Goal: Communication & Community: Ask a question

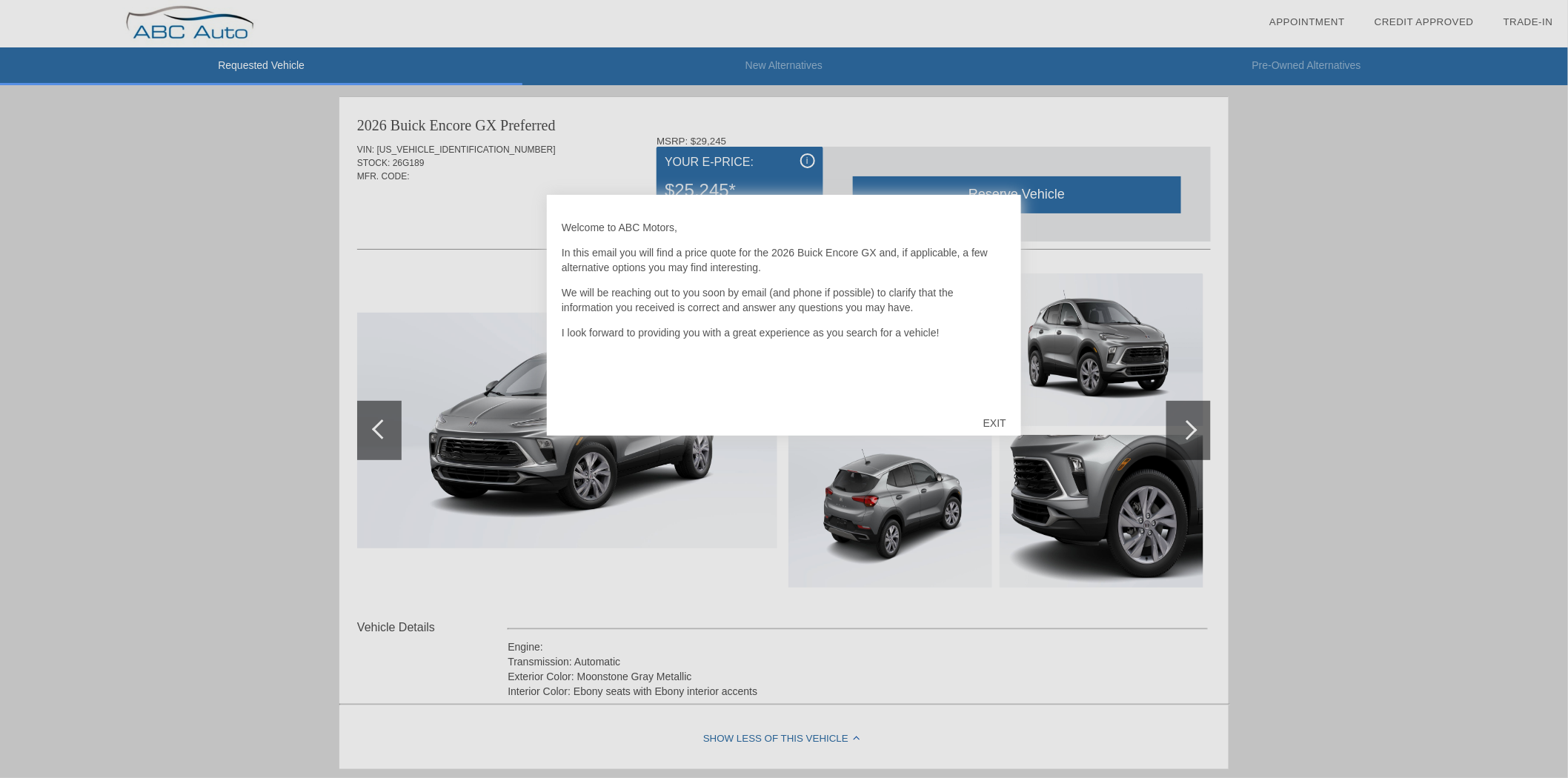
click at [995, 417] on div "EXIT" at bounding box center [995, 422] width 53 height 44
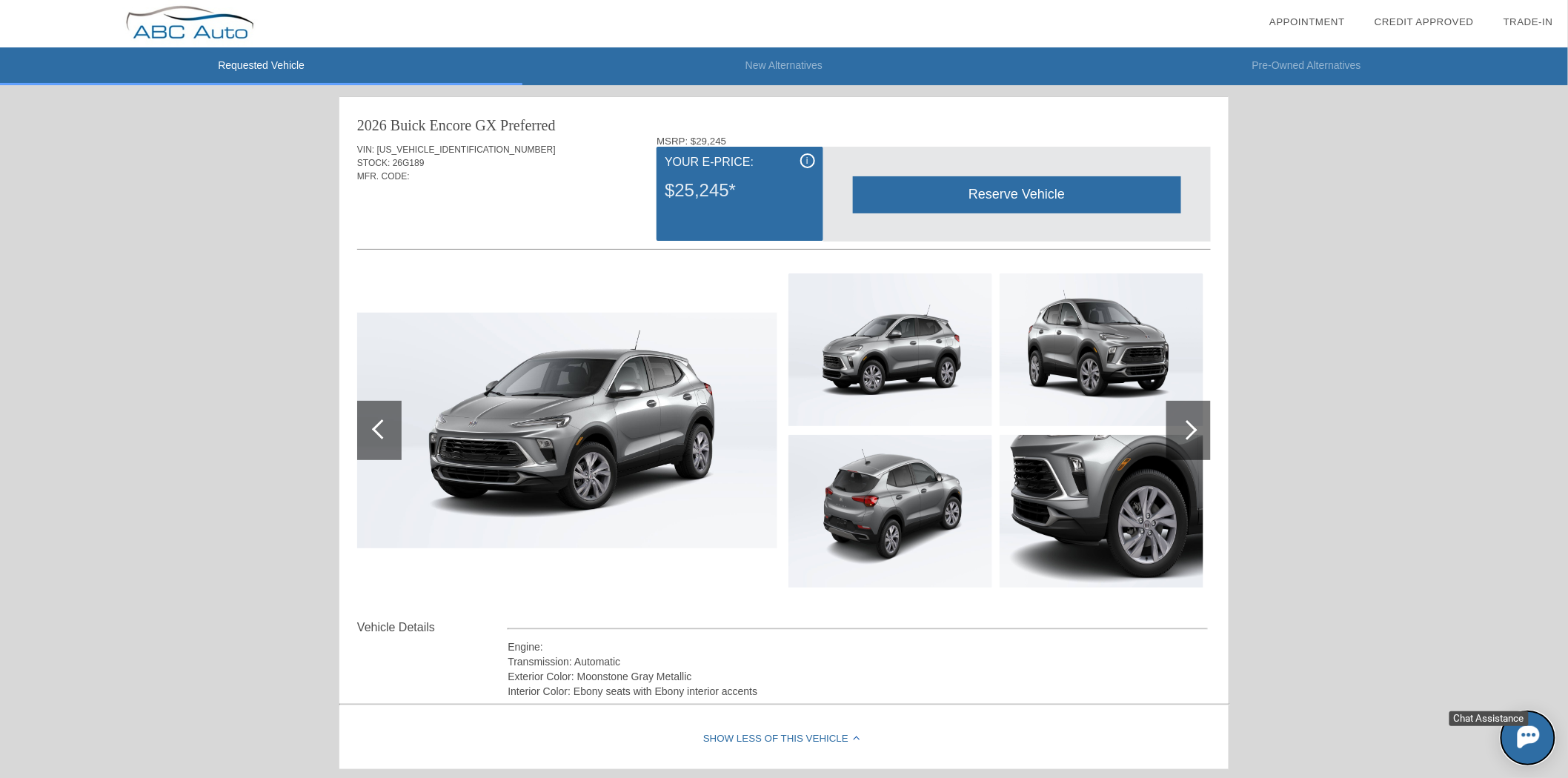
click at [1535, 745] on img at bounding box center [1528, 736] width 23 height 23
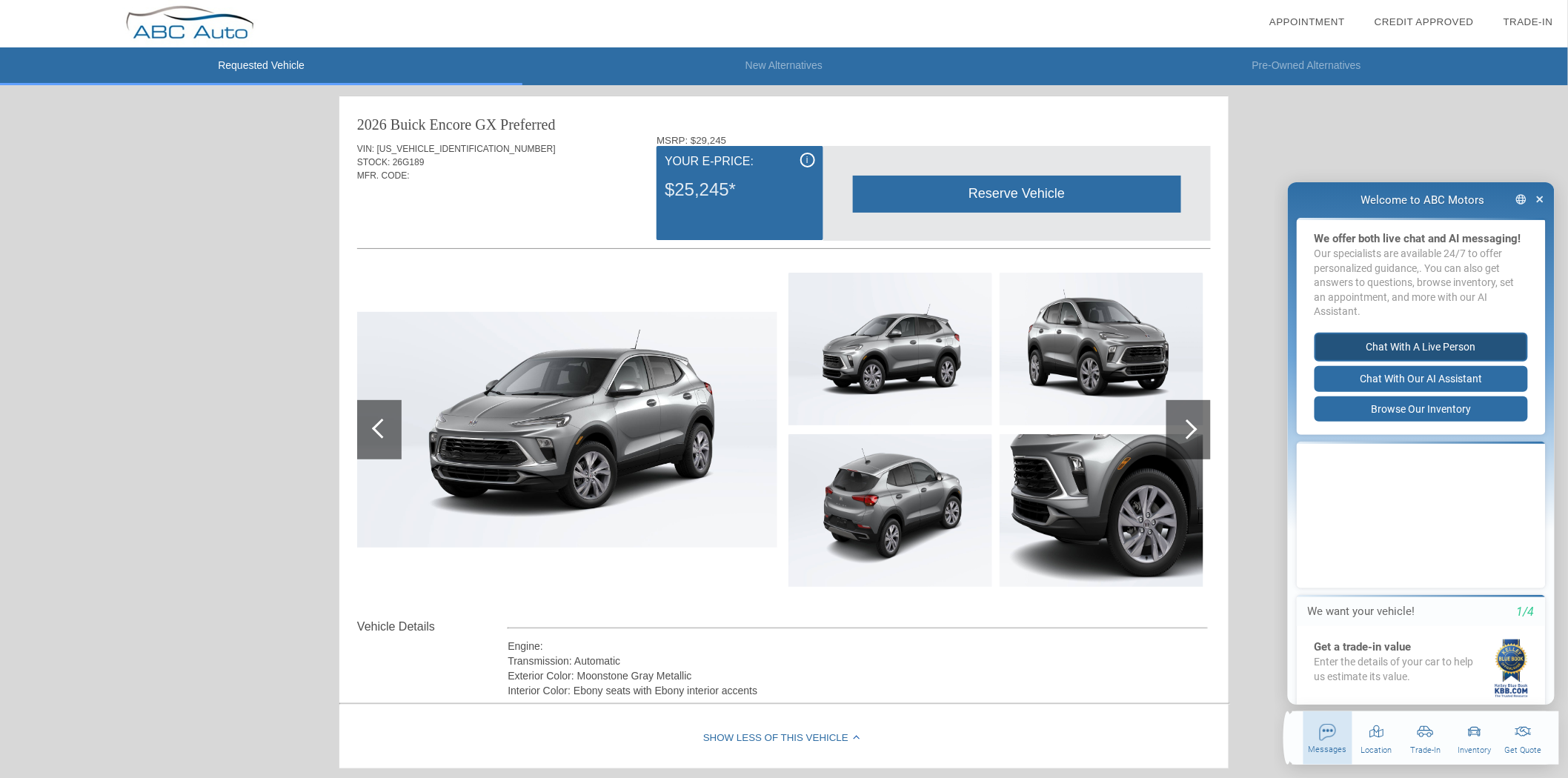
click at [1404, 349] on button "Chat with a live person" at bounding box center [1421, 346] width 214 height 29
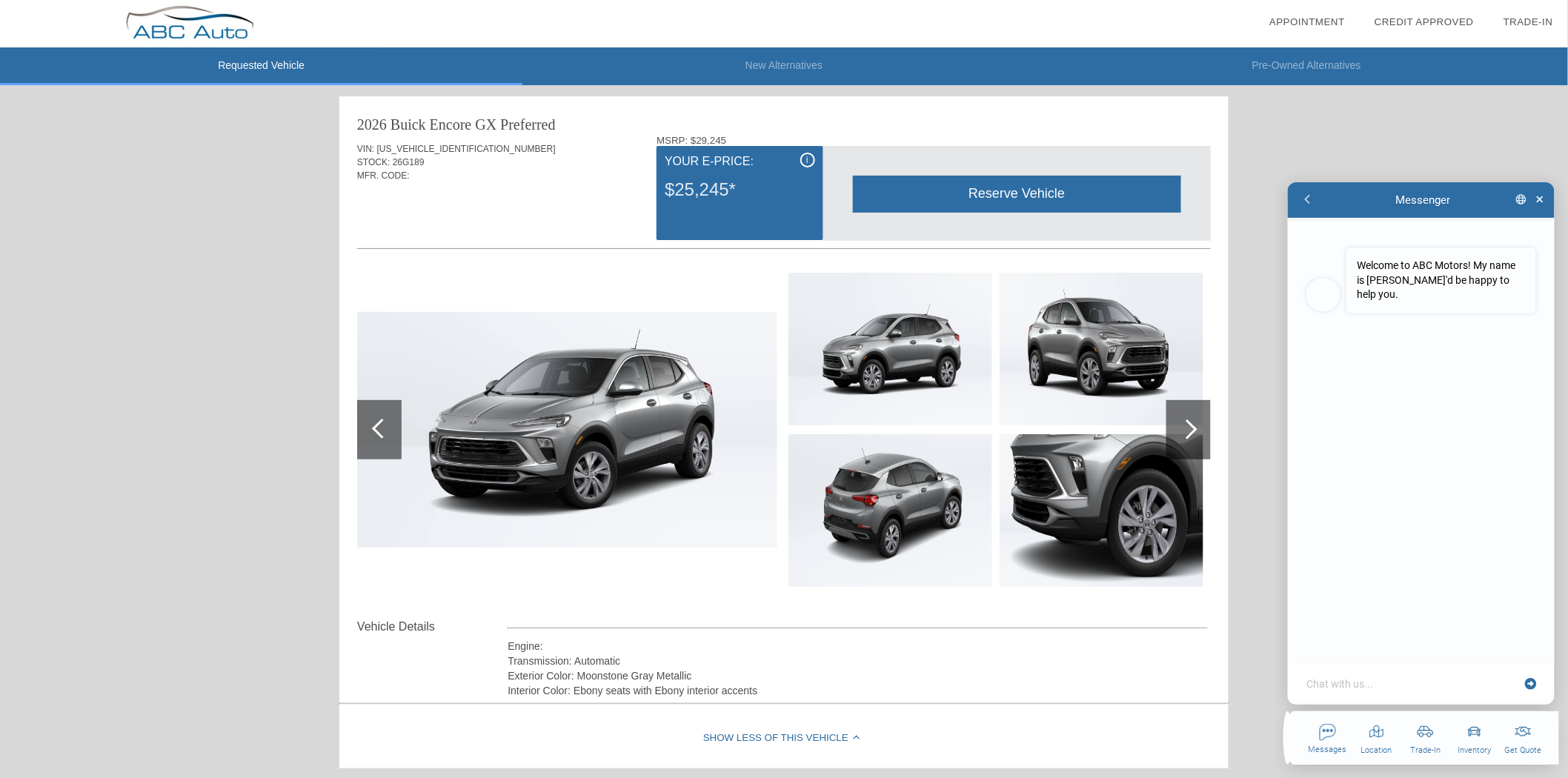
click at [1408, 688] on textarea at bounding box center [1413, 684] width 215 height 15
type textarea "x"
type textarea "H"
type textarea "x"
type textarea "Hi"
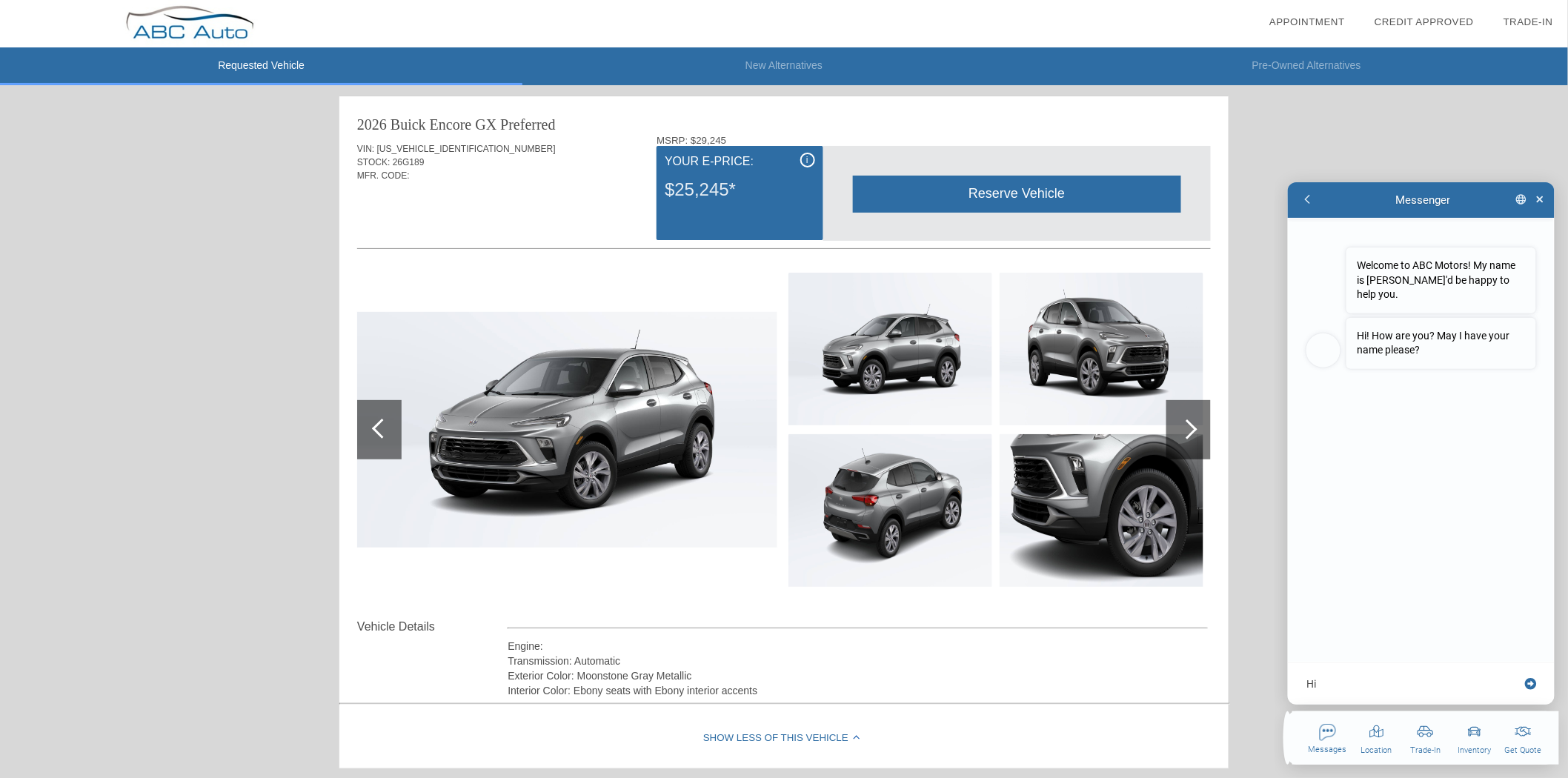
type textarea "x"
type textarea "Hi"
type textarea "x"
type textarea "Hi R"
type textarea "x"
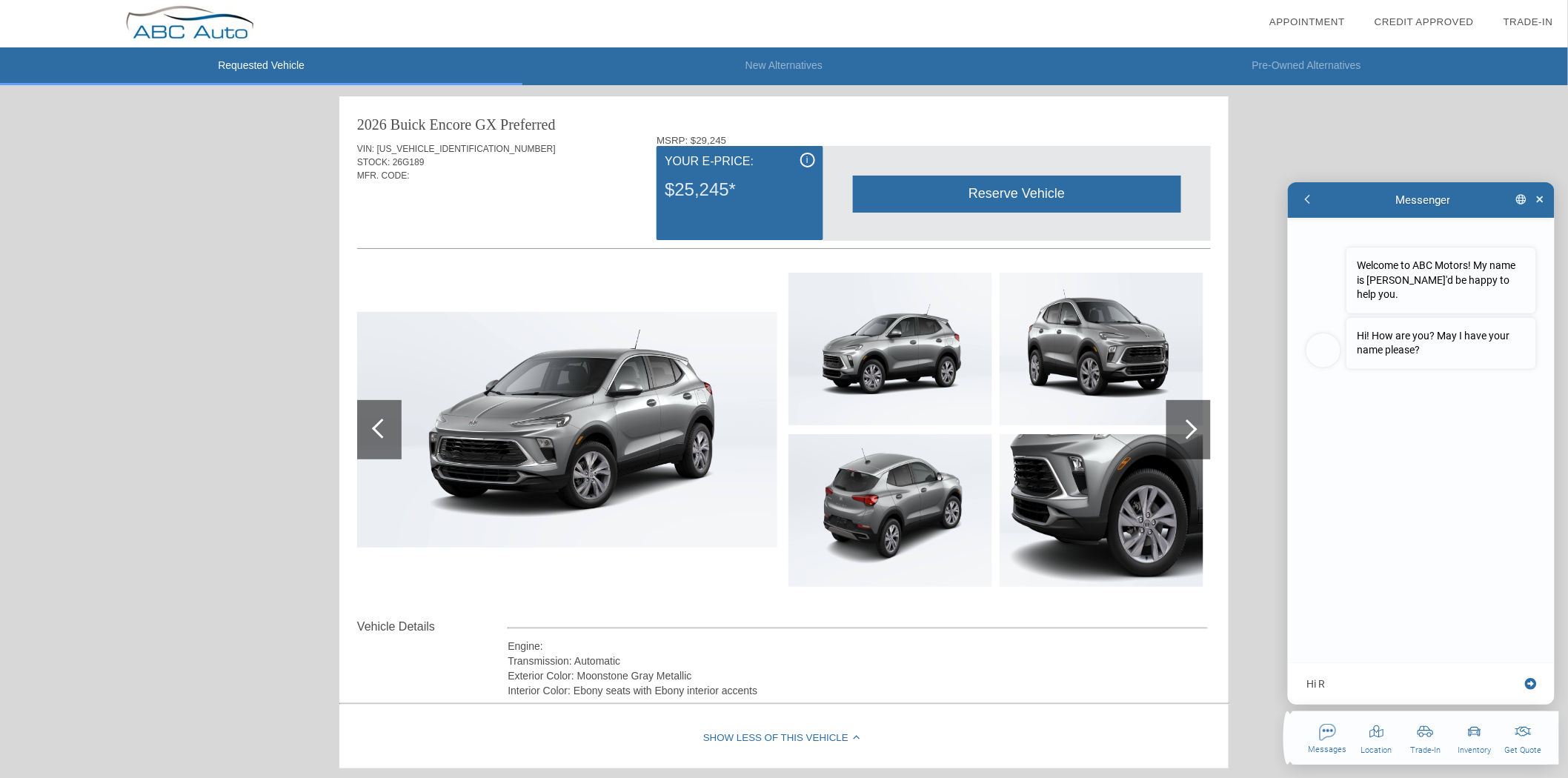
type textarea "Hi Ro"
type textarea "x"
type textarea "Hi [PERSON_NAME]"
type textarea "x"
type textarea "Hi [PERSON_NAME]!"
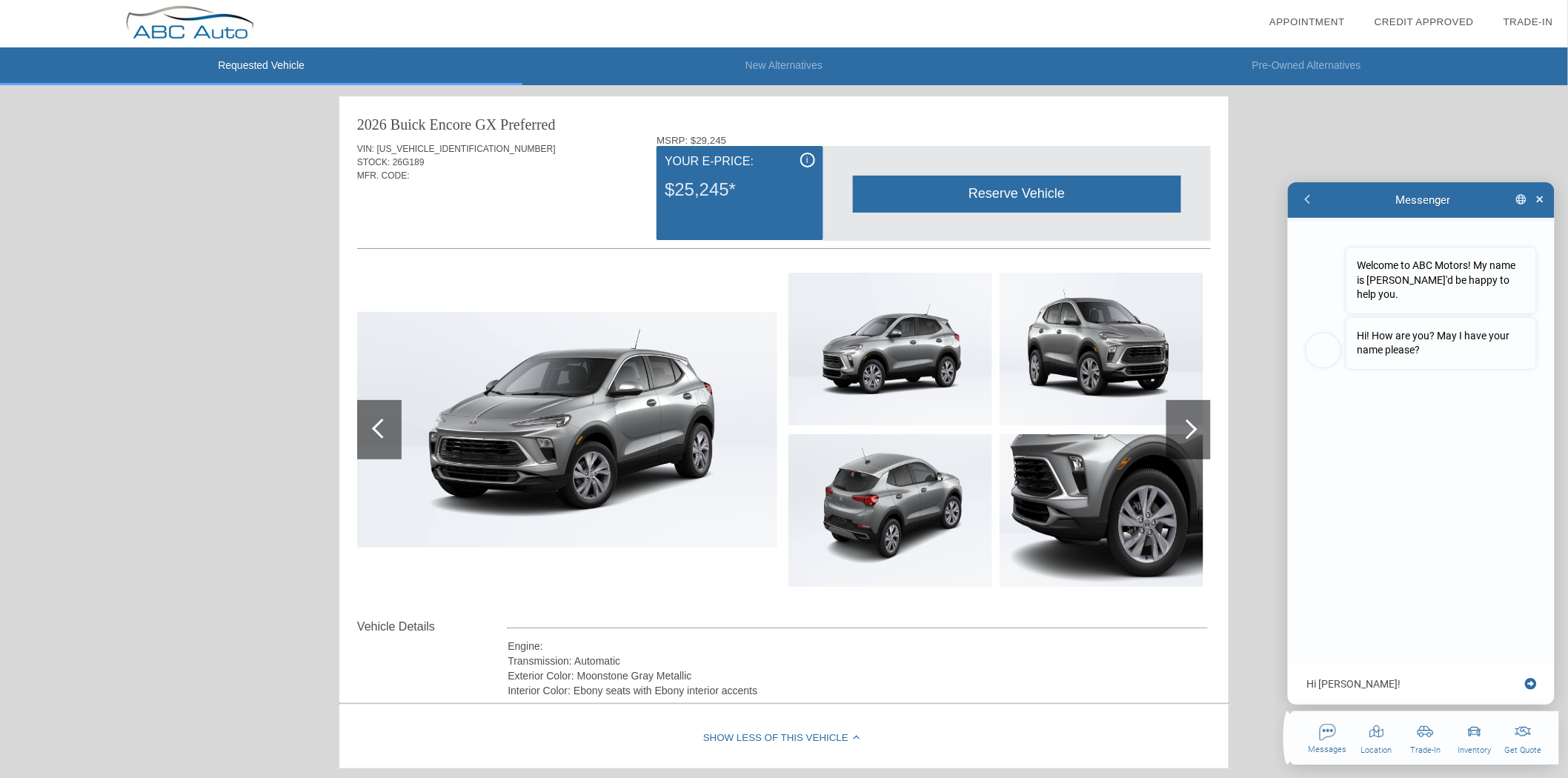
type textarea "x"
type textarea "Hi [PERSON_NAME]!"
type textarea "x"
type textarea "Hi [PERSON_NAME]! m"
type textarea "x"
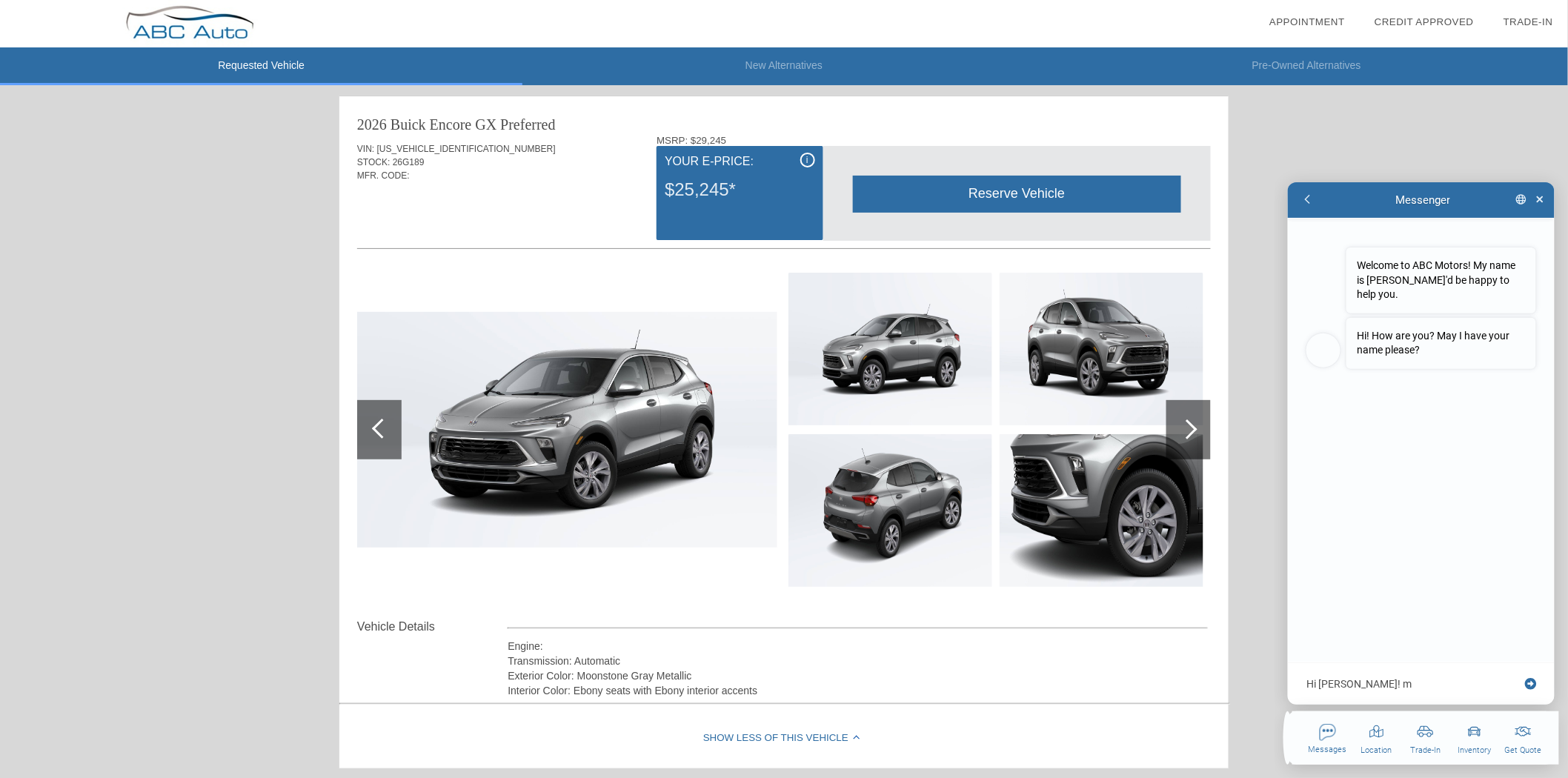
type textarea "Hi [PERSON_NAME]! my"
type textarea "x"
type textarea "Hi [PERSON_NAME]! my"
type textarea "x"
type textarea "Hi [PERSON_NAME]! my n"
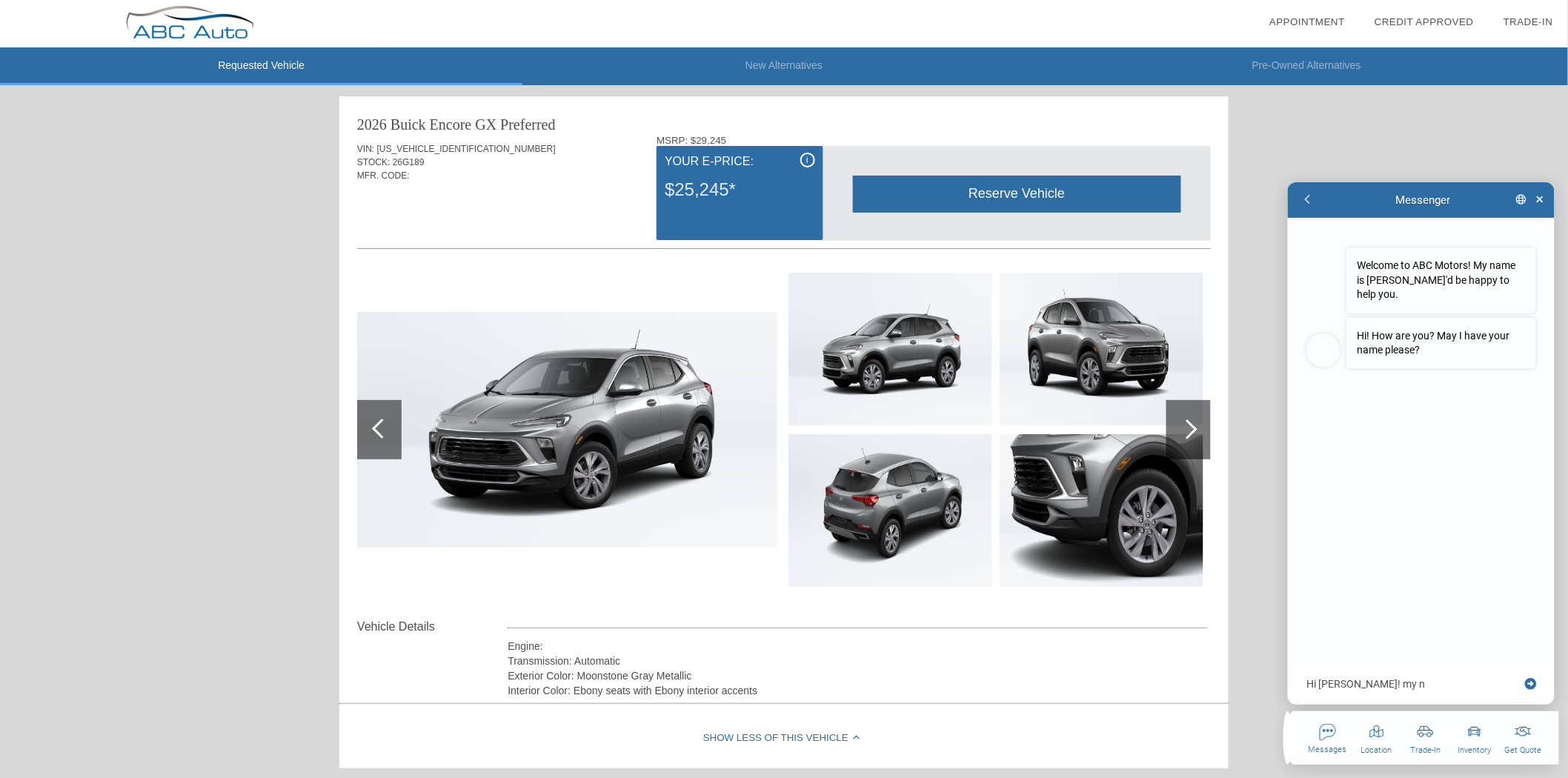
type textarea "x"
type textarea "Hi [PERSON_NAME]! my"
type textarea "x"
type textarea "Hi [PERSON_NAME]! my"
type textarea "x"
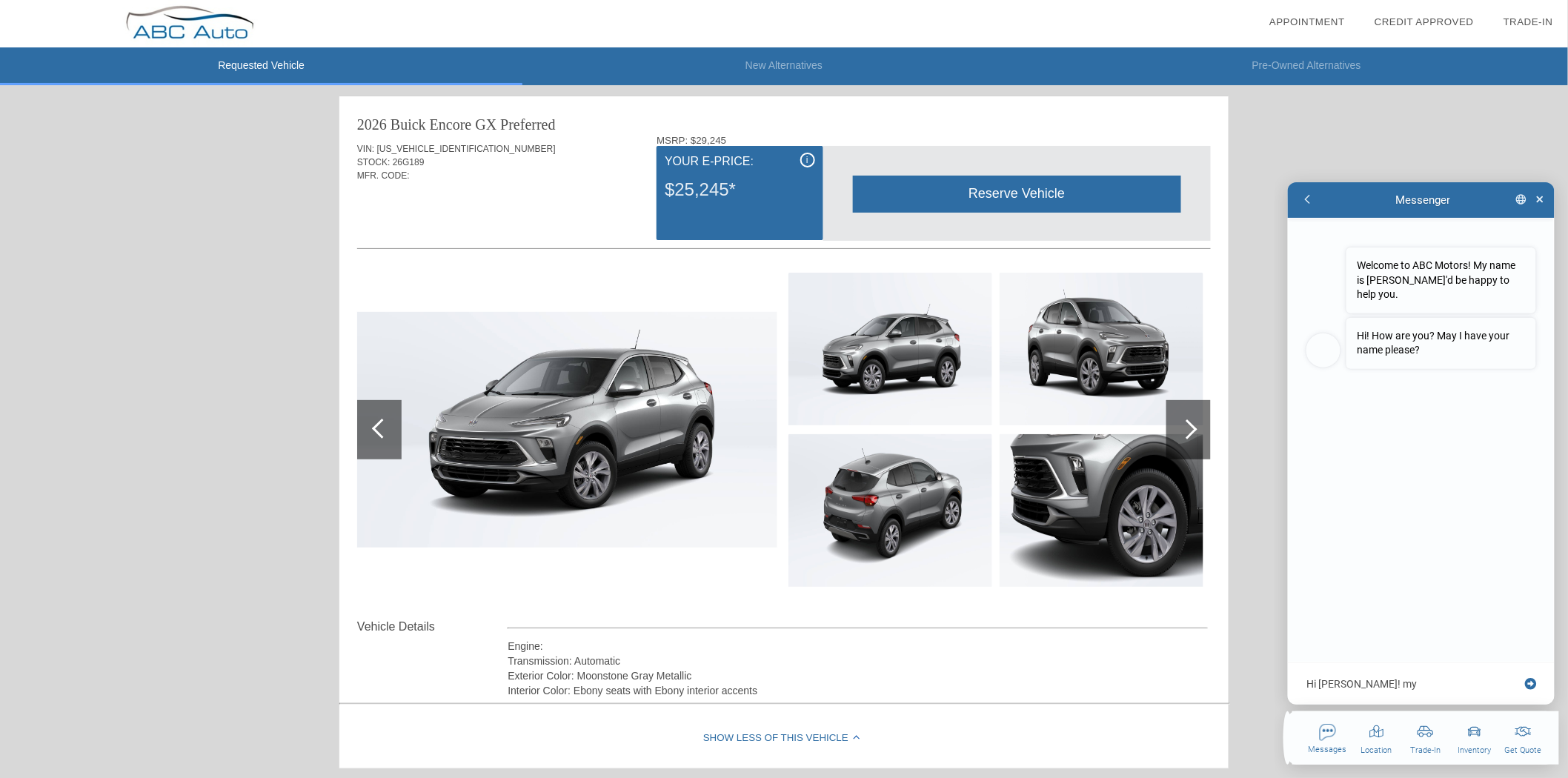
type textarea "Hi [PERSON_NAME]! m"
type textarea "x"
type textarea "Hi [PERSON_NAME]!"
type textarea "x"
type textarea "Hi [PERSON_NAME]! M"
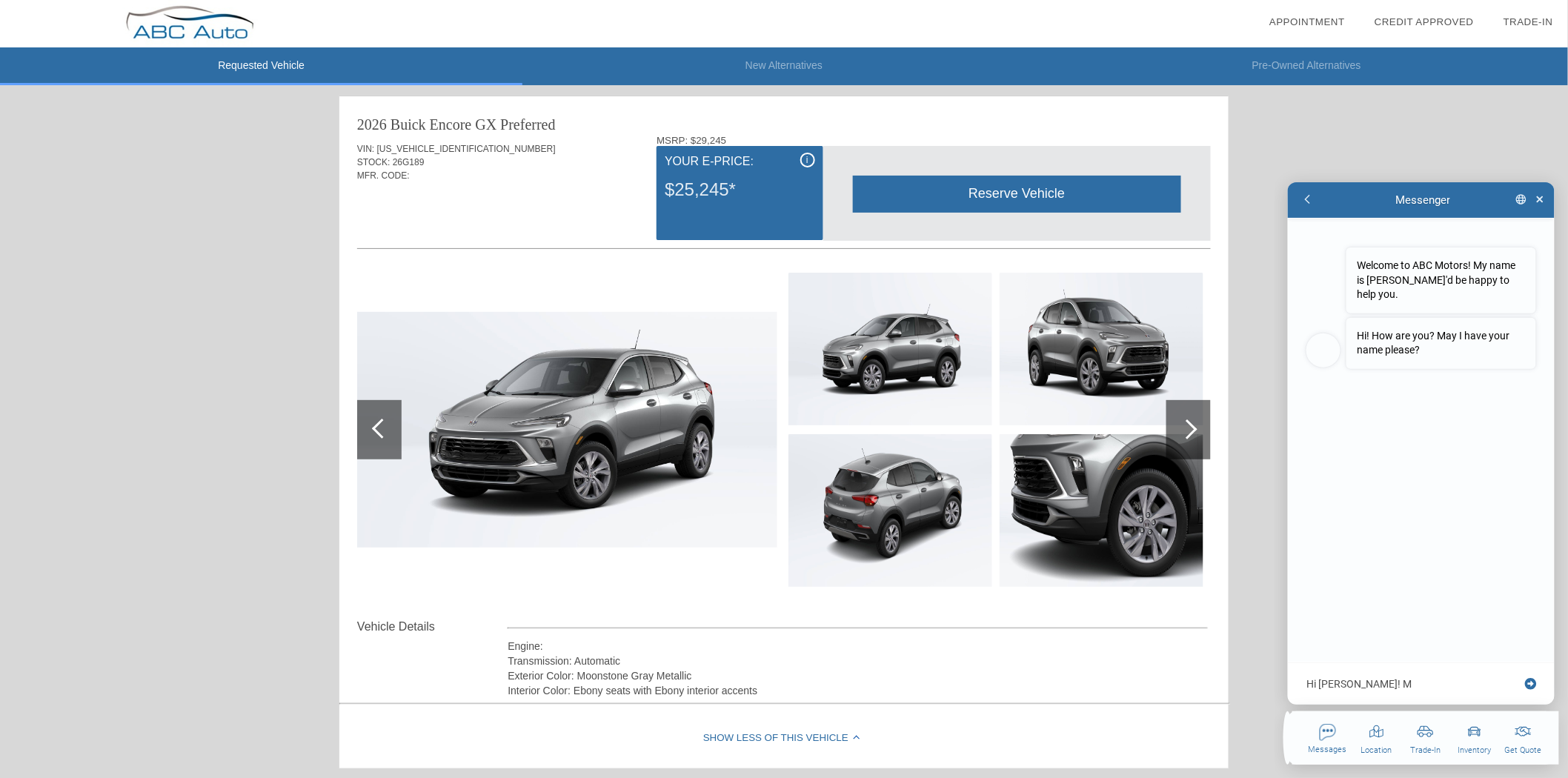
type textarea "x"
type textarea "Hi [PERSON_NAME]! My"
type textarea "x"
type textarea "Hi [PERSON_NAME]! My"
type textarea "x"
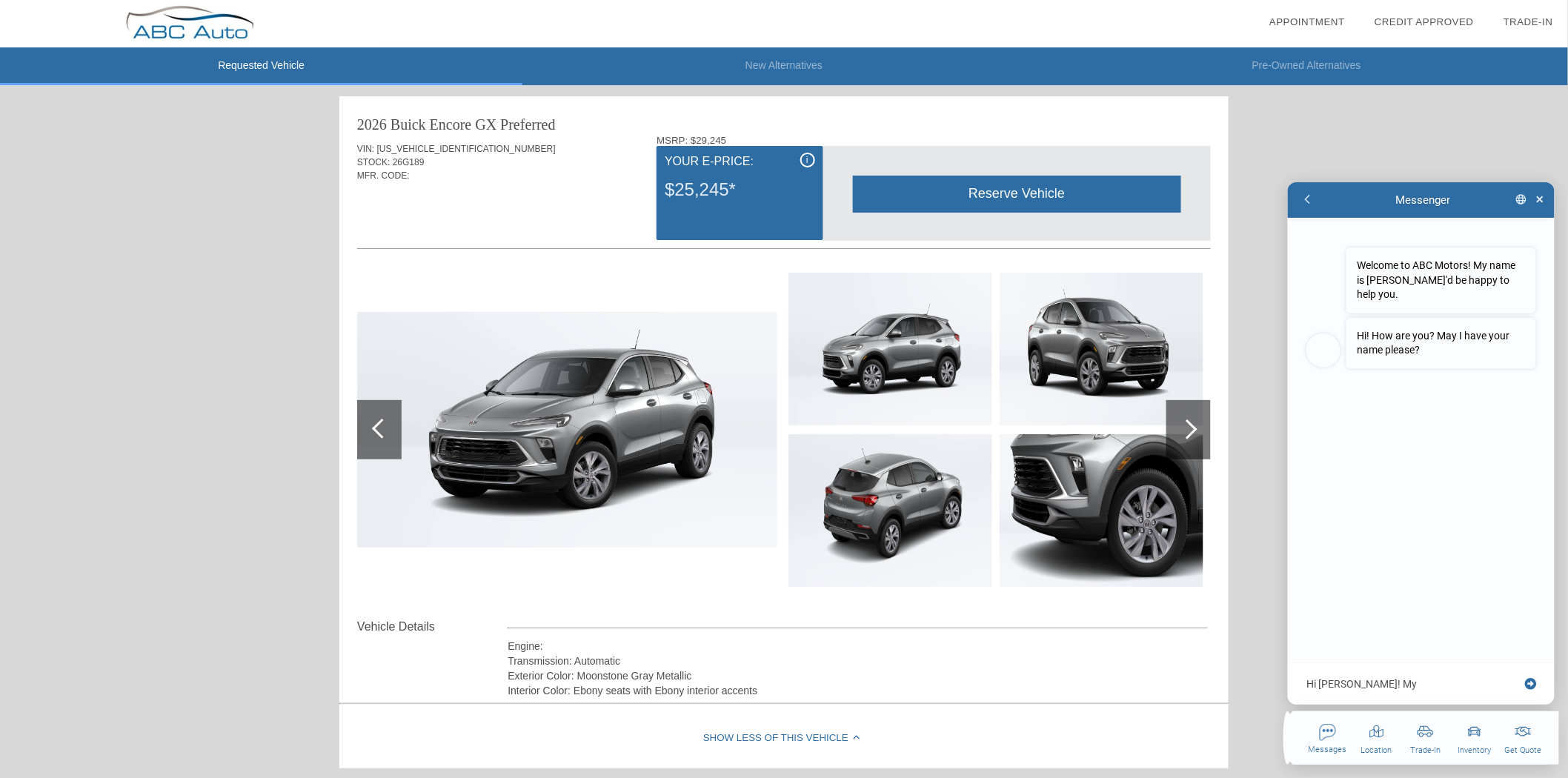
type textarea "Hi [PERSON_NAME]! My n"
type textarea "x"
type textarea "Hi [PERSON_NAME]! My na"
type textarea "x"
type textarea "Hi [PERSON_NAME]! My nam"
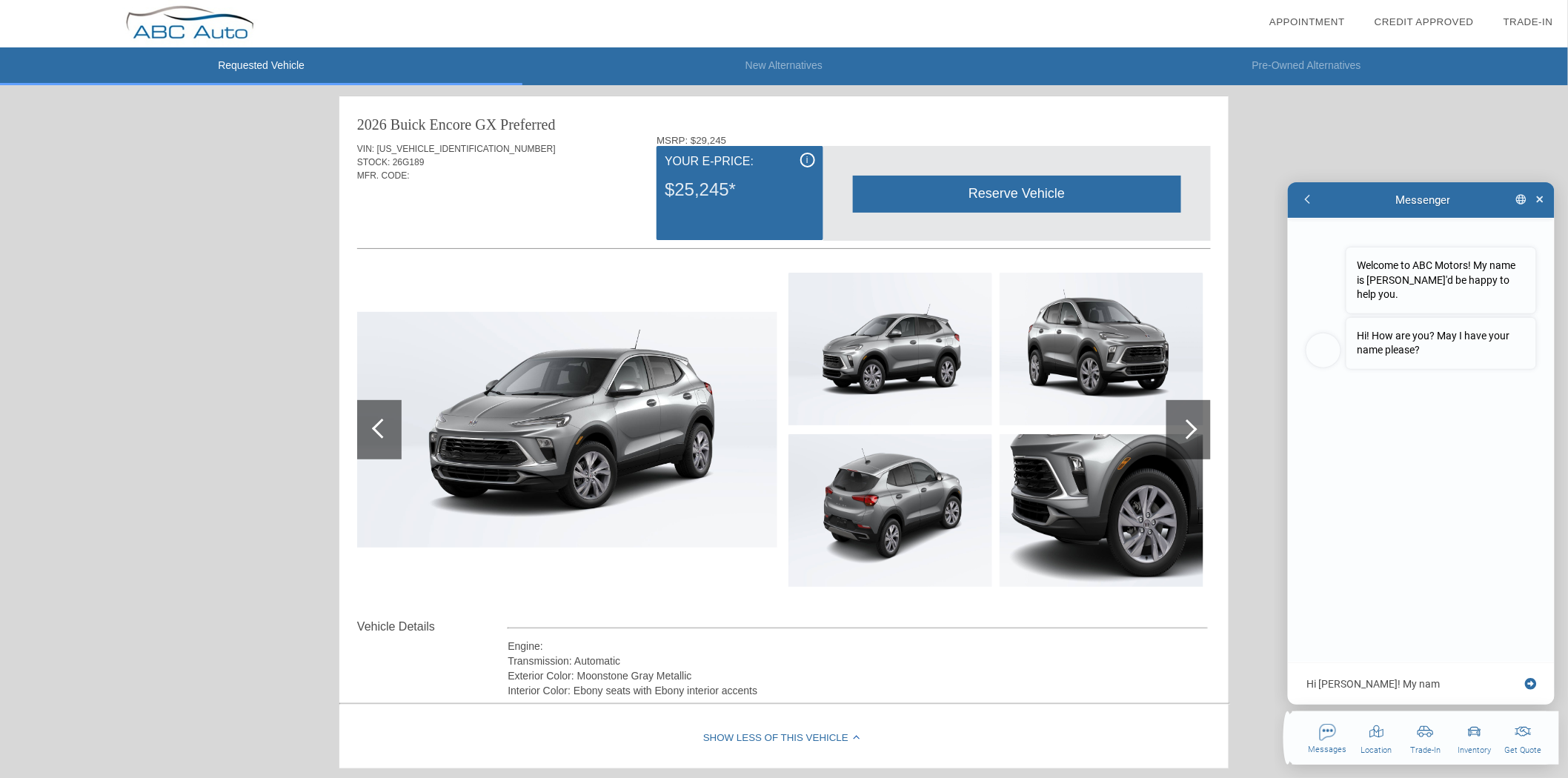
type textarea "x"
type textarea "Hi [PERSON_NAME]! My name"
type textarea "x"
type textarea "Hi [PERSON_NAME]! My name"
type textarea "x"
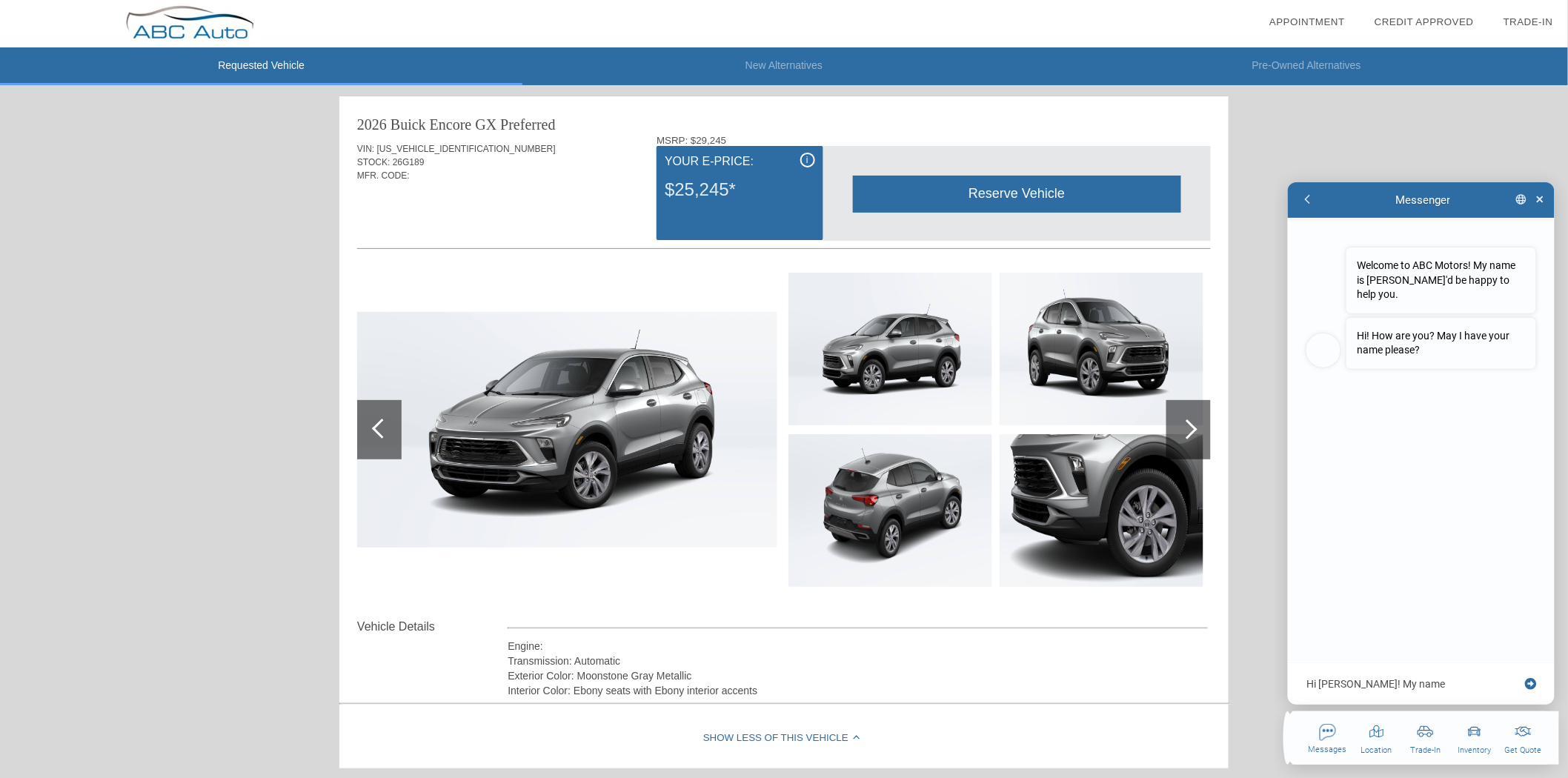
type textarea "Hi [PERSON_NAME]! My name i"
type textarea "x"
type textarea "Hi [PERSON_NAME]! My name is"
type textarea "x"
type textarea "Hi [PERSON_NAME]! My name is"
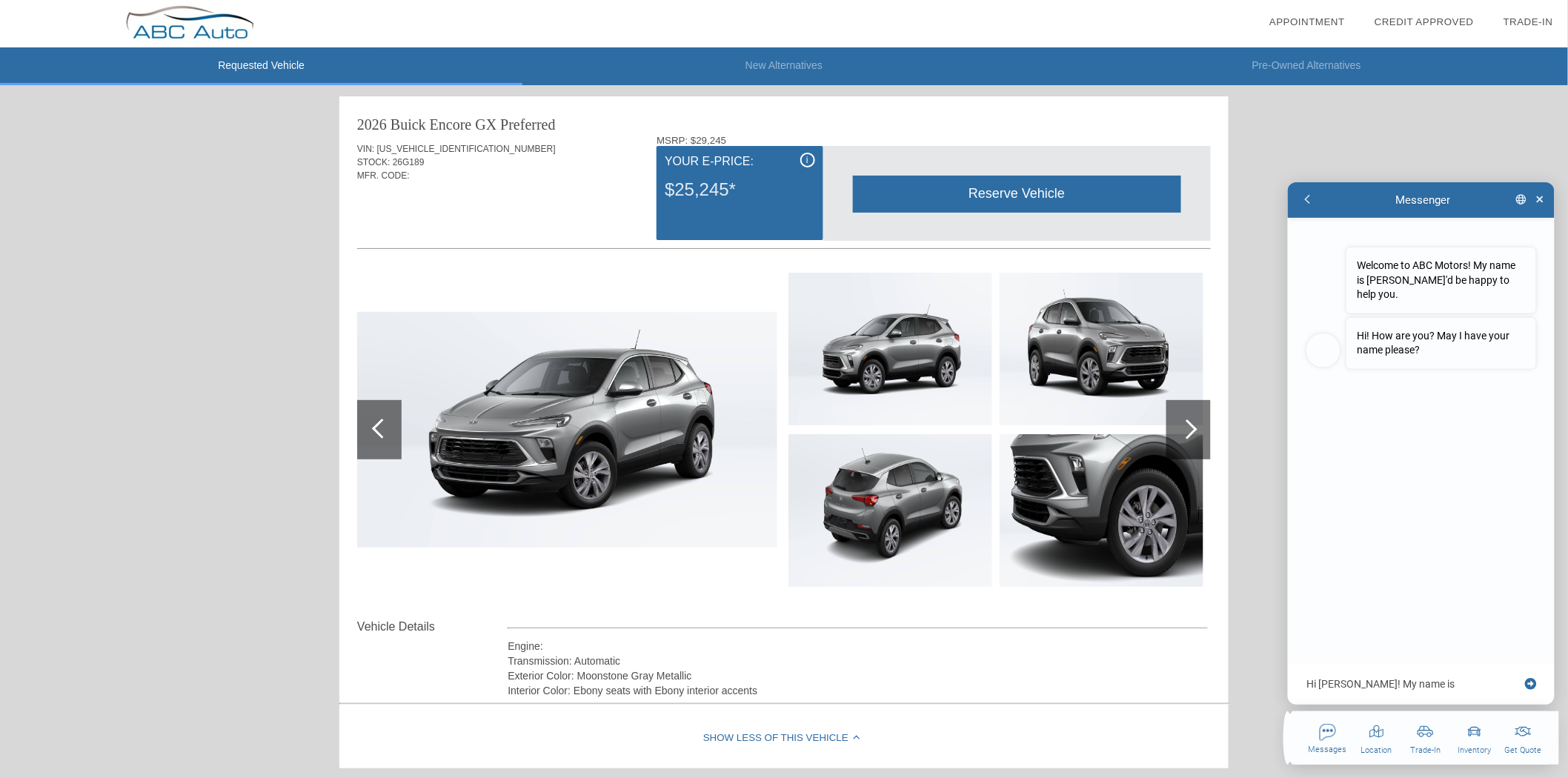
type textarea "x"
type textarea "Hi [PERSON_NAME]! My name is W"
type textarea "x"
type textarea "Hi [PERSON_NAME]! My name is [PERSON_NAME]"
type textarea "x"
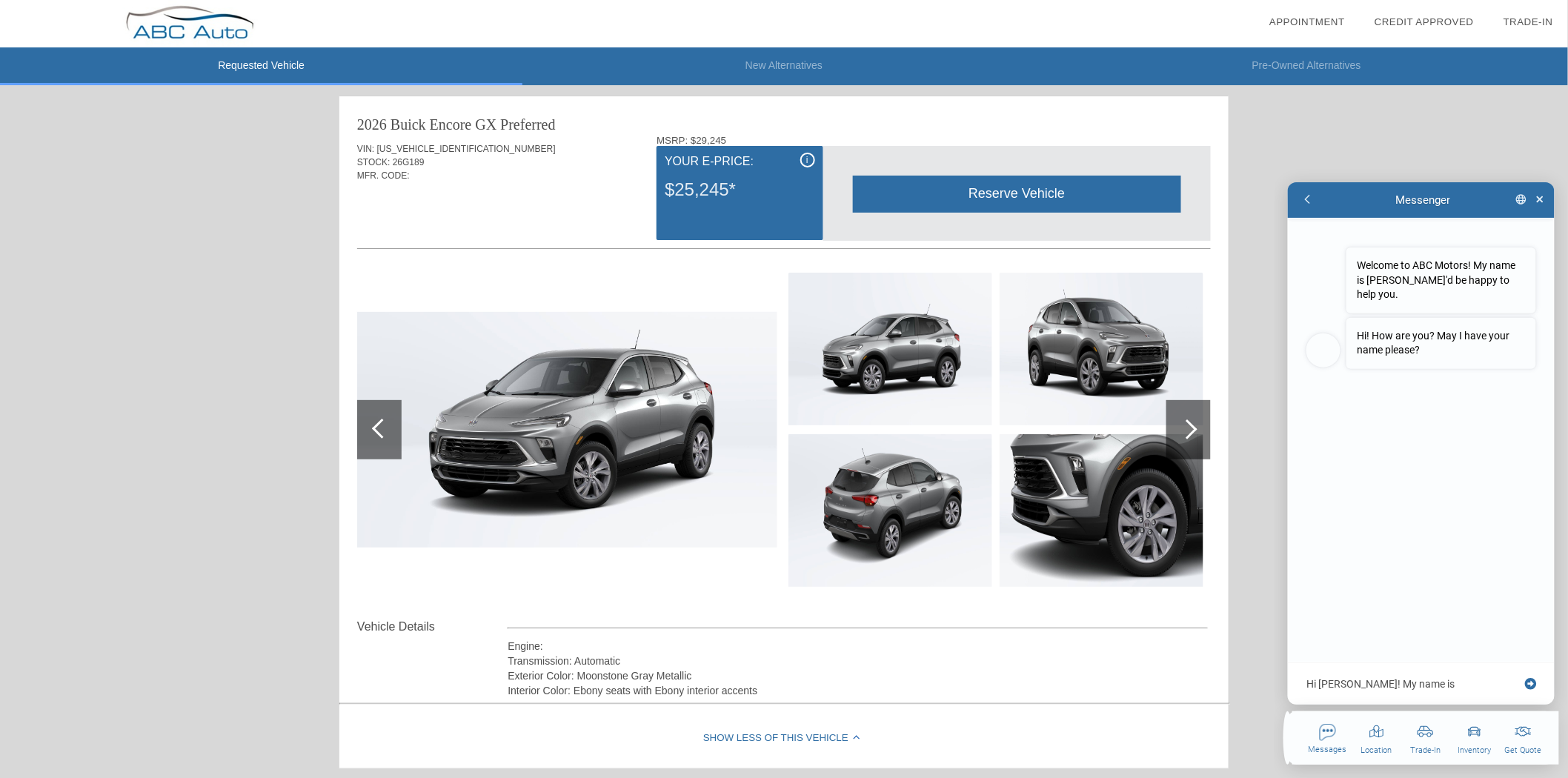
type textarea "Hi [PERSON_NAME]! My name is [PERSON_NAME]"
type textarea "x"
type textarea "Hi [PERSON_NAME]! My name is [PERSON_NAME]"
type textarea "x"
type textarea "Hi [PERSON_NAME]! My name is [PERSON_NAME]"
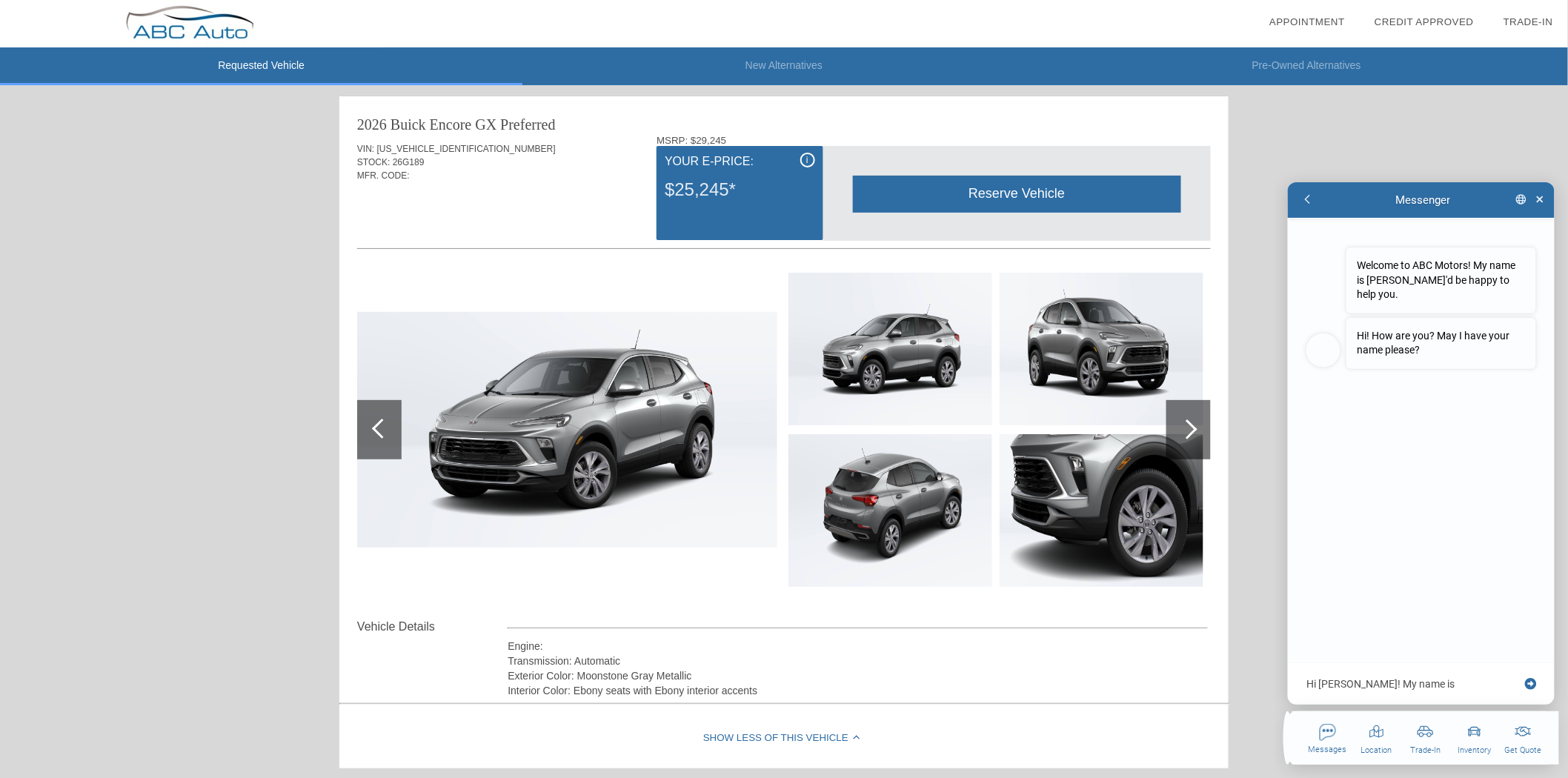
type textarea "x"
type textarea "Hi [PERSON_NAME]! My name is Will a"
type textarea "x"
type textarea "Hi [PERSON_NAME]! My name is Will an"
type textarea "x"
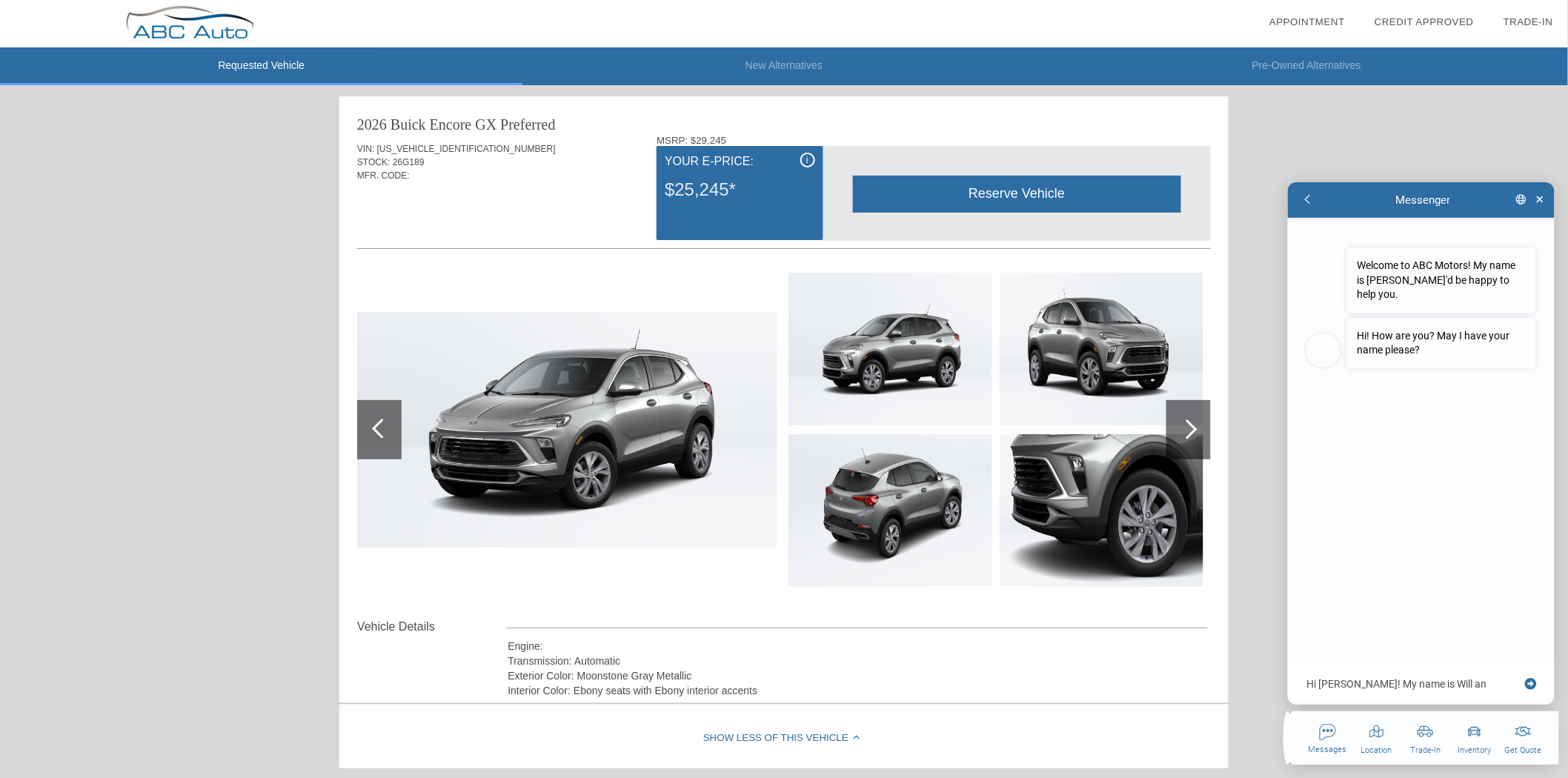
type textarea "Hi [PERSON_NAME]! My name is [PERSON_NAME] and"
type textarea "x"
type textarea "Hi [PERSON_NAME]! My name is [PERSON_NAME] and"
type textarea "x"
type textarea "Hi [PERSON_NAME]! My name is [PERSON_NAME] and t"
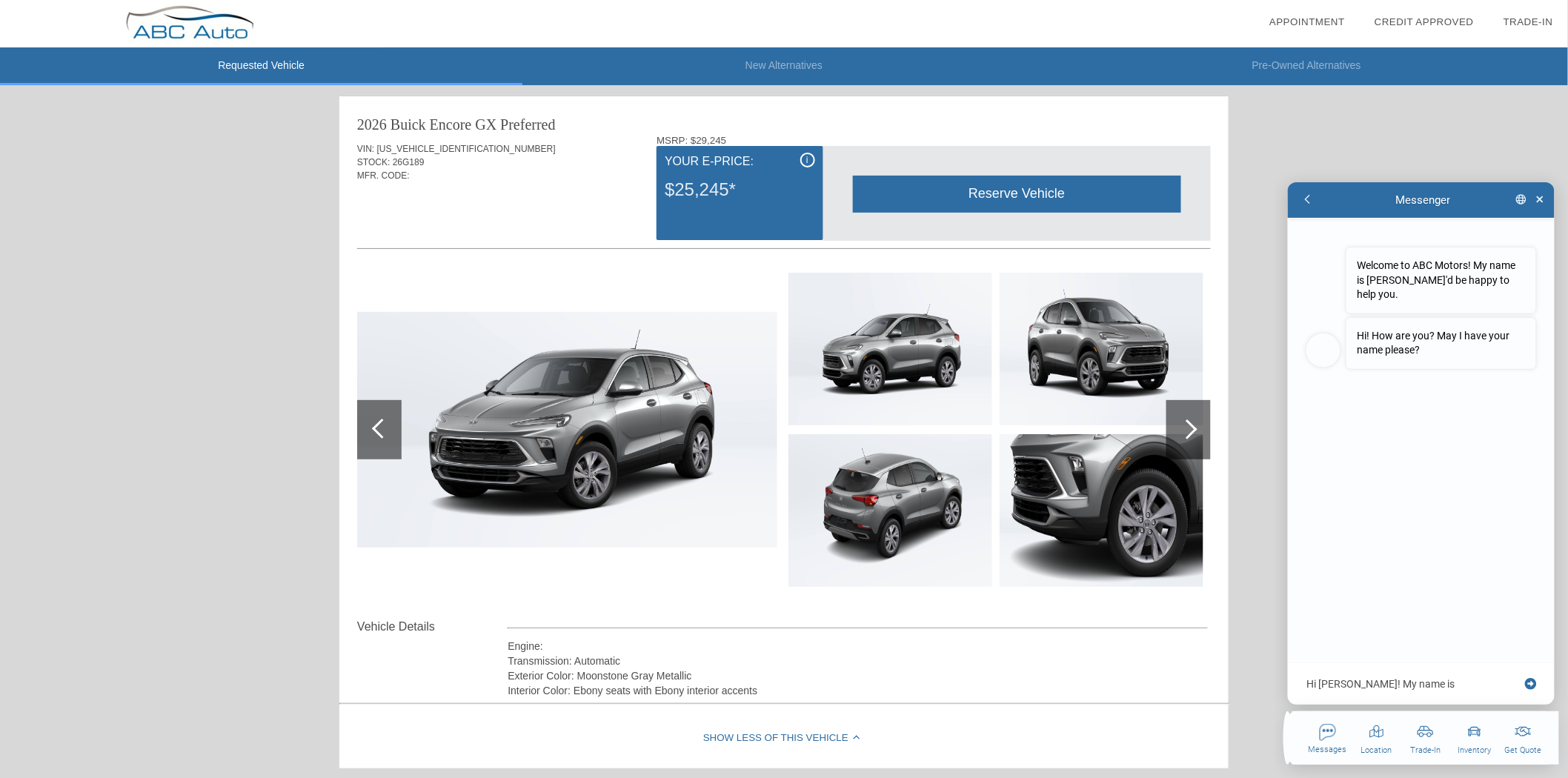
type textarea "x"
type textarea "Hi [PERSON_NAME]! My name is [PERSON_NAME] and th"
type textarea "x"
type textarea "Hi [PERSON_NAME]! My name is [PERSON_NAME] and thi"
type textarea "x"
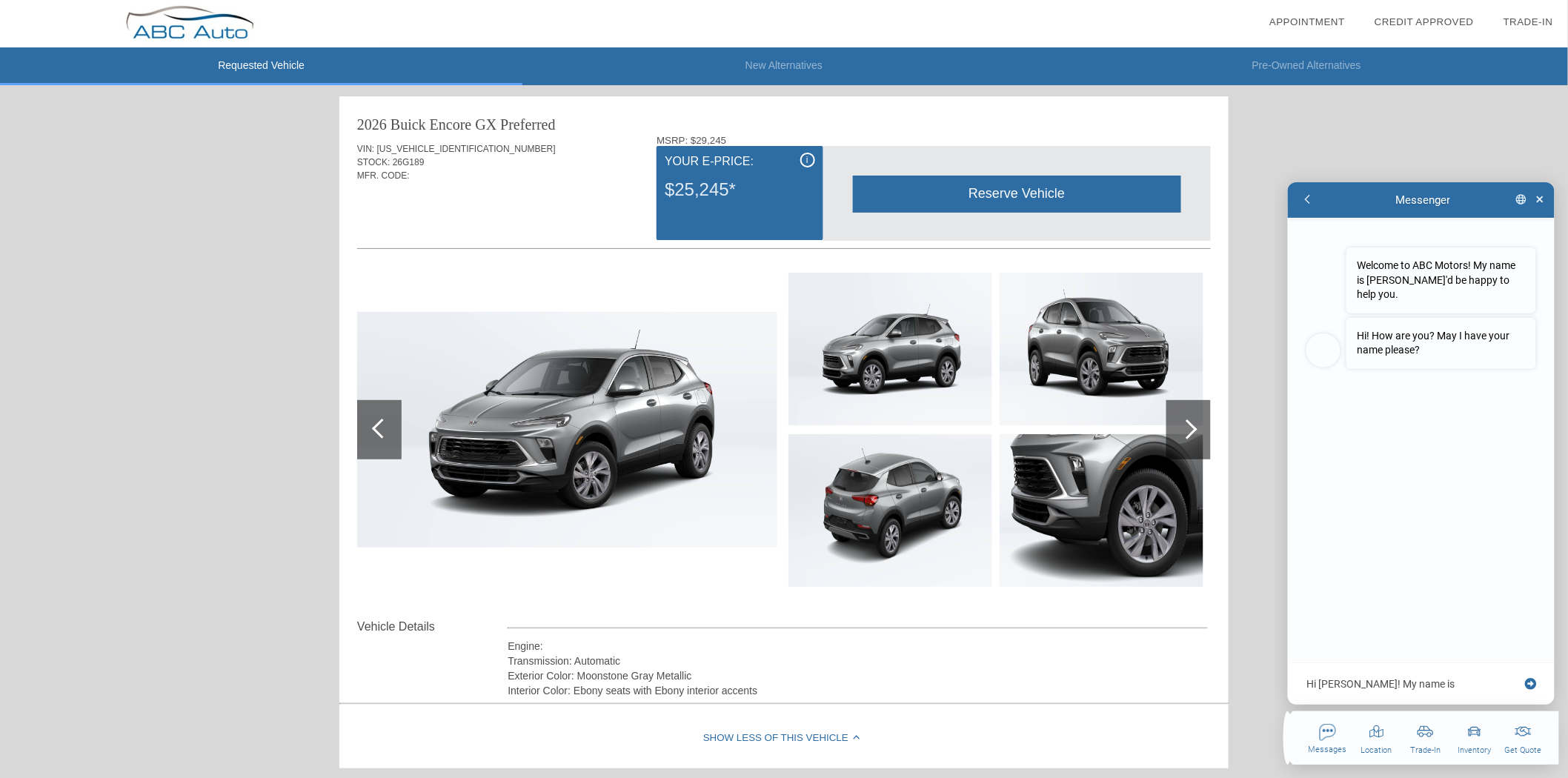
type textarea "Hi [PERSON_NAME]! My name is [PERSON_NAME] and this"
type textarea "x"
type textarea "Hi [PERSON_NAME]! My name is [PERSON_NAME] and this"
type textarea "x"
type textarea "Hi [PERSON_NAME]! My name is [PERSON_NAME] and this i"
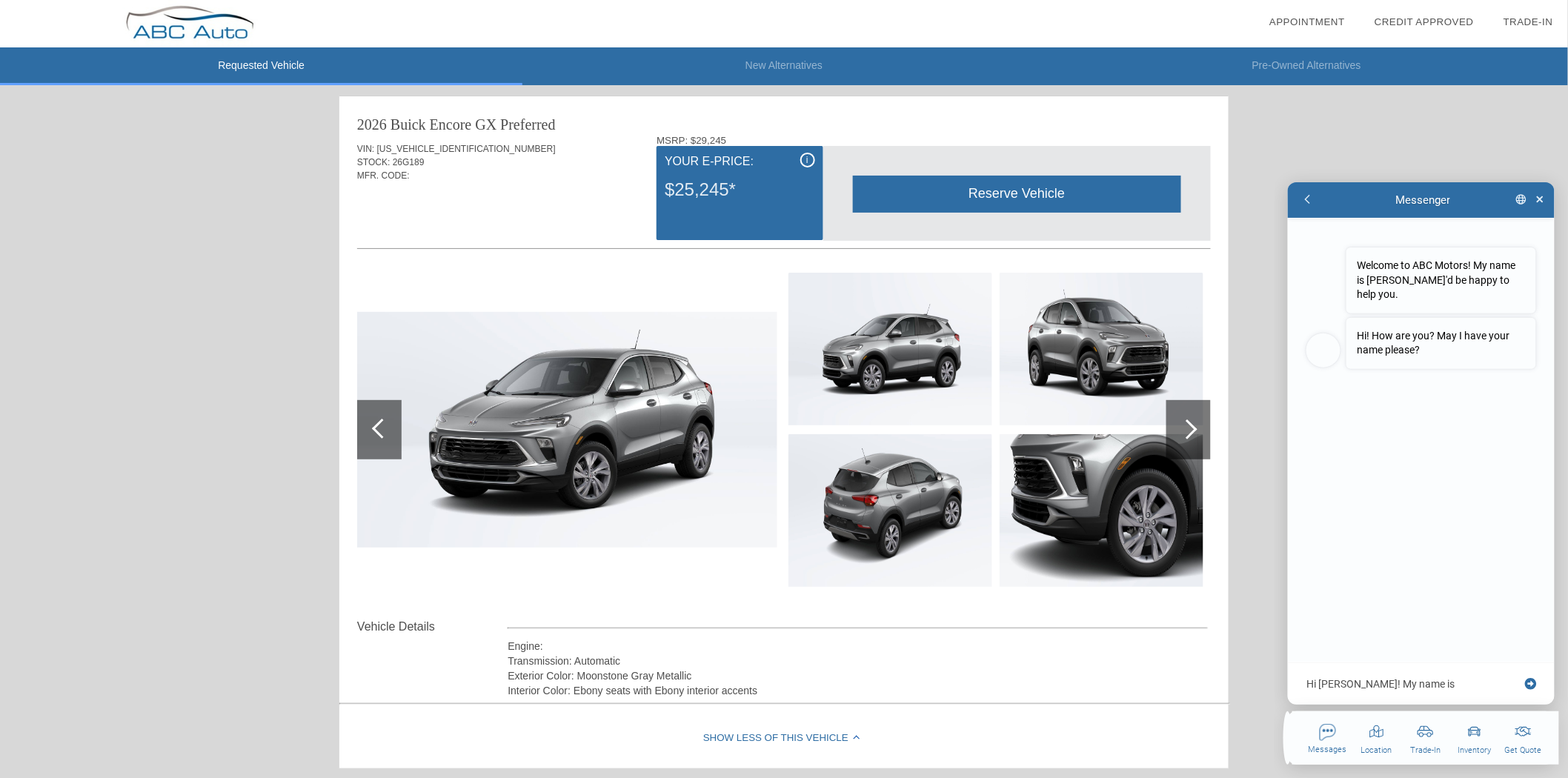
type textarea "x"
type textarea "Hi [PERSON_NAME]! My name is [PERSON_NAME] and this is"
type textarea "x"
type textarea "Hi [PERSON_NAME]! My name is [PERSON_NAME] and this is"
type textarea "x"
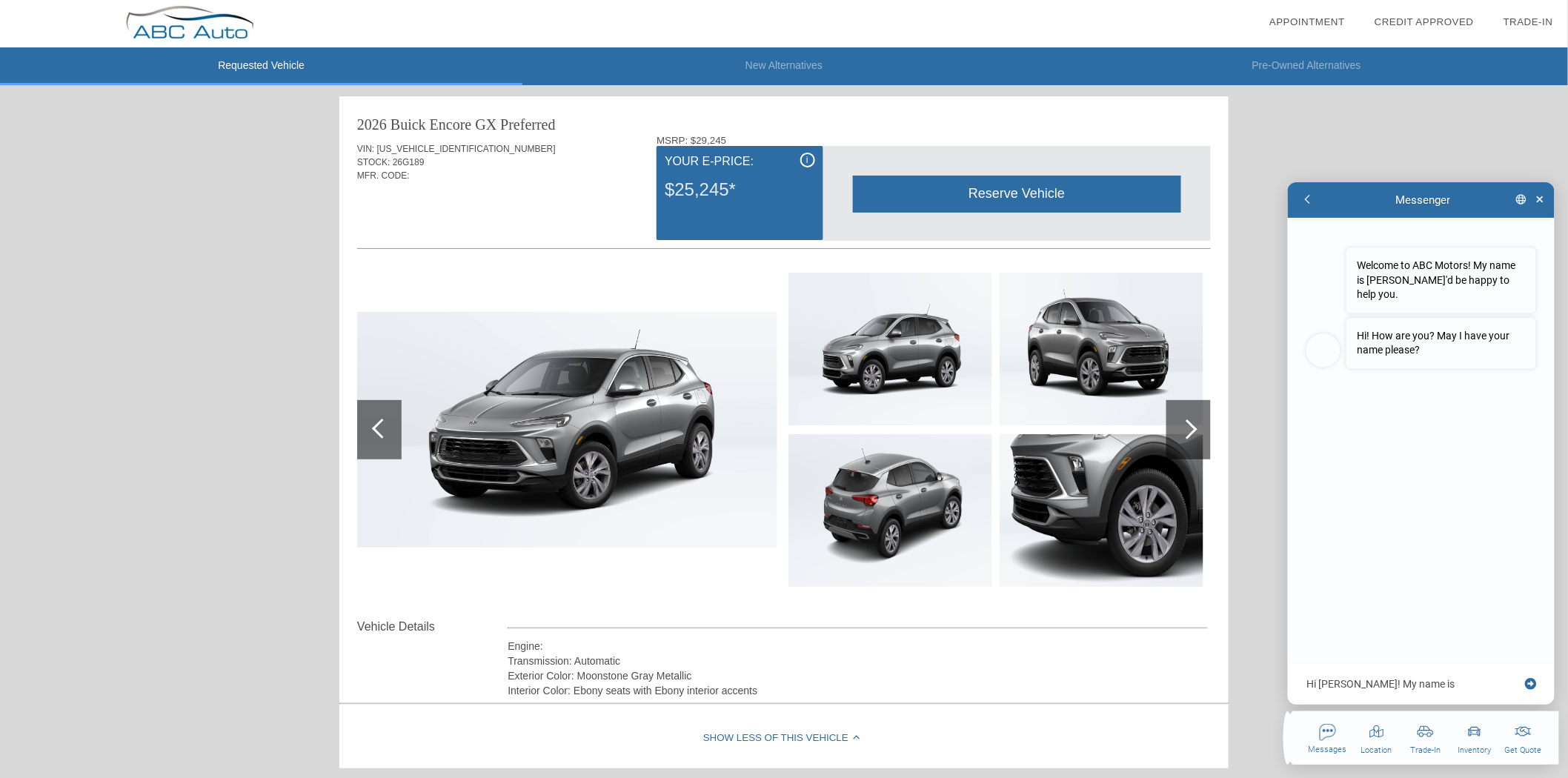
type textarea "Hi [PERSON_NAME]! My name is [PERSON_NAME] and this is"
type textarea "x"
type textarea "Hi [PERSON_NAME]! My name is [PERSON_NAME] and this i"
type textarea "x"
type textarea "Hi [PERSON_NAME]! My name is [PERSON_NAME] and this"
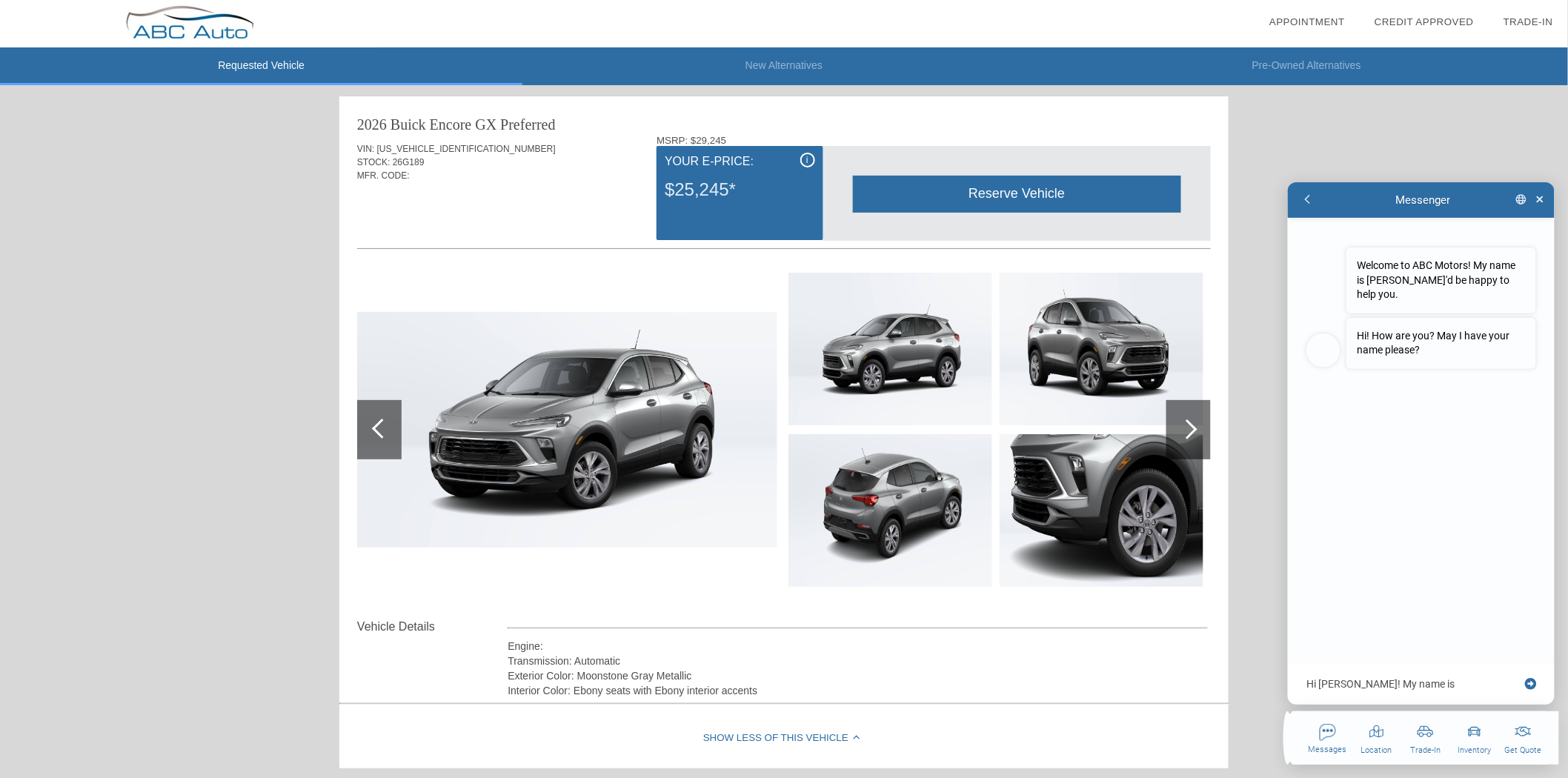
type textarea "x"
type textarea "Hi [PERSON_NAME]! My name is [PERSON_NAME] and this"
type textarea "x"
type textarea "Hi [PERSON_NAME]! My name is [PERSON_NAME] and thi"
type textarea "x"
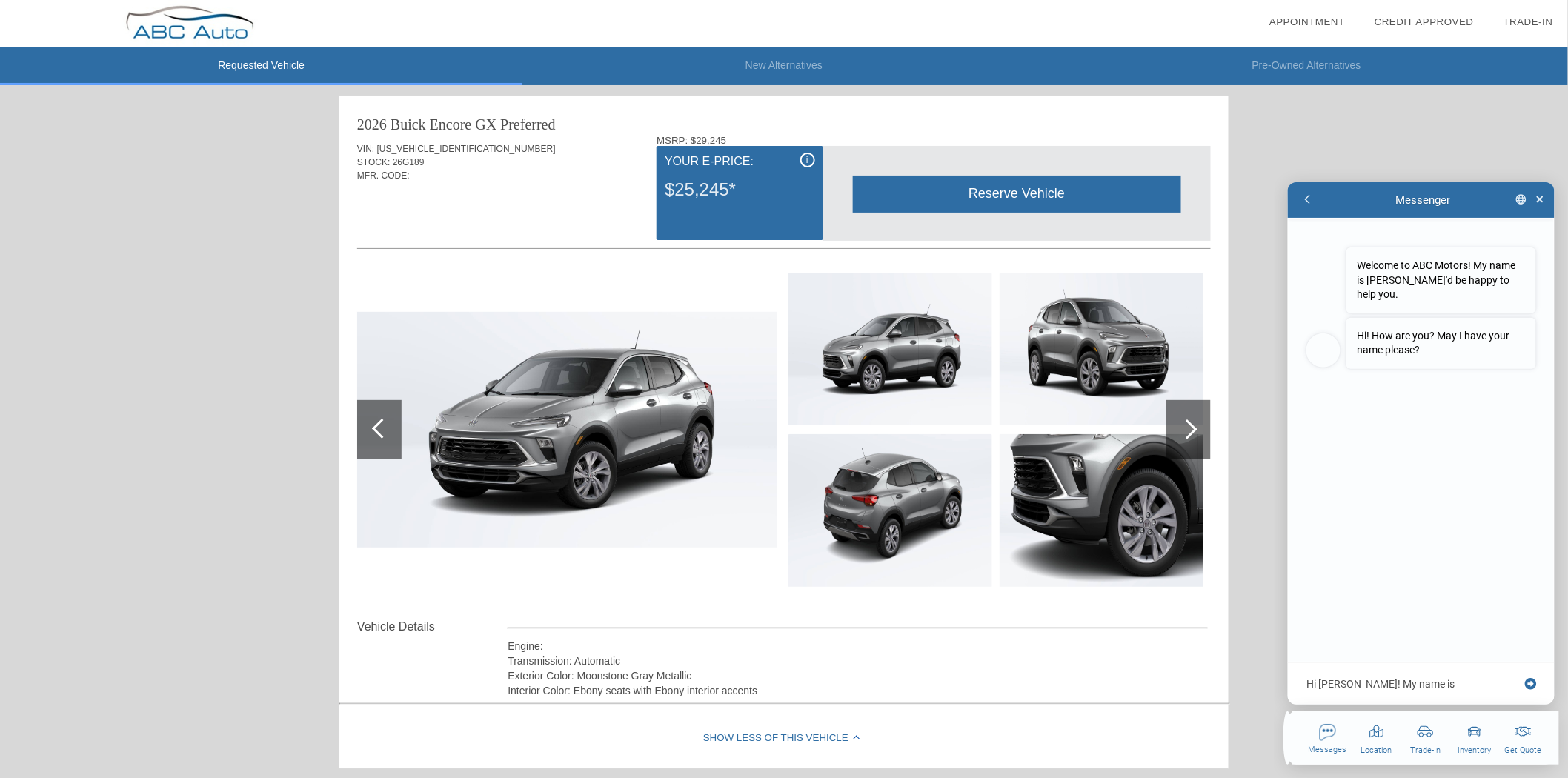
type textarea "Hi [PERSON_NAME]! My name is [PERSON_NAME] and th"
type textarea "x"
type textarea "Hi [PERSON_NAME]! My name is [PERSON_NAME] and t"
type textarea "x"
type textarea "Hi [PERSON_NAME]! My name is [PERSON_NAME] and"
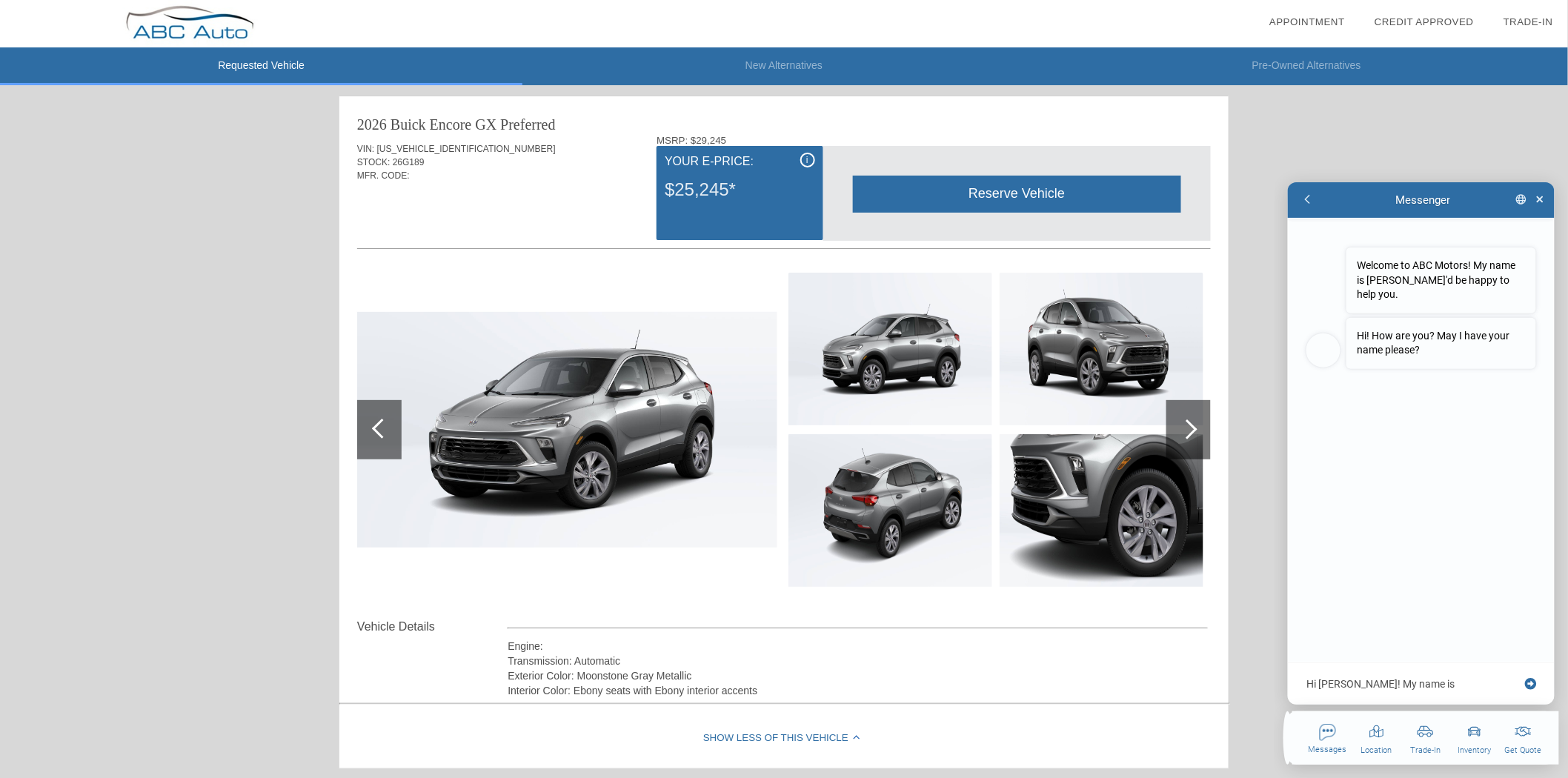
type textarea "x"
type textarea "Hi [PERSON_NAME]! My name is [PERSON_NAME] and"
type textarea "x"
type textarea "Hi [PERSON_NAME]! My name is Will an"
type textarea "x"
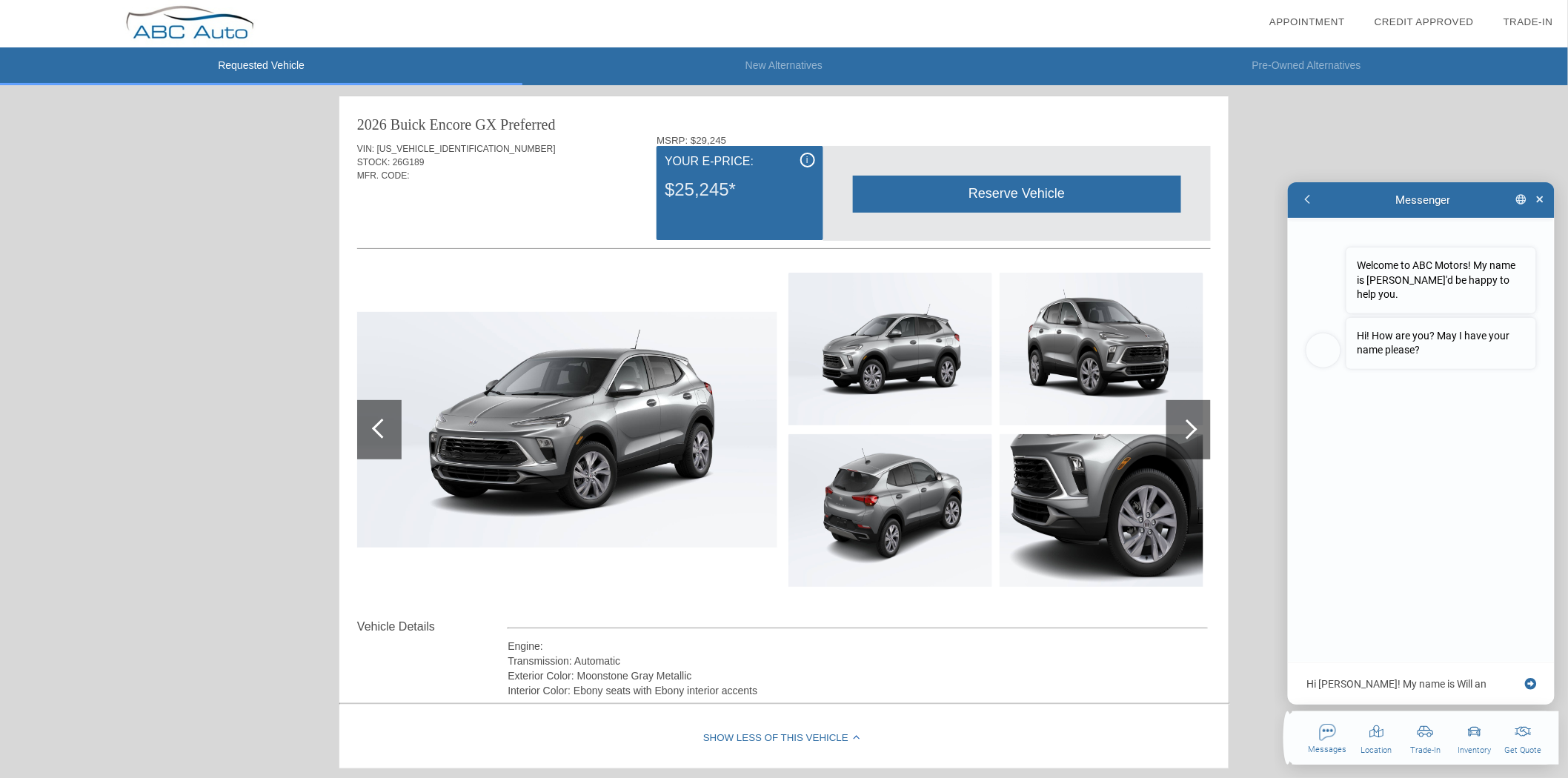
type textarea "Hi [PERSON_NAME]! My name is Will a"
type textarea "x"
type textarea "Hi [PERSON_NAME]! My name is [PERSON_NAME]"
type textarea "x"
type textarea "Hi [PERSON_NAME]! My name is Will a"
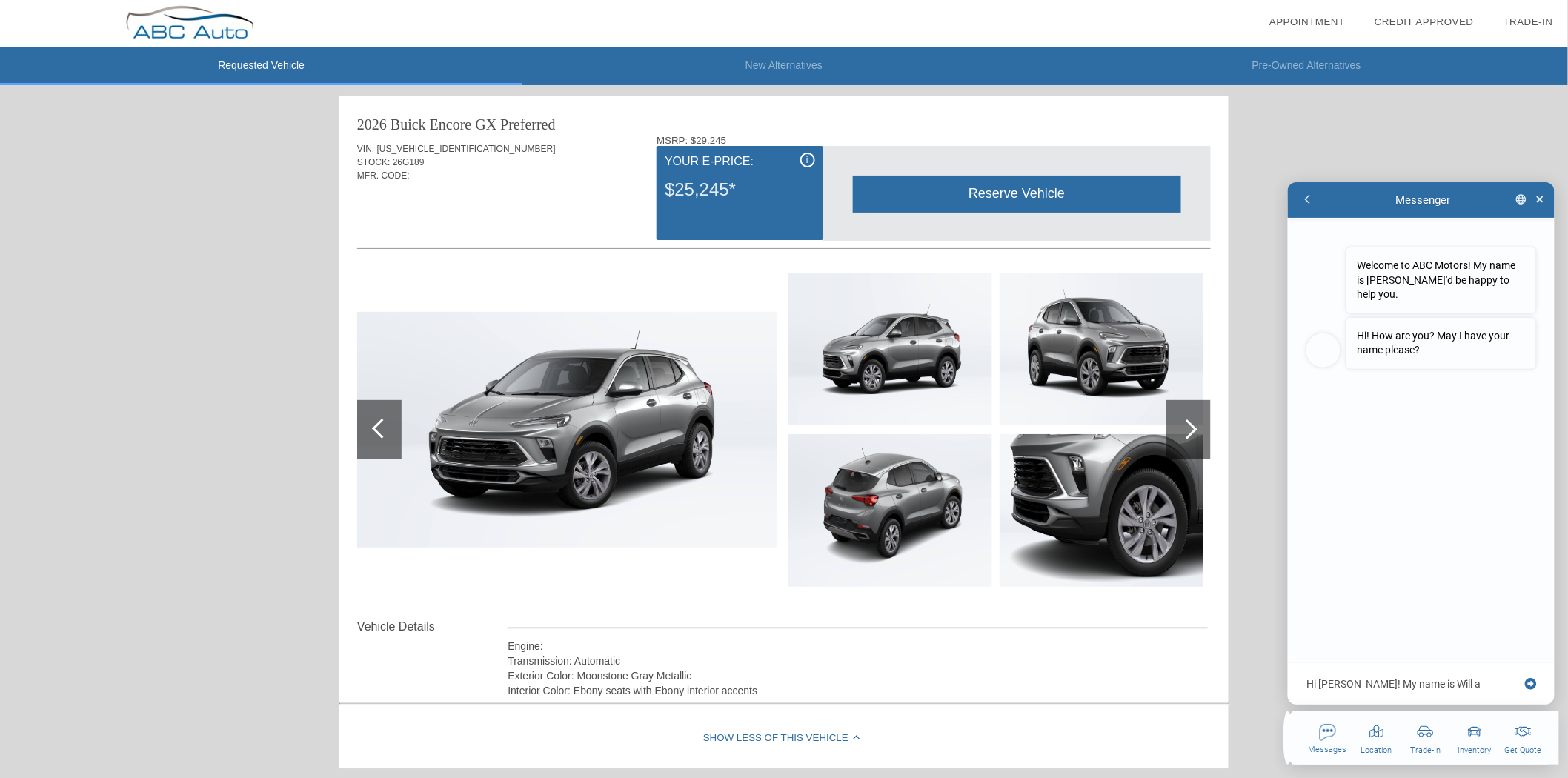
type textarea "x"
type textarea "Hi [PERSON_NAME]! My name is [PERSON_NAME] at"
type textarea "x"
type textarea "Hi [PERSON_NAME]! My name is [PERSON_NAME] at D"
type textarea "x"
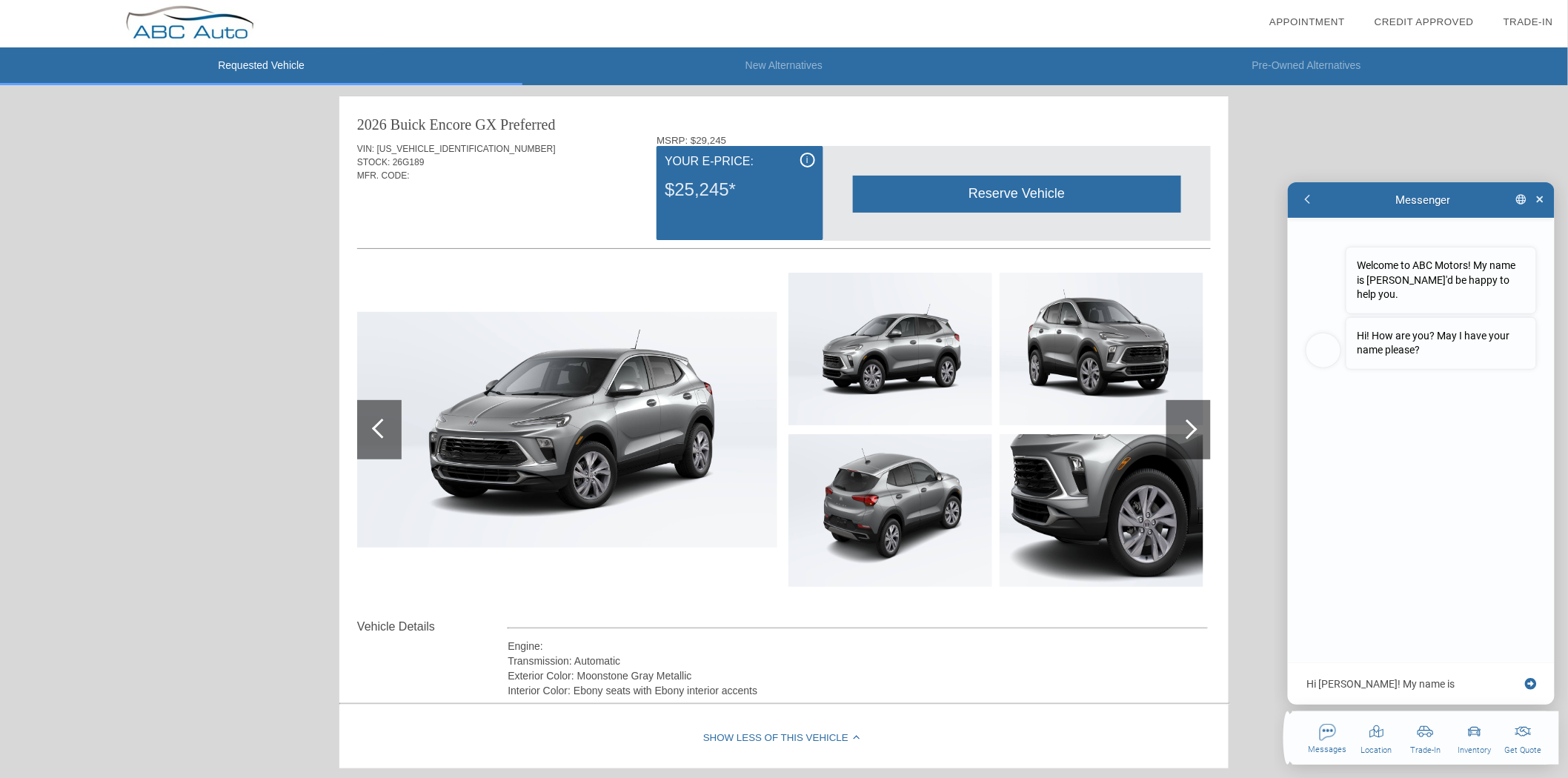
type textarea "Hi [PERSON_NAME]! My name is [PERSON_NAME] at DA"
type textarea "x"
type textarea "Hi [PERSON_NAME]! My name is [PERSON_NAME] at DAS"
type textarea "x"
type textarea "Hi [PERSON_NAME]! My name is [PERSON_NAME] at DAS"
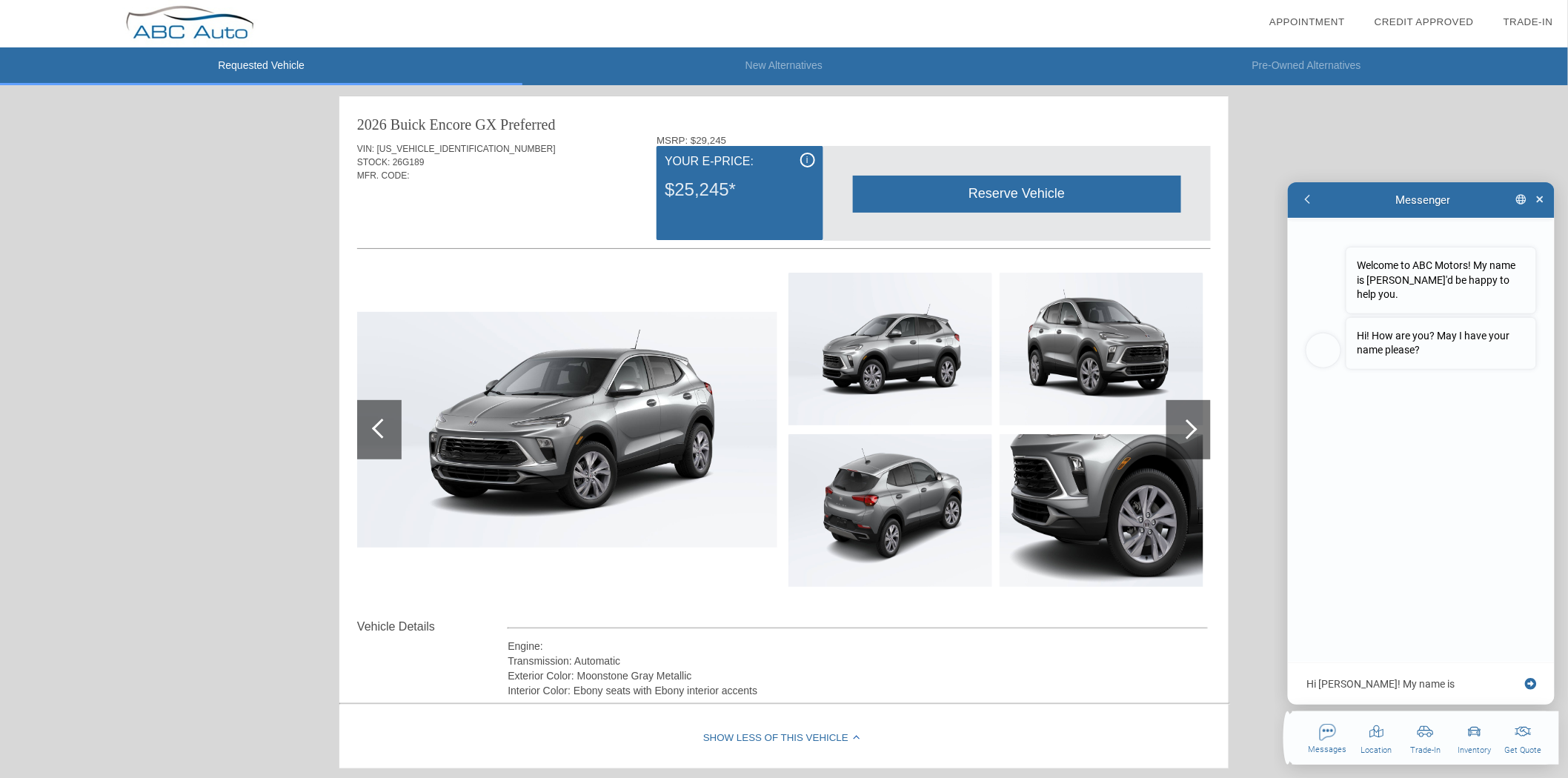
type textarea "x"
type textarea "Hi [PERSON_NAME]! My name is [PERSON_NAME] at DAS -"
type textarea "x"
type textarea "Hi [PERSON_NAME]! My name is [PERSON_NAME] at DAS -"
type textarea "x"
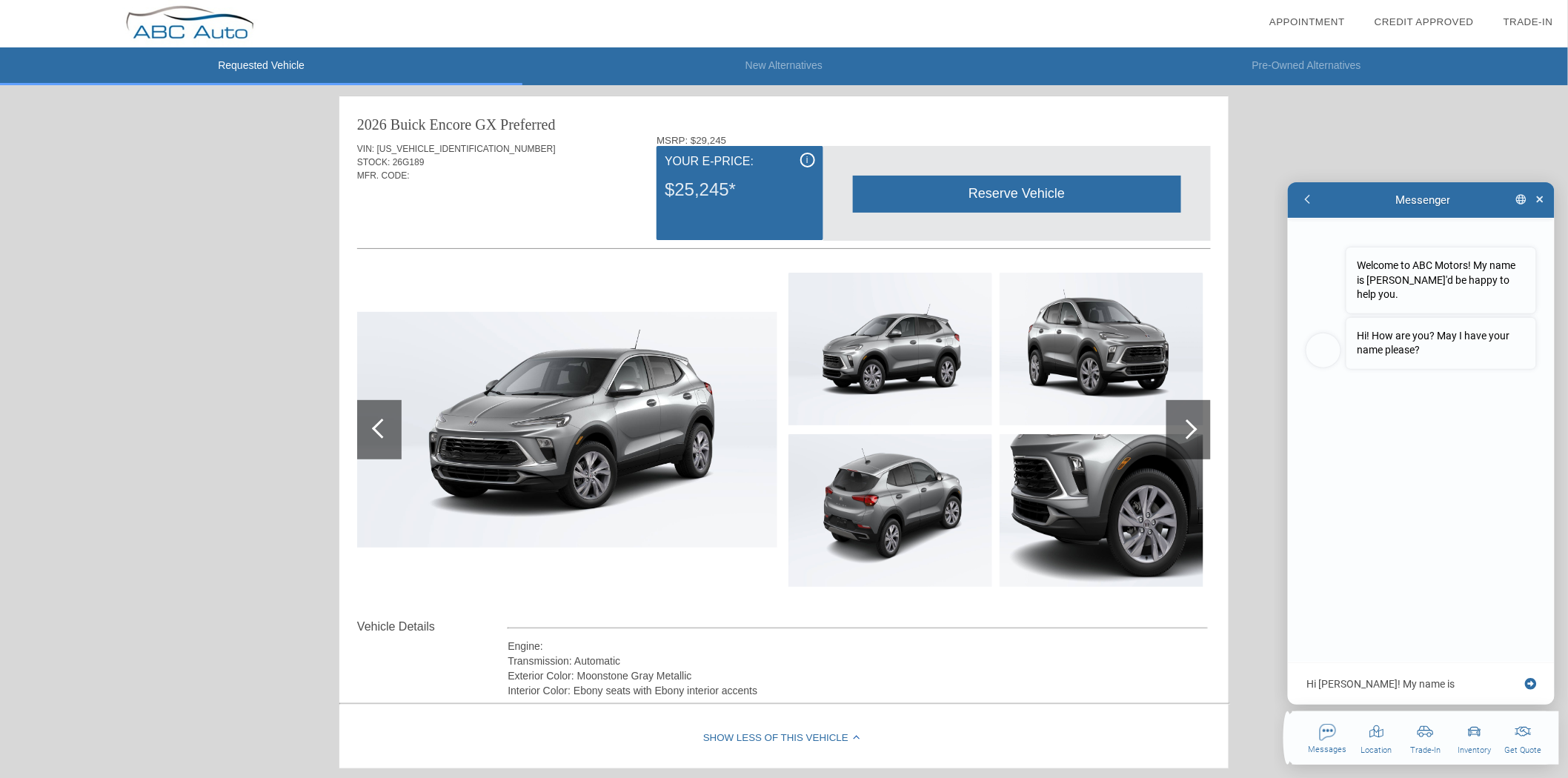
type textarea "Hi [PERSON_NAME]! My name is [PERSON_NAME] at [GEOGRAPHIC_DATA]"
type textarea "x"
type textarea "Hi [PERSON_NAME]! My name is [PERSON_NAME] at [GEOGRAPHIC_DATA]"
type textarea "x"
type textarea "Hi [PERSON_NAME]! My name is [PERSON_NAME] at [GEOGRAPHIC_DATA] a"
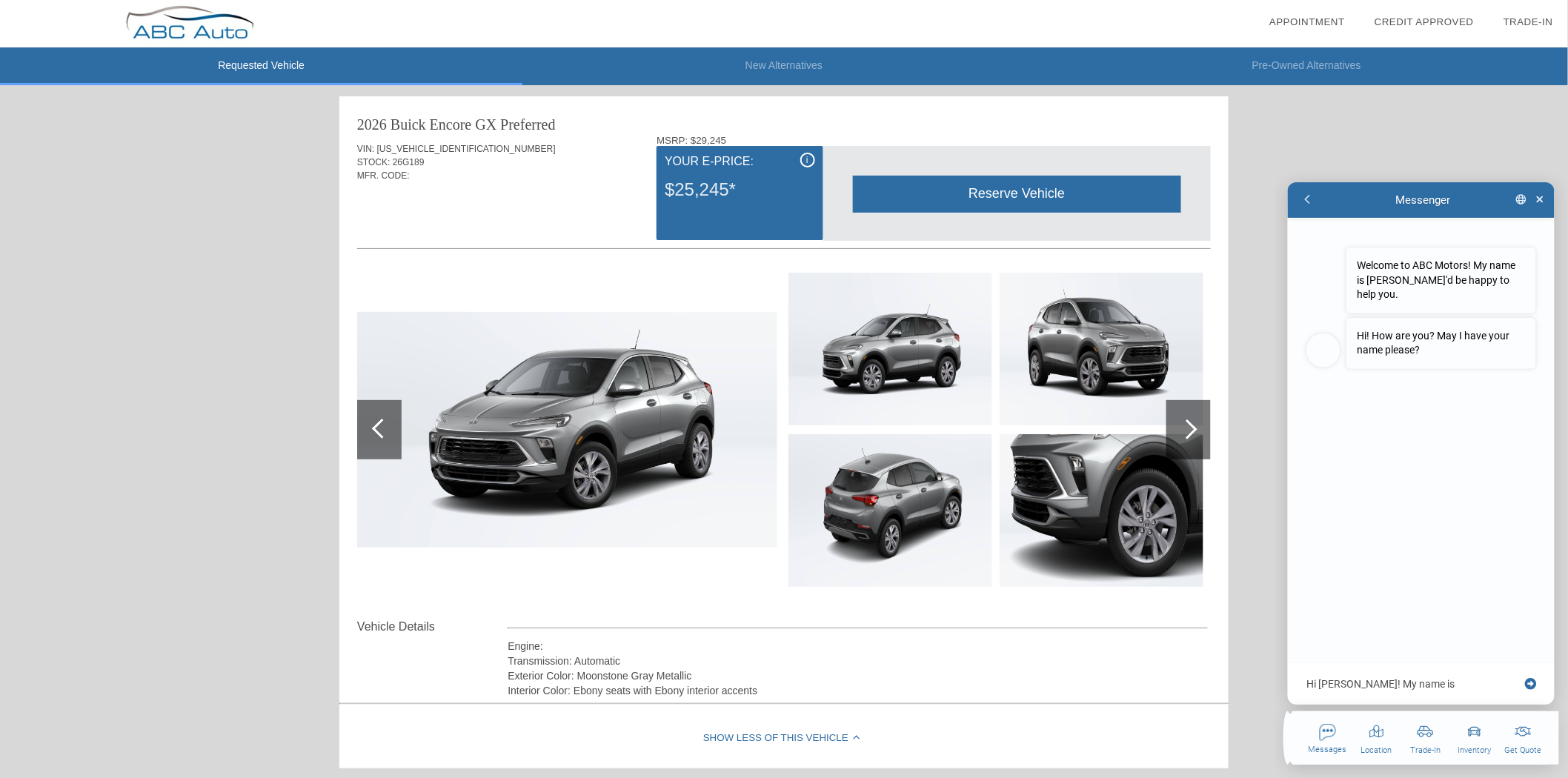
type textarea "x"
type textarea "Hi [PERSON_NAME]! My name is [PERSON_NAME] at [GEOGRAPHIC_DATA]"
type textarea "x"
type textarea "Hi [PERSON_NAME]! My name is [PERSON_NAME] at DAS - I am c"
type textarea "x"
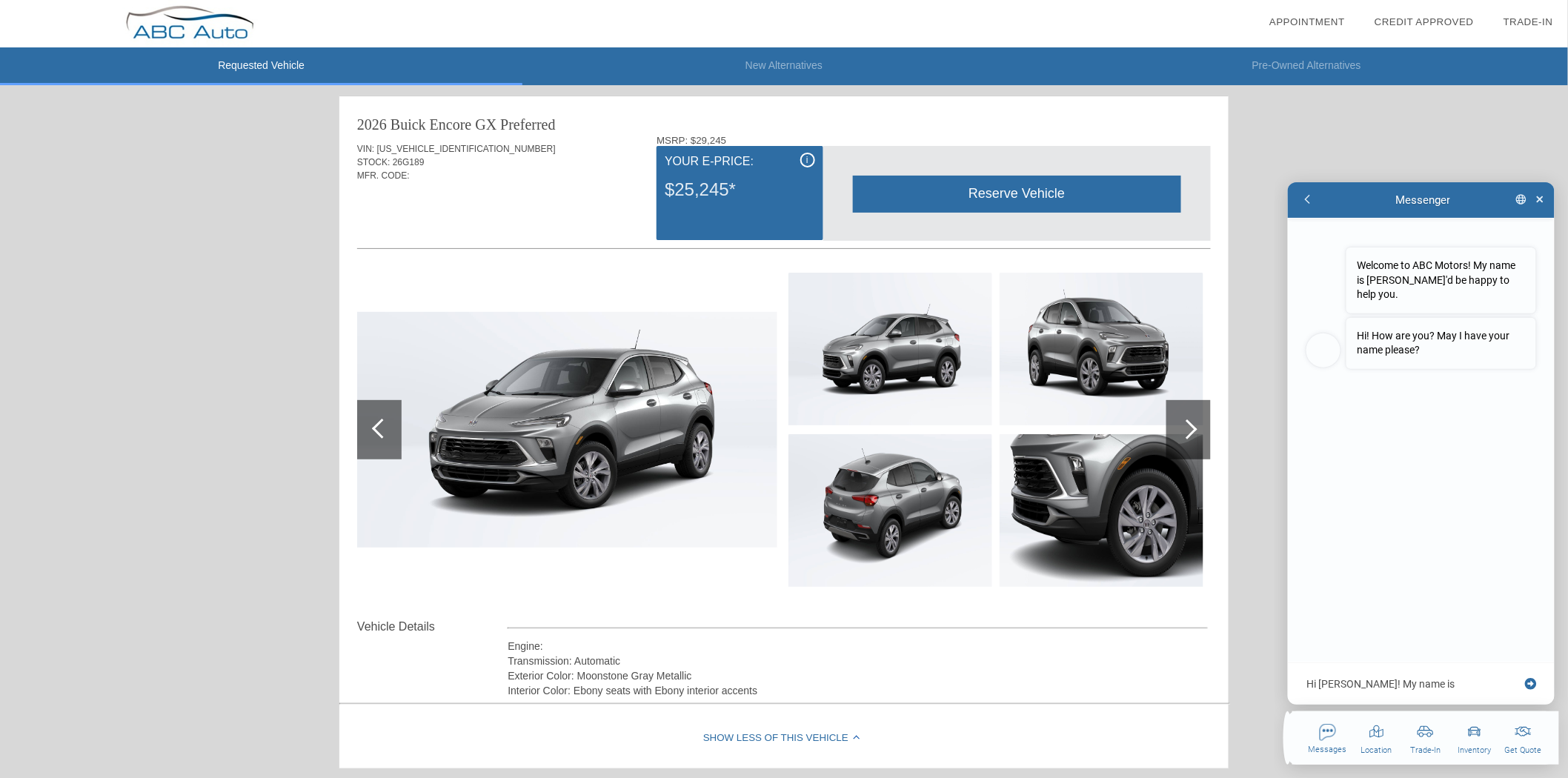
type textarea "Hi [PERSON_NAME]! My name is [PERSON_NAME] at DAS - I am cu"
type textarea "x"
type textarea "Hi [PERSON_NAME]! My name is [PERSON_NAME] at [GEOGRAPHIC_DATA]"
type textarea "x"
type textarea "Hi [PERSON_NAME]! My name is [PERSON_NAME] at [GEOGRAPHIC_DATA]"
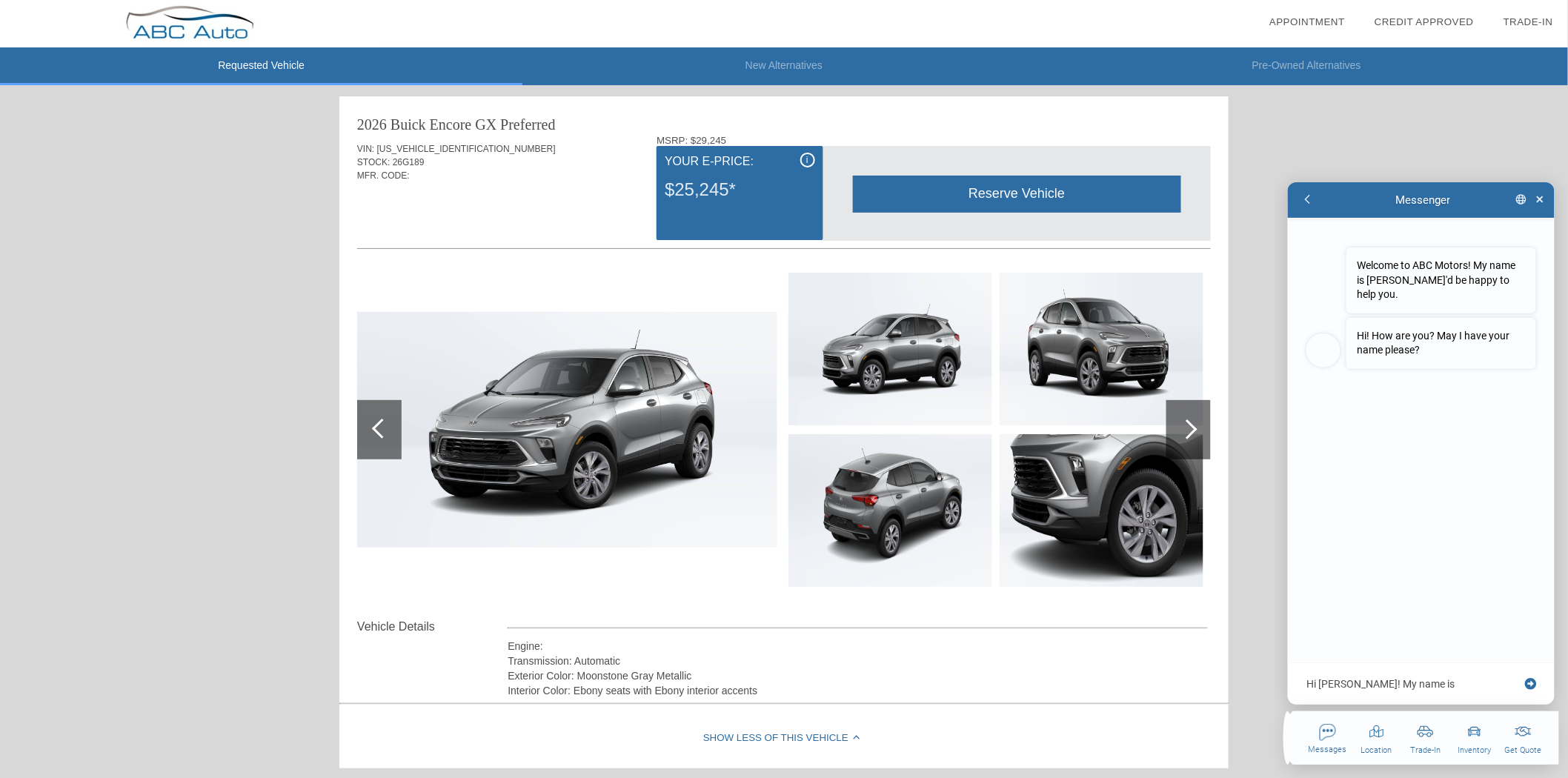
type textarea "x"
type textarea "Hi [PERSON_NAME]! My name is [PERSON_NAME] at [GEOGRAPHIC_DATA]"
type textarea "x"
type textarea "Hi [PERSON_NAME]! My name is [PERSON_NAME] at DAS - I am curren"
type textarea "x"
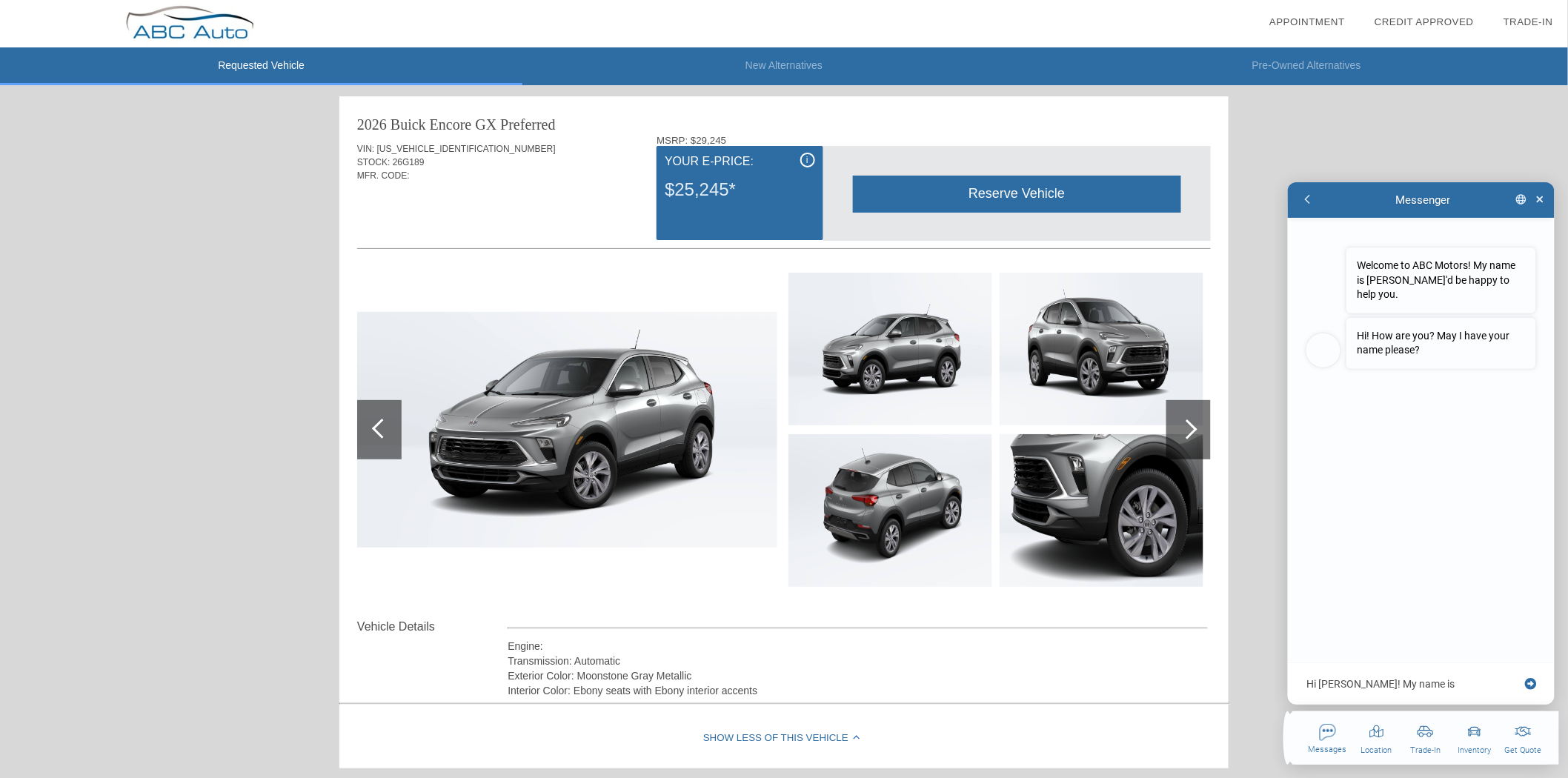
type textarea "Hi [PERSON_NAME]! My name is [PERSON_NAME] at DAS - I am current"
type textarea "x"
type textarea "Hi [PERSON_NAME]! My name is [PERSON_NAME] at DAS - I am currentl"
type textarea "x"
type textarea "Hi [PERSON_NAME]! My name is [PERSON_NAME] at [GEOGRAPHIC_DATA] am currently"
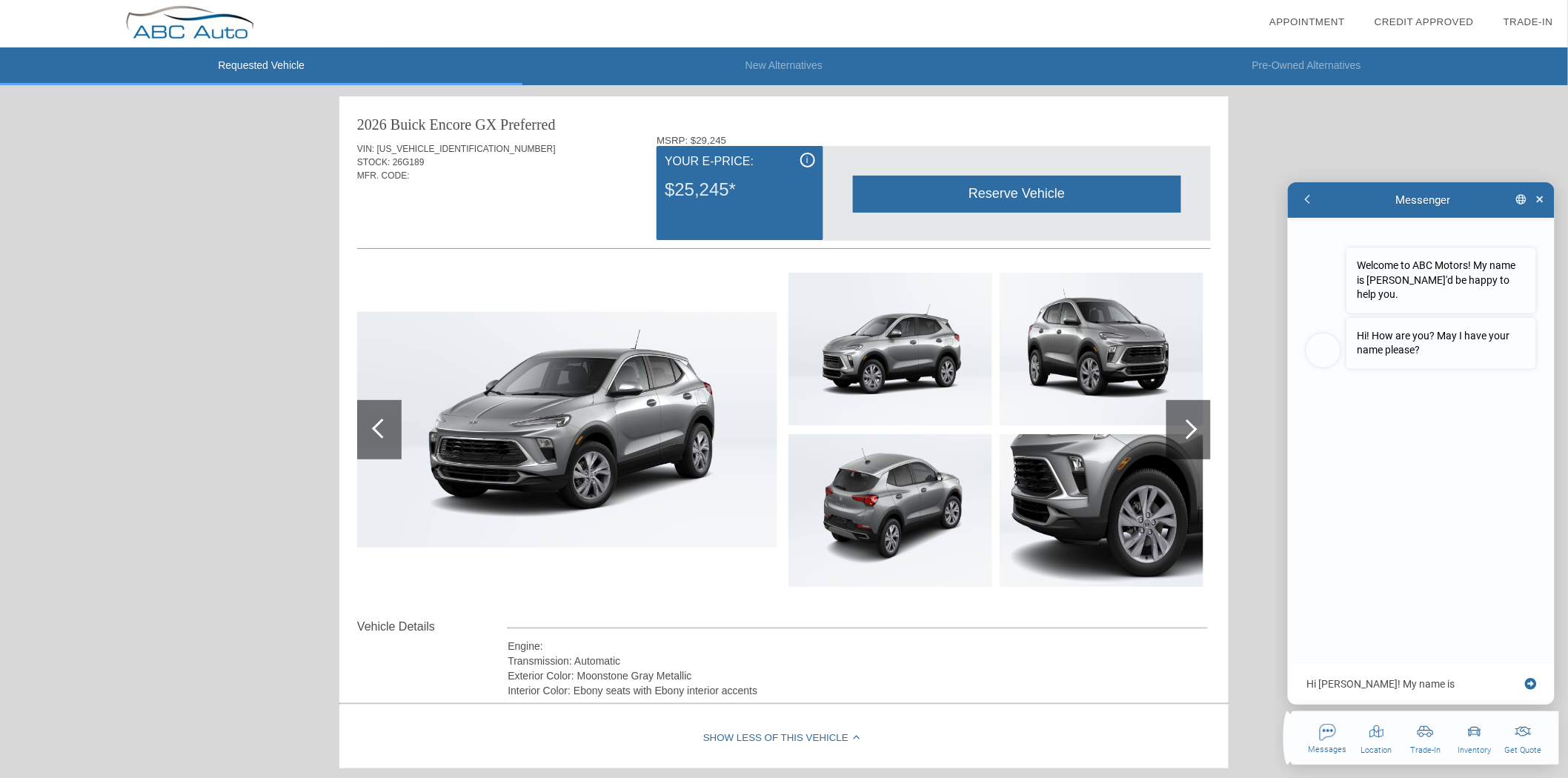
type textarea "x"
type textarea "Hi [PERSON_NAME]! My name is [PERSON_NAME] at [GEOGRAPHIC_DATA] am currently"
type textarea "x"
type textarea "Hi [PERSON_NAME]! My name is [PERSON_NAME] at DAS - I am currently r"
type textarea "x"
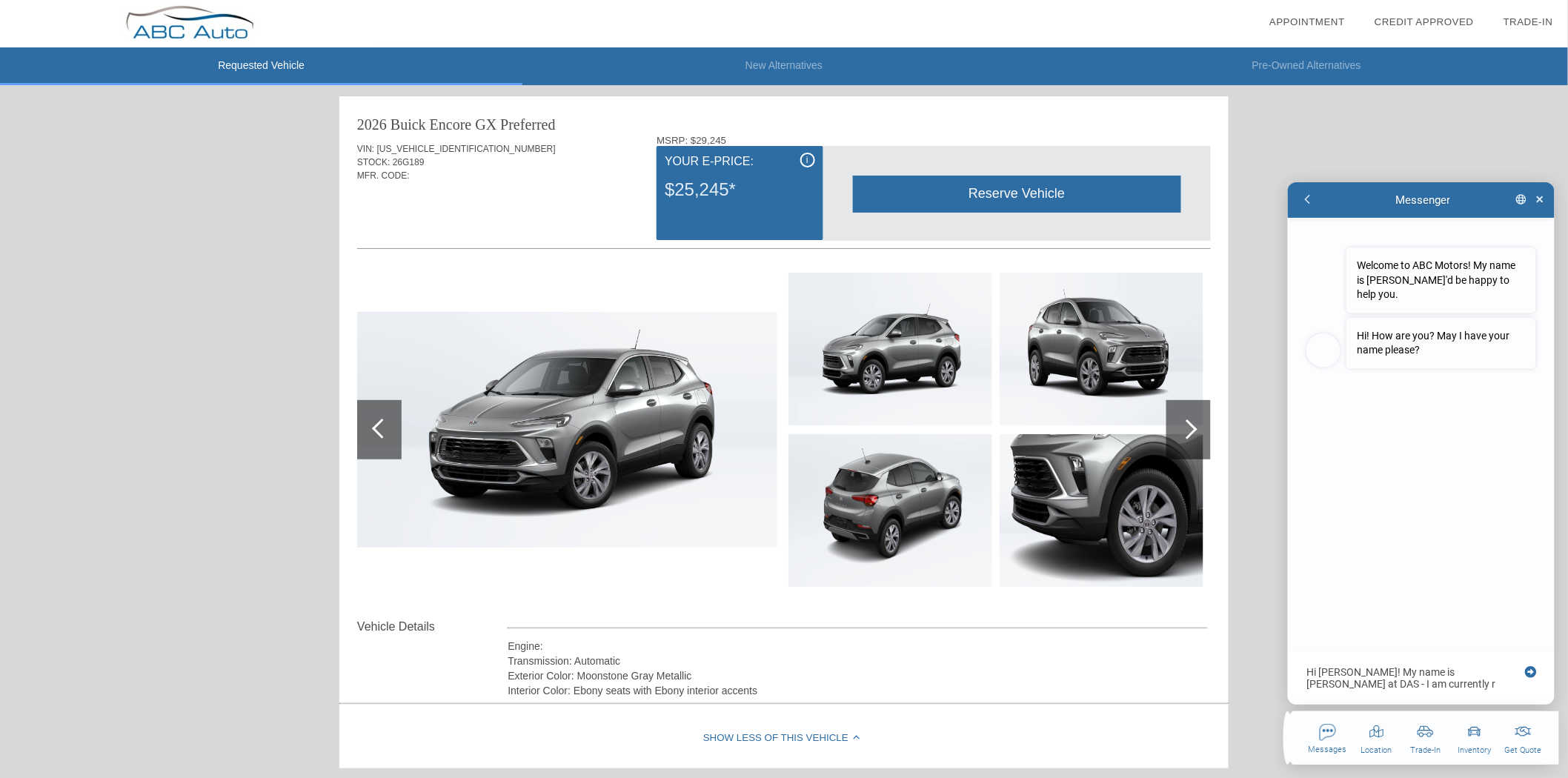
type textarea "Hi [PERSON_NAME]! My name is [PERSON_NAME] at DAS - I am currently ru"
type textarea "x"
type textarea "Hi [PERSON_NAME]! My name is [PERSON_NAME] at [GEOGRAPHIC_DATA] am currently run"
type textarea "x"
type textarea "Hi [PERSON_NAME]! My name is [PERSON_NAME] at [GEOGRAPHIC_DATA] am currently ru…"
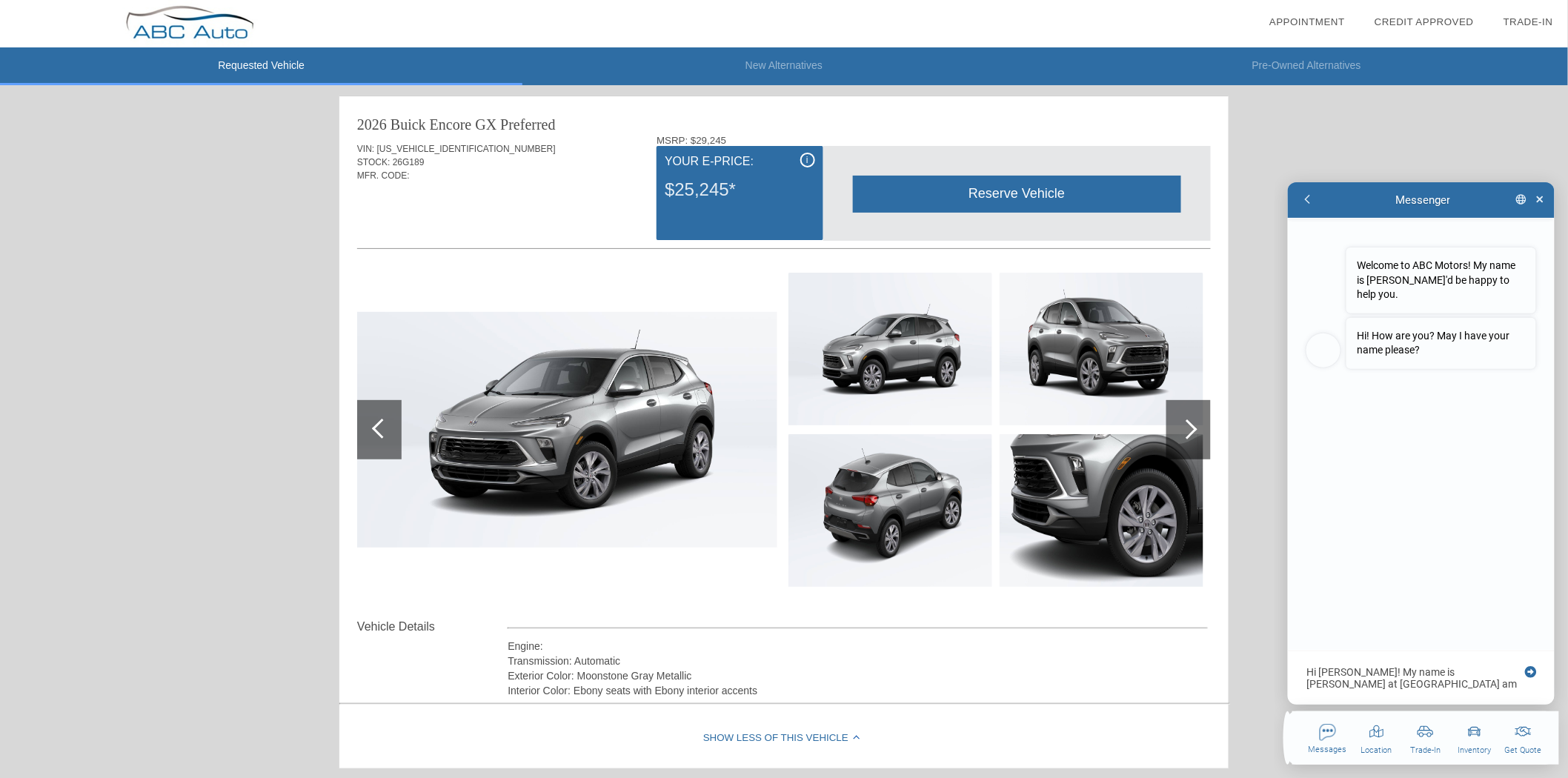
type textarea "x"
type textarea "Hi [PERSON_NAME]! My name is [PERSON_NAME] at [GEOGRAPHIC_DATA] am currently ru…"
type textarea "x"
type textarea "Hi [PERSON_NAME]! My name is [PERSON_NAME] at [GEOGRAPHIC_DATA] am currently ru…"
type textarea "x"
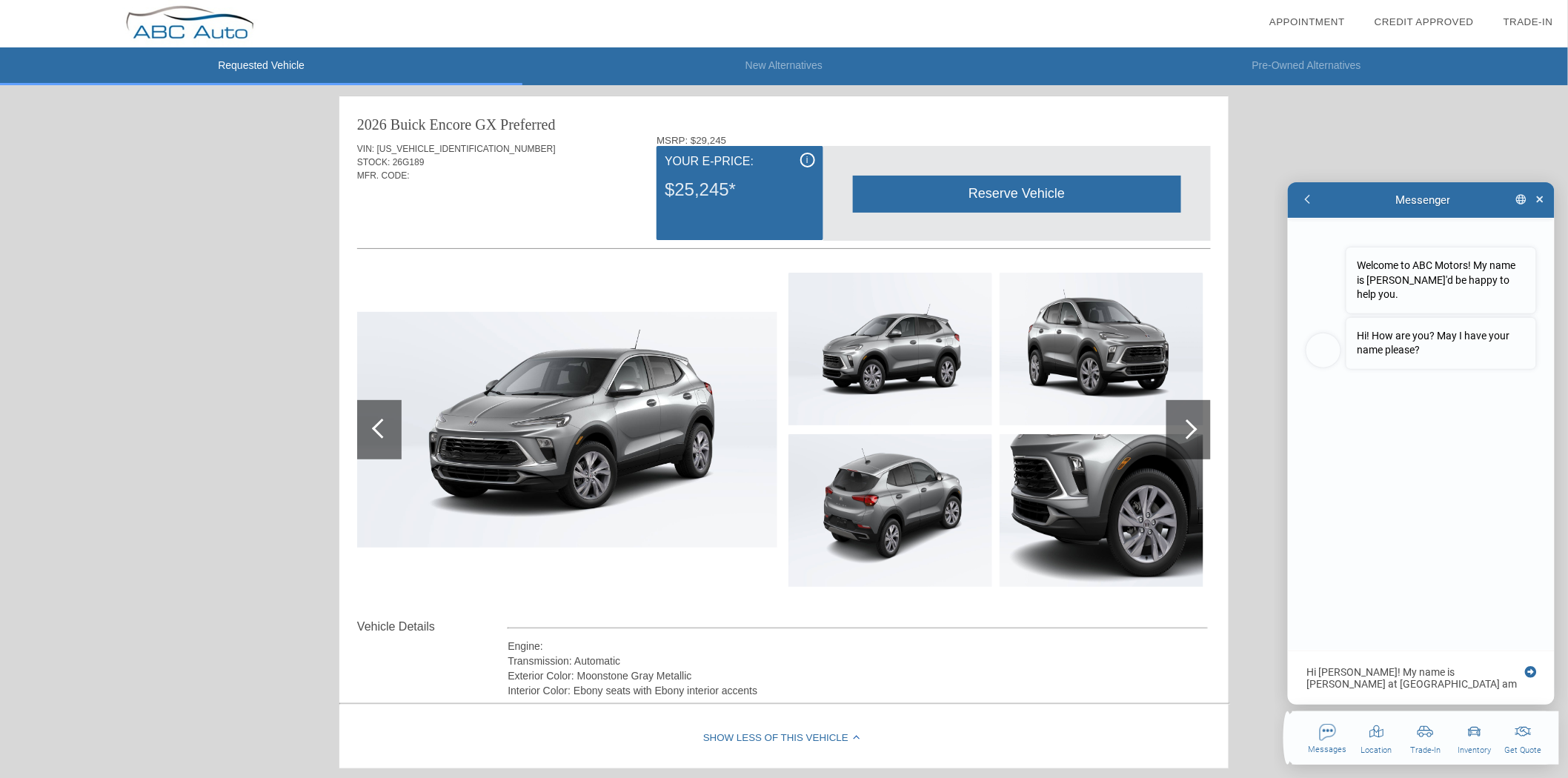
type textarea "Hi [PERSON_NAME]! My name is [PERSON_NAME] at DAS - I am currently running"
type textarea "x"
type textarea "Hi [PERSON_NAME]! My name is [PERSON_NAME] at DAS - I am currently running"
type textarea "x"
type textarea "Hi [PERSON_NAME]! My name is [PERSON_NAME] at DAS - I am currently running a"
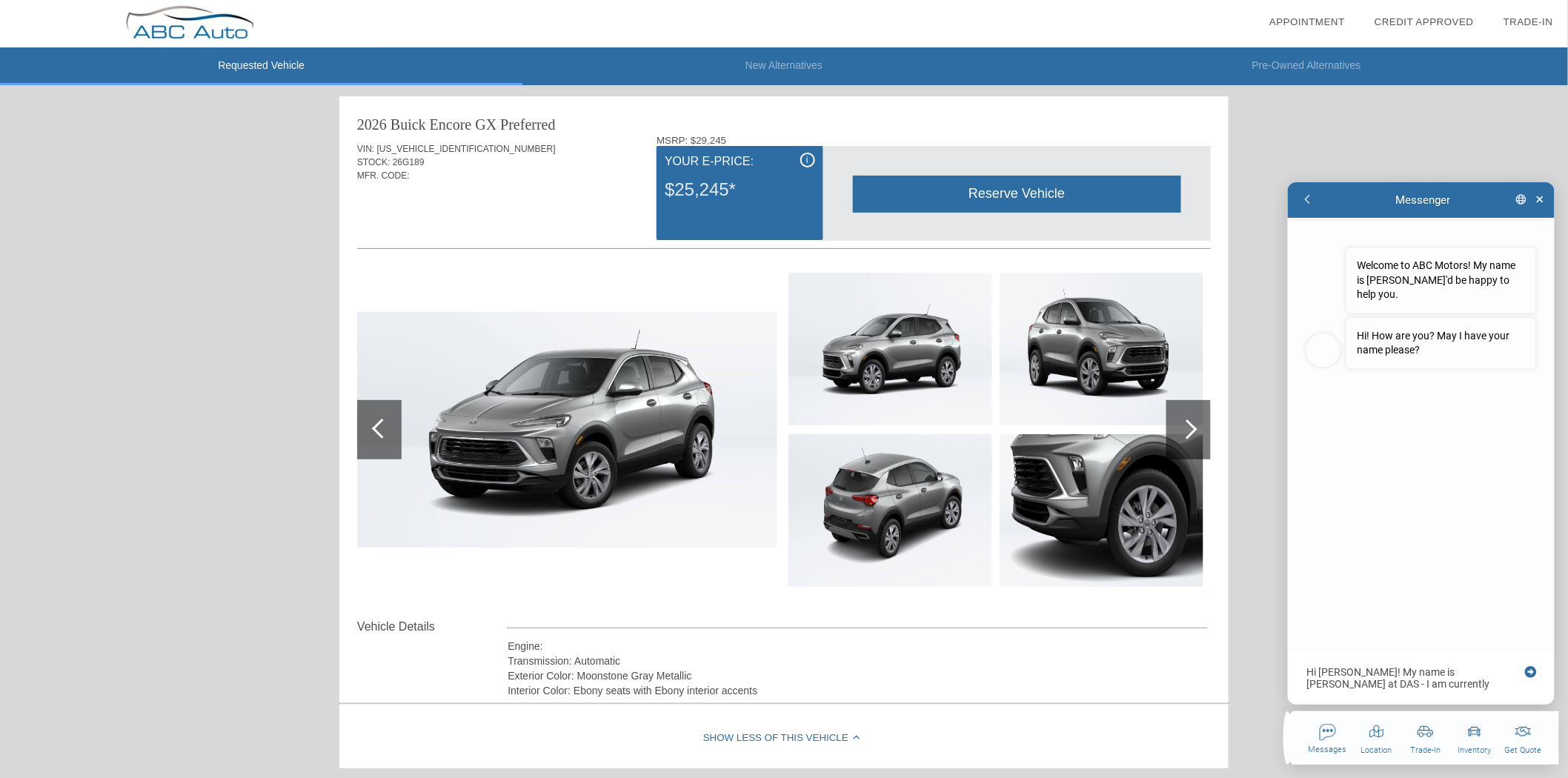
type textarea "x"
type textarea "Hi [PERSON_NAME]! My name is [PERSON_NAME] at DAS - I am currently running a"
type textarea "x"
type textarea "Hi [PERSON_NAME]! My name is [PERSON_NAME] at DAS - I am currently running a t"
type textarea "x"
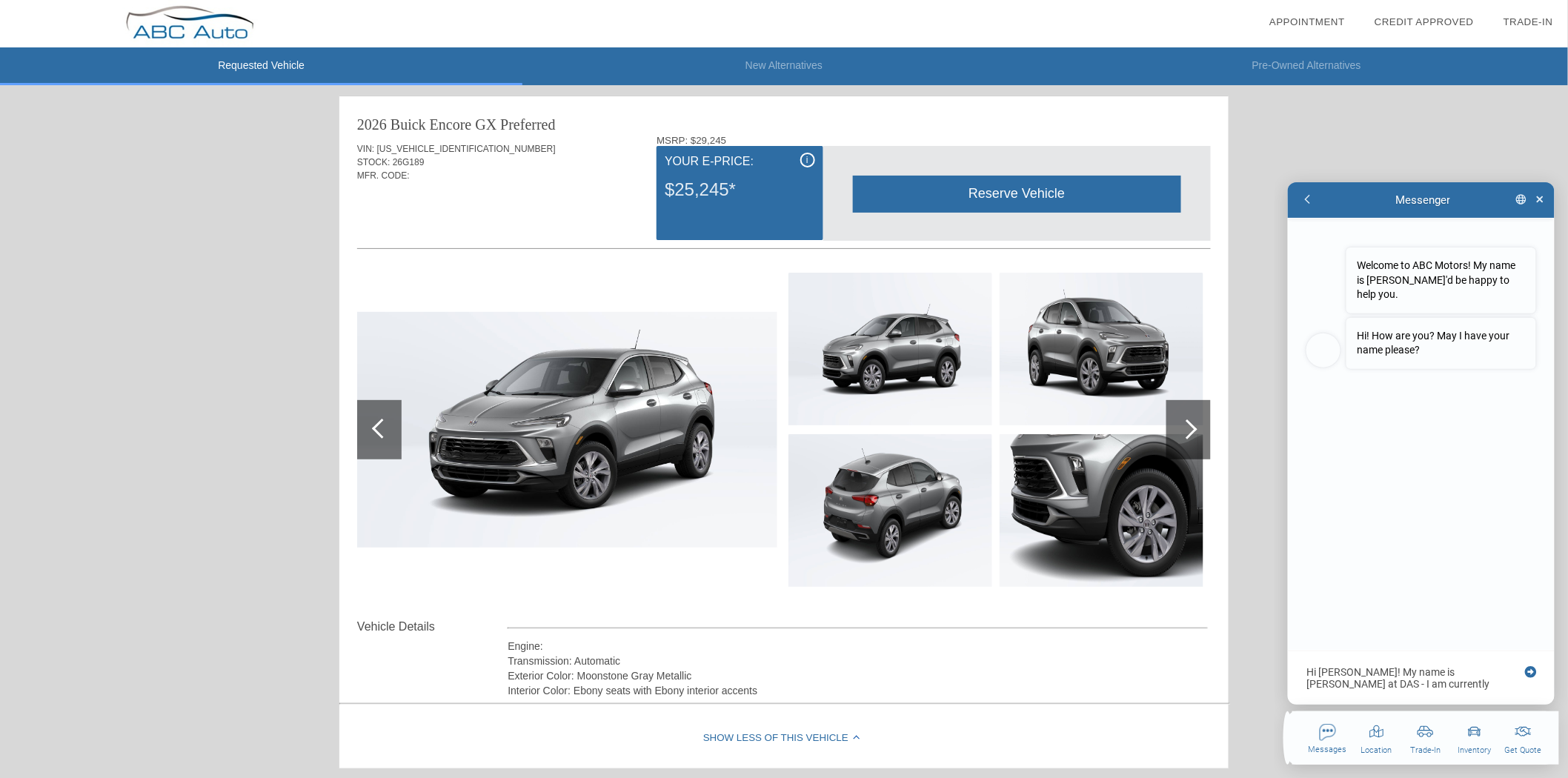
type textarea "Hi [PERSON_NAME]! My name is [PERSON_NAME] at DAS - I am currently running a te"
type textarea "x"
type textarea "Hi [PERSON_NAME]! My name is [PERSON_NAME] at DAS - I am currently running a tes"
type textarea "x"
type textarea "Hi [PERSON_NAME]! My name is [PERSON_NAME] at DAS - I am currently running a te…"
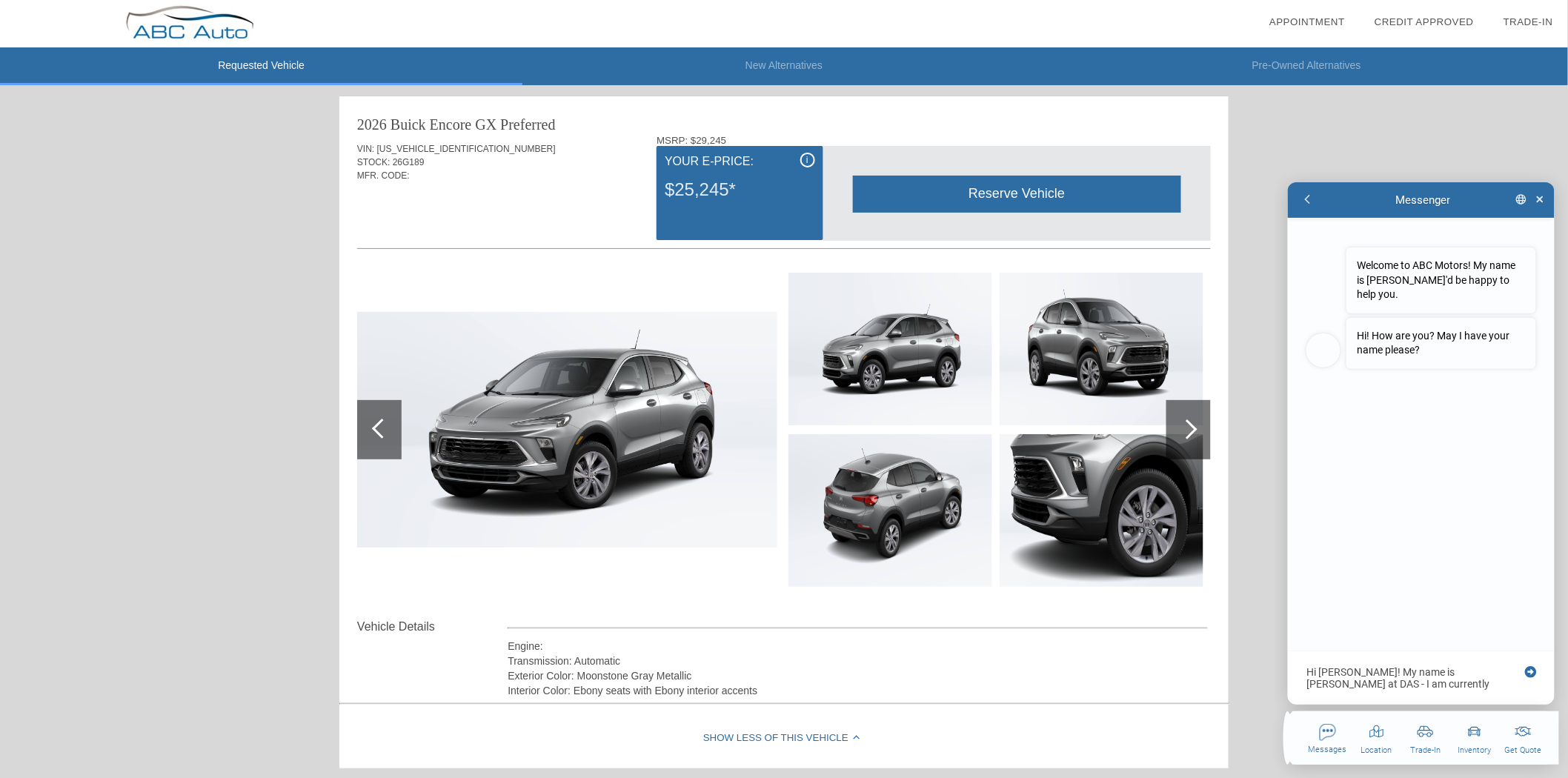
type textarea "x"
type textarea "Hi [PERSON_NAME]! My name is [PERSON_NAME] at DAS - I am currently running a te…"
type textarea "x"
type textarea "Hi [PERSON_NAME]! My name is [PERSON_NAME] at DAS - I am currently running a te…"
type textarea "x"
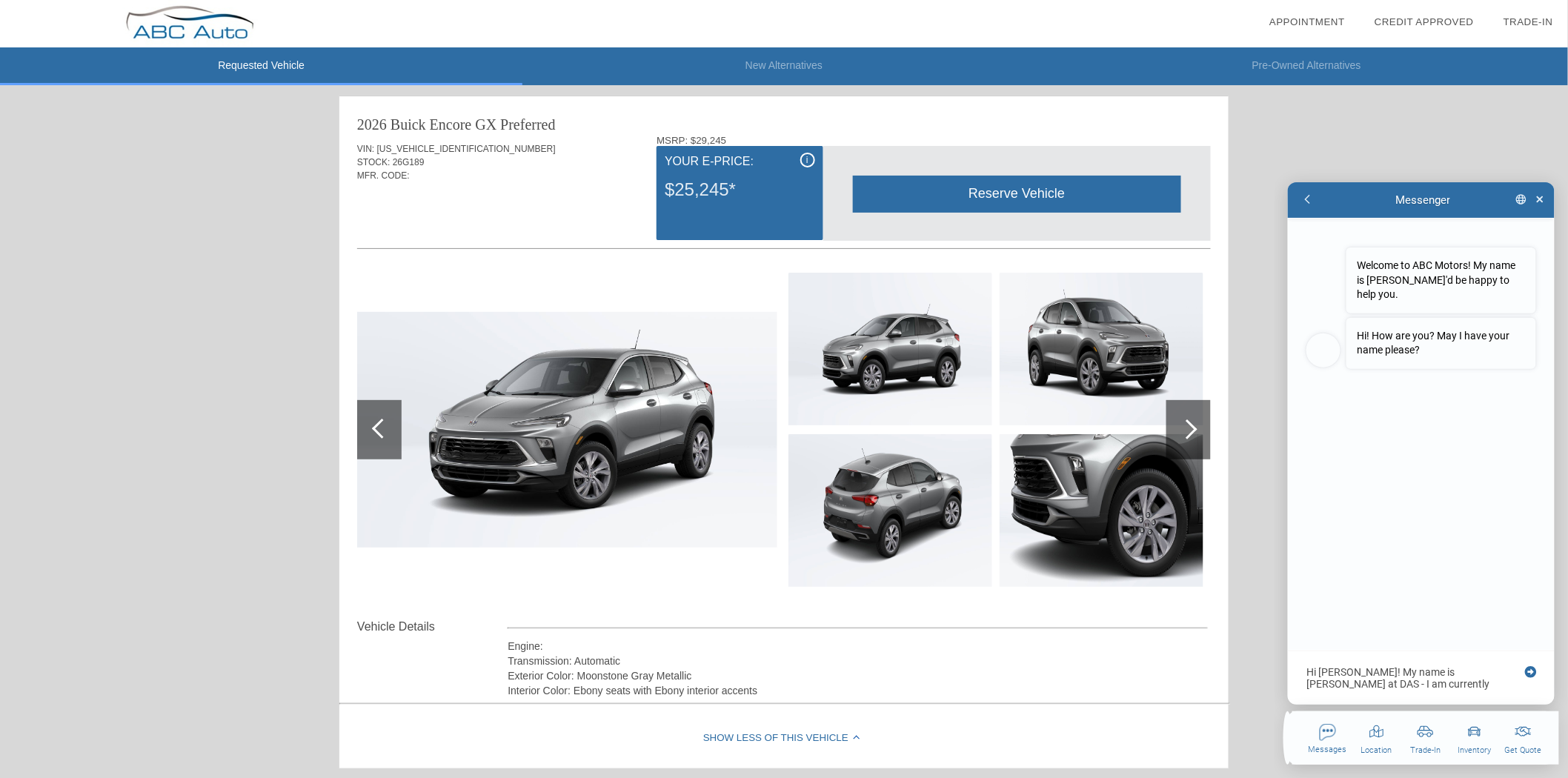
type textarea "Hi [PERSON_NAME]! My name is [PERSON_NAME] at DAS - I am currently running a te…"
type textarea "x"
type textarea "Hi [PERSON_NAME]! My name is [PERSON_NAME] at DAS - I am currently running a te…"
type textarea "x"
type textarea "Hi [PERSON_NAME]! My name is [PERSON_NAME] at DAS - I am currently running a te…"
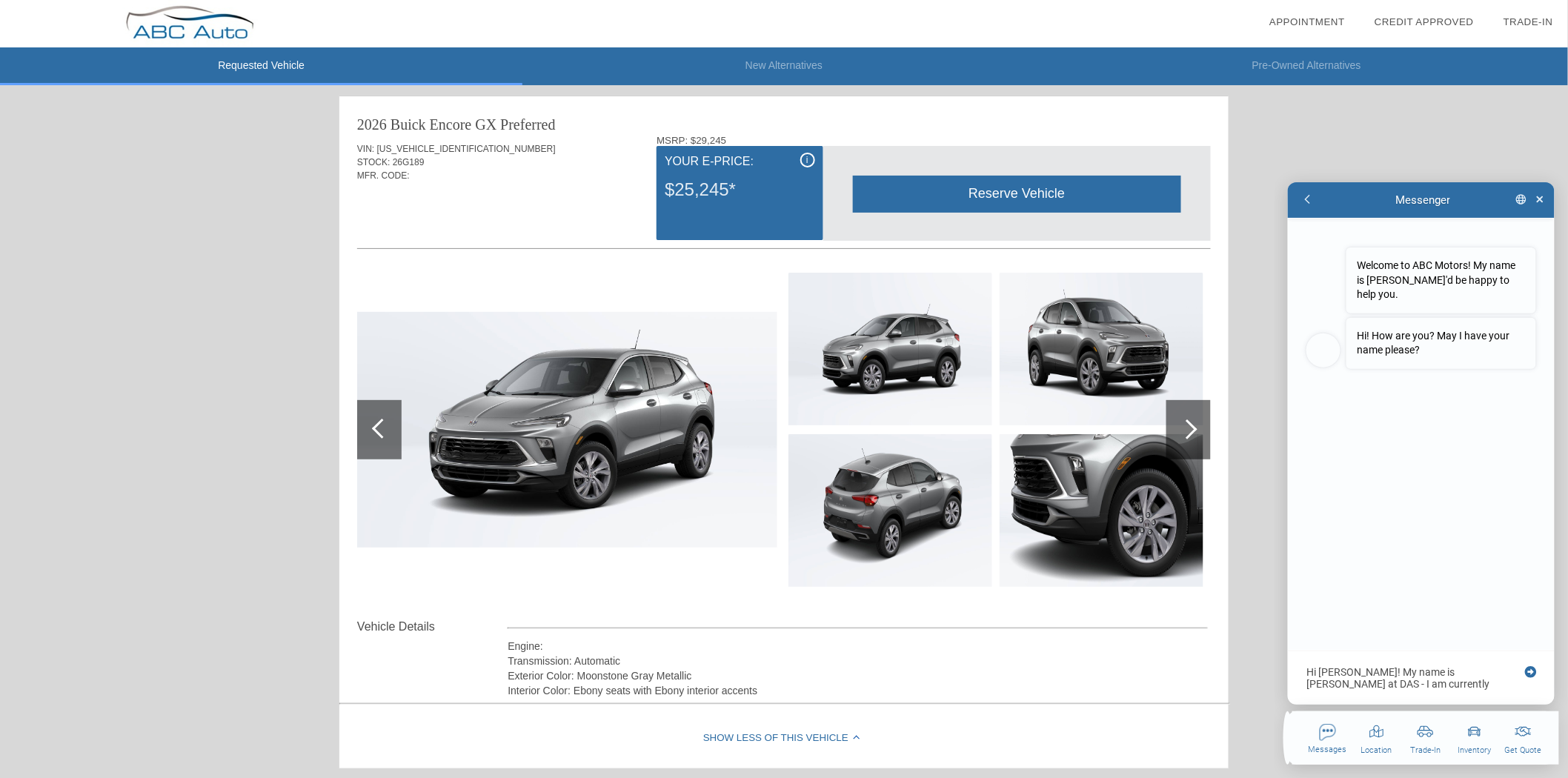
type textarea "x"
type textarea "Hi [PERSON_NAME]! My name is [PERSON_NAME] at DAS - I am currently running a te…"
type textarea "x"
type textarea "Hi [PERSON_NAME]! My name is [PERSON_NAME] at DAS - I am currently running a te…"
type textarea "x"
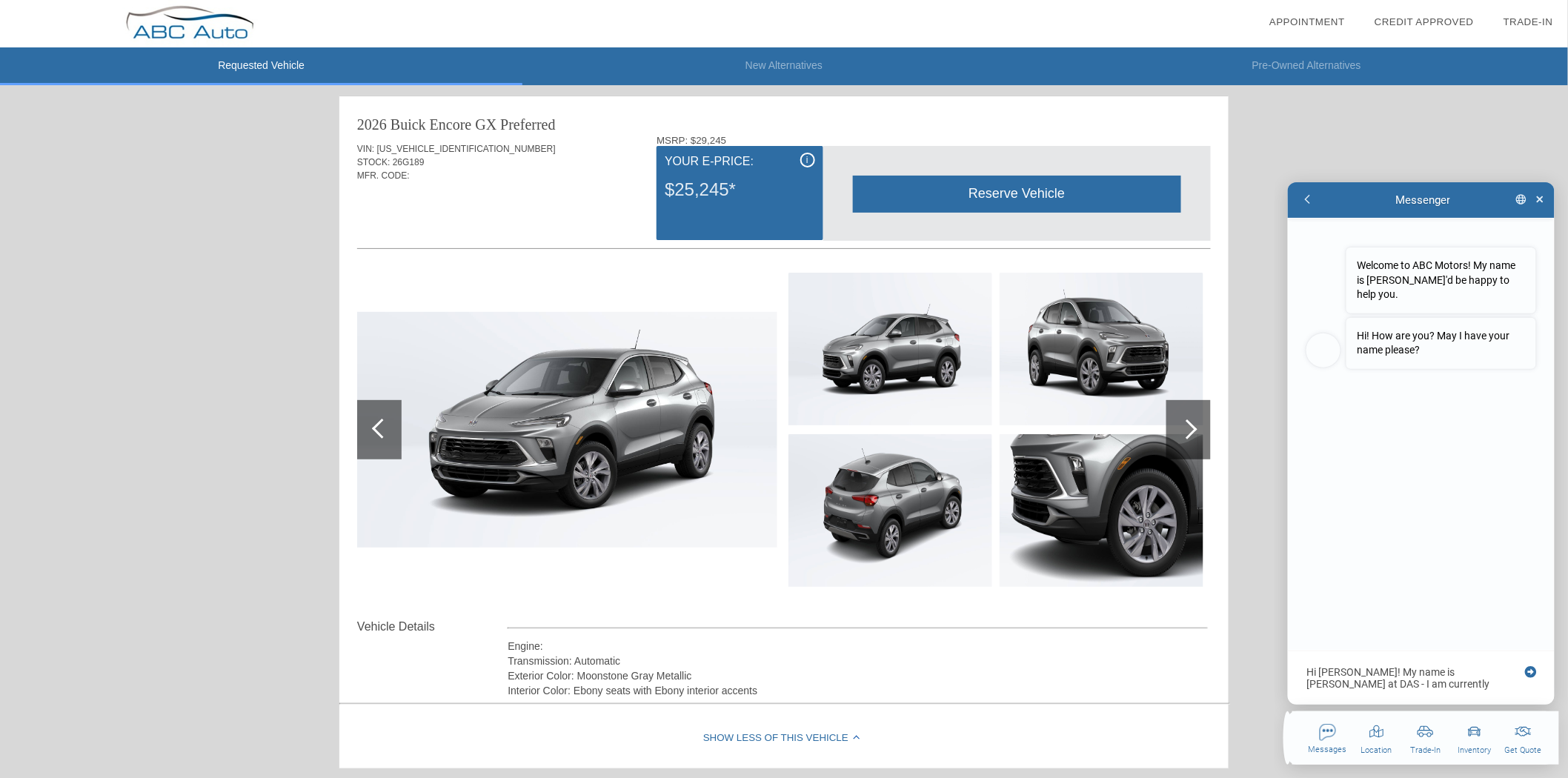
type textarea "Hi [PERSON_NAME]! My name is [PERSON_NAME] at DAS - I am currently running a te…"
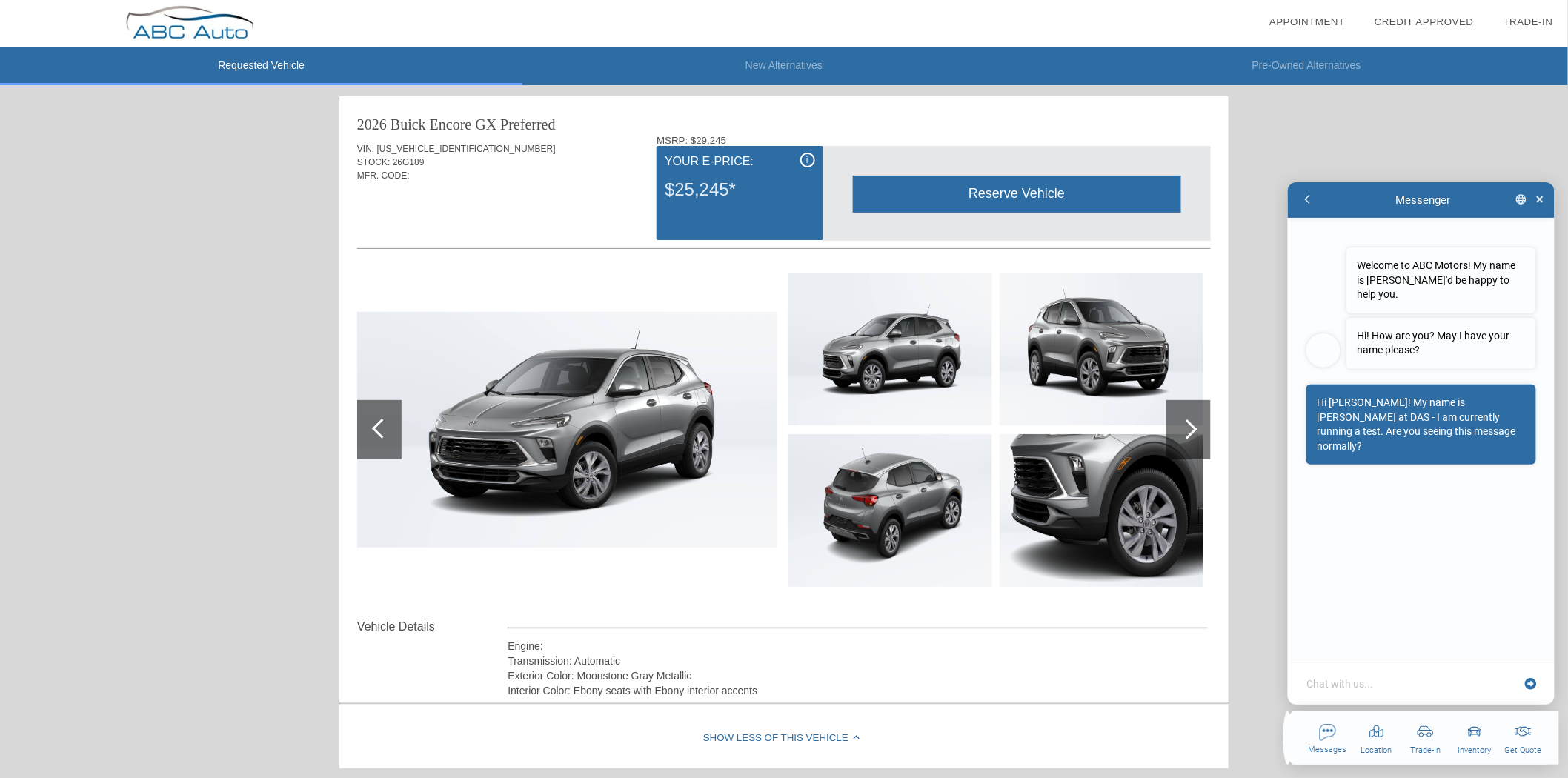
click at [1434, 683] on textarea at bounding box center [1413, 684] width 215 height 15
click at [1400, 679] on textarea at bounding box center [1413, 684] width 215 height 15
click at [1409, 676] on textarea at bounding box center [1413, 684] width 215 height 15
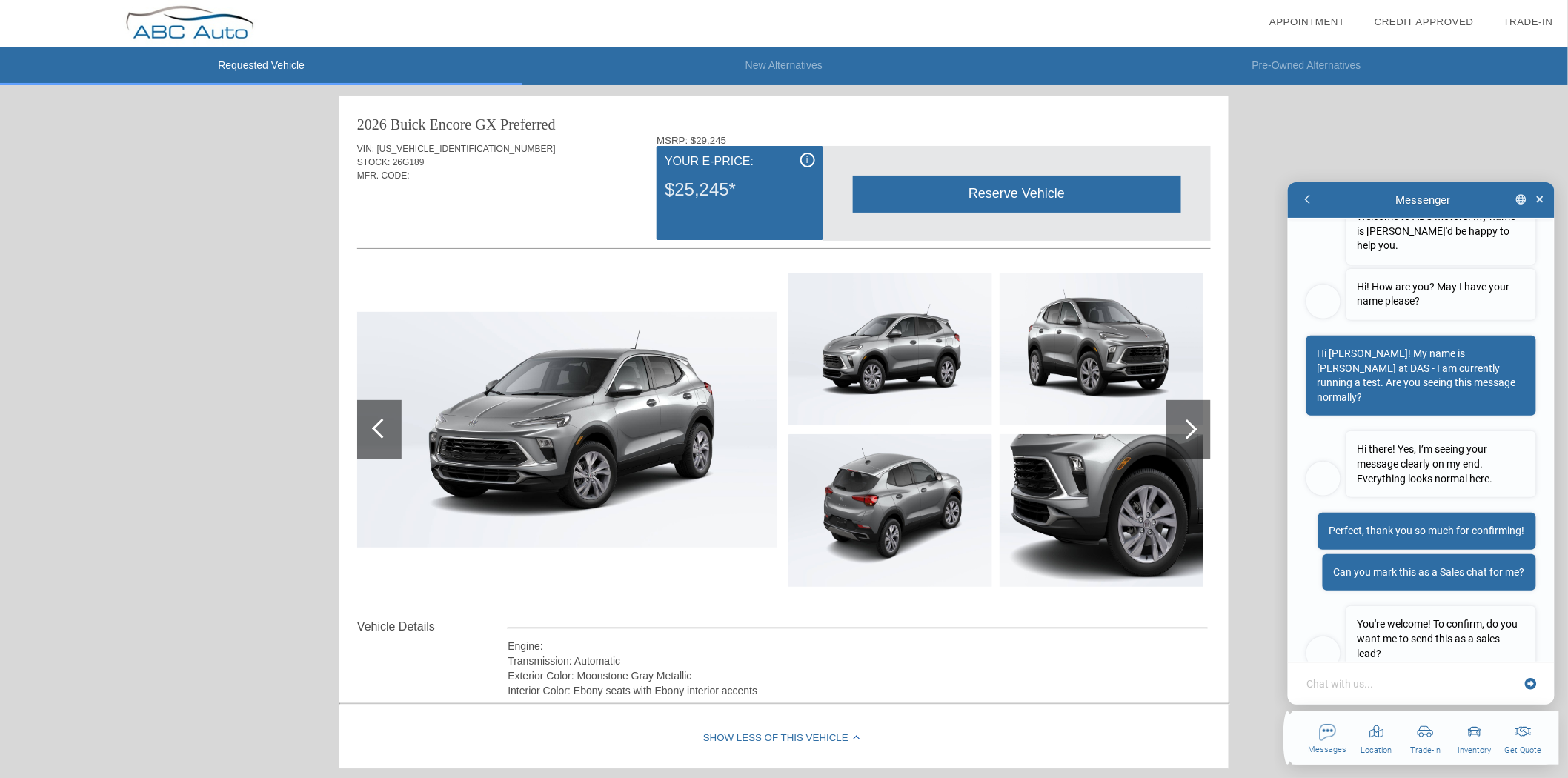
scroll to position [92, 0]
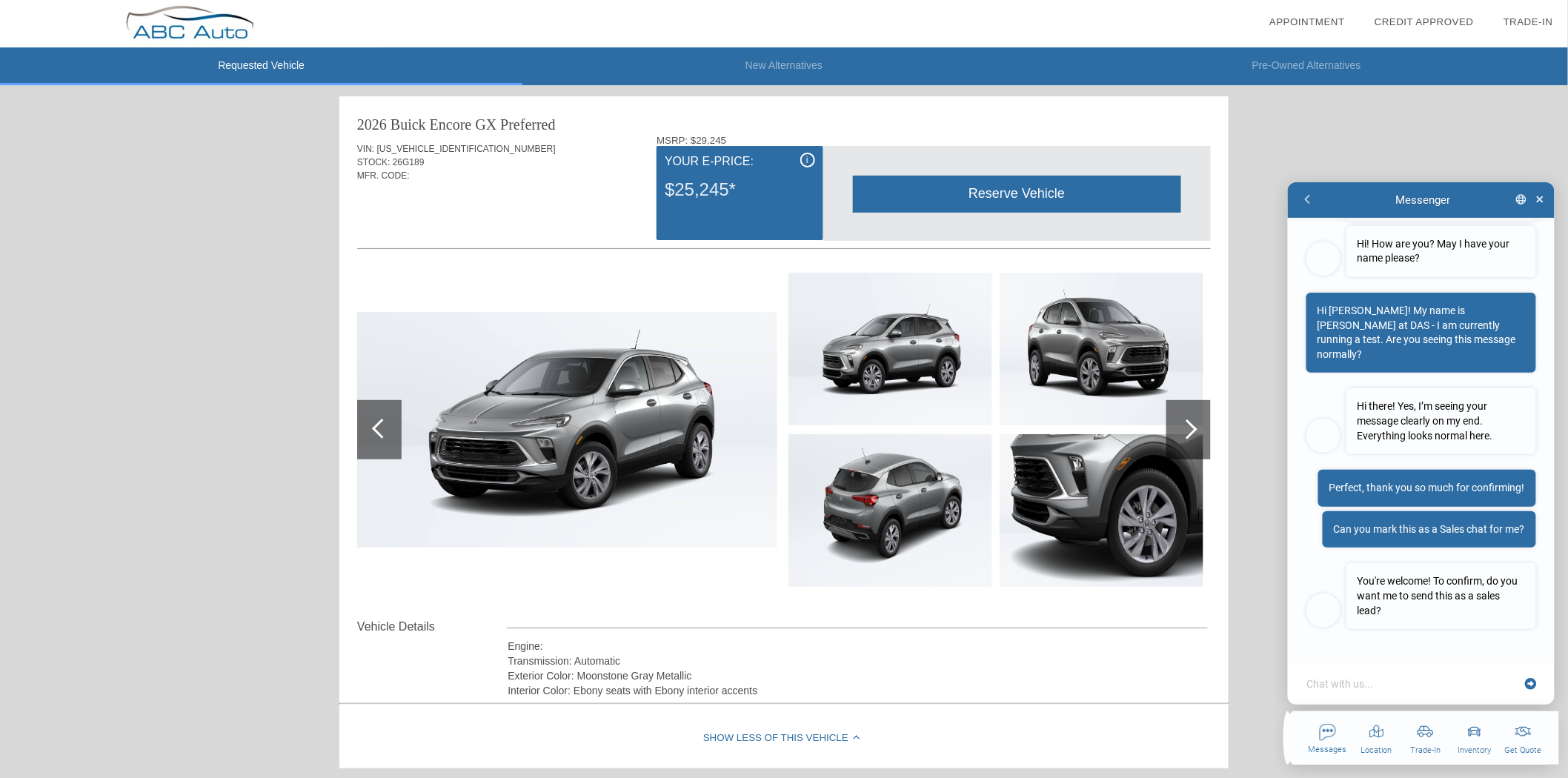
click at [1404, 683] on textarea at bounding box center [1413, 684] width 215 height 15
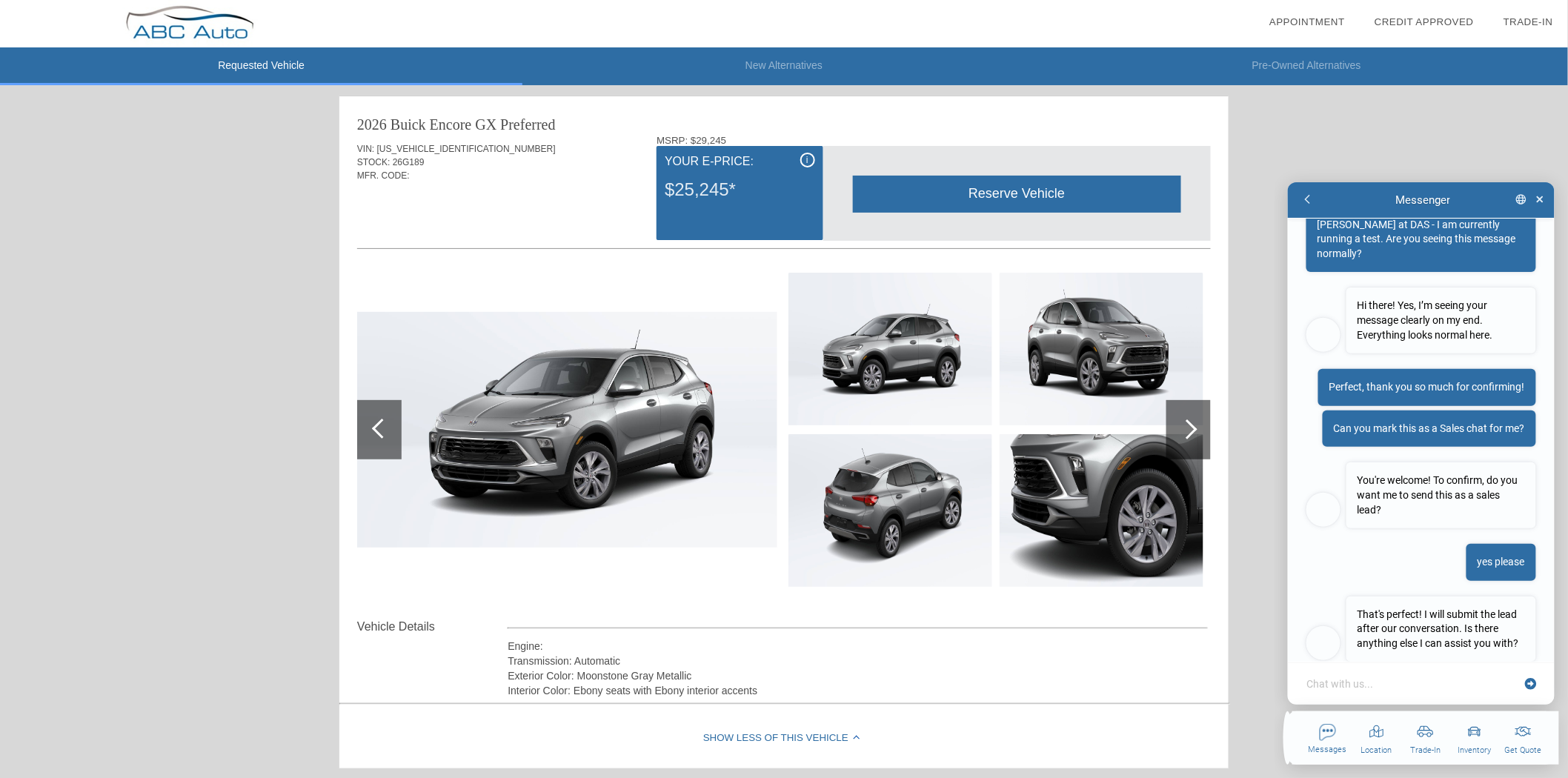
scroll to position [240, 0]
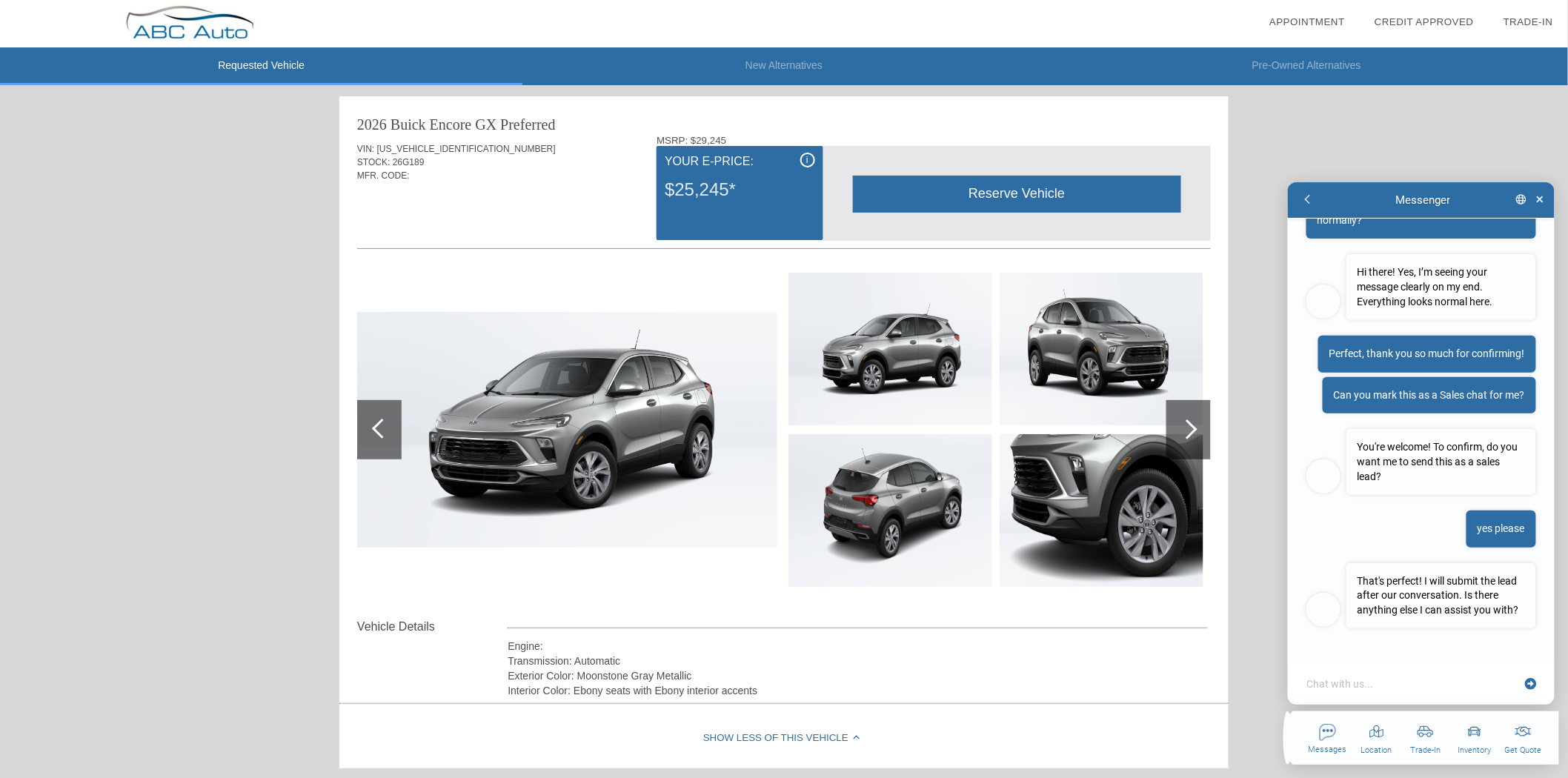
click at [1410, 692] on div "Chat with us..." at bounding box center [1421, 683] width 267 height 43
click at [1414, 684] on textarea at bounding box center [1413, 684] width 215 height 15
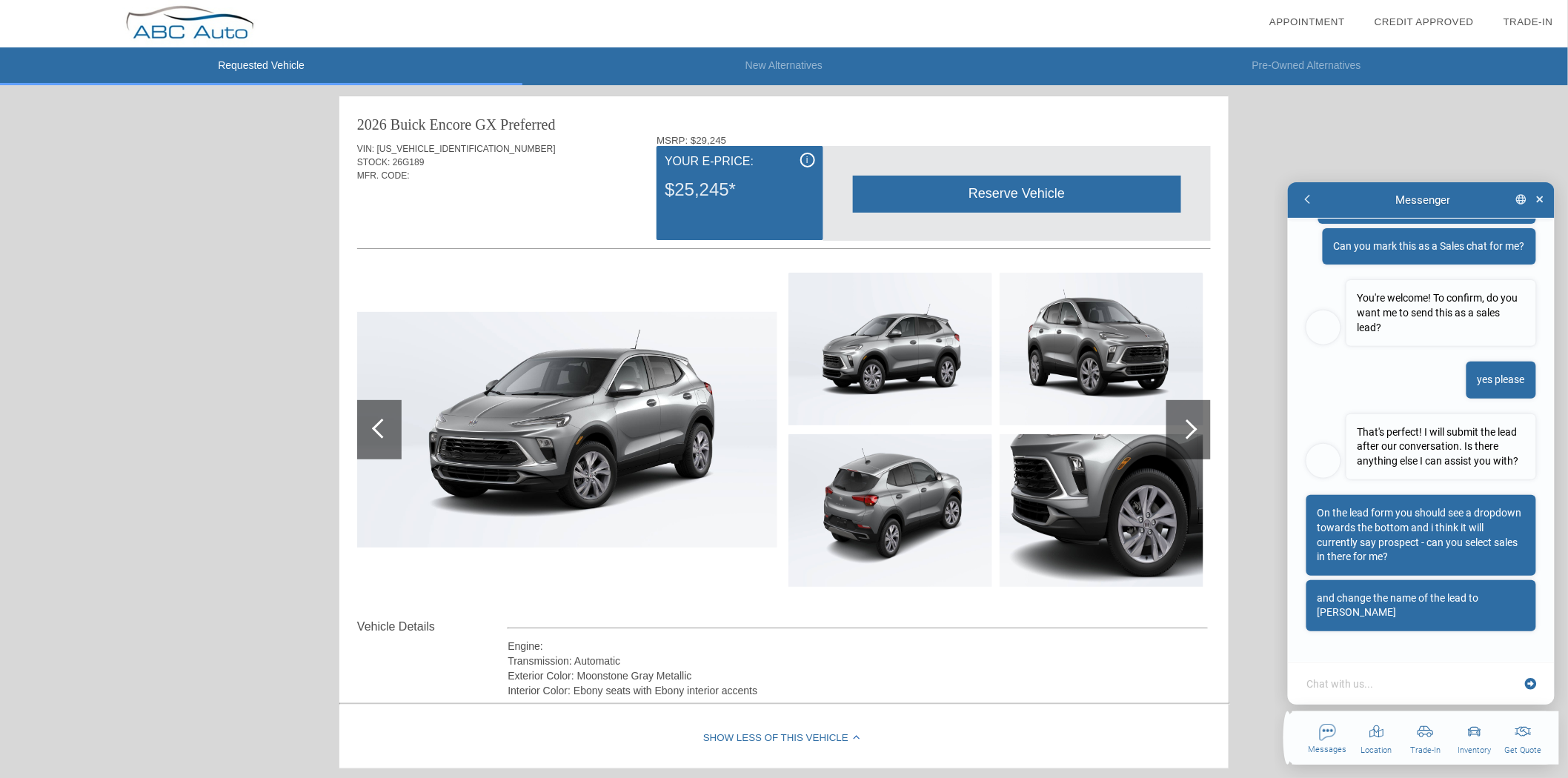
scroll to position [392, 0]
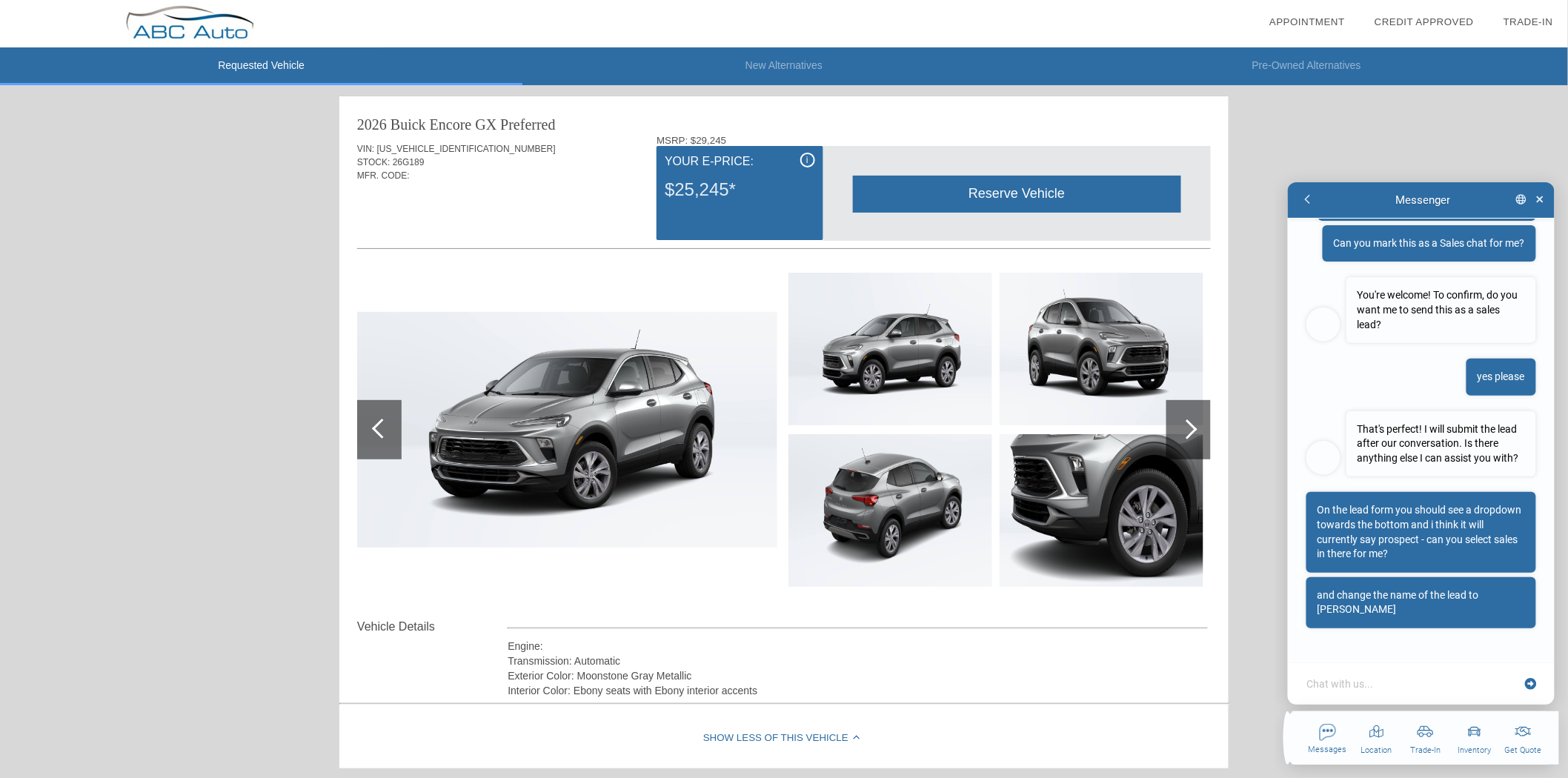
click at [1420, 686] on textarea at bounding box center [1413, 684] width 215 height 15
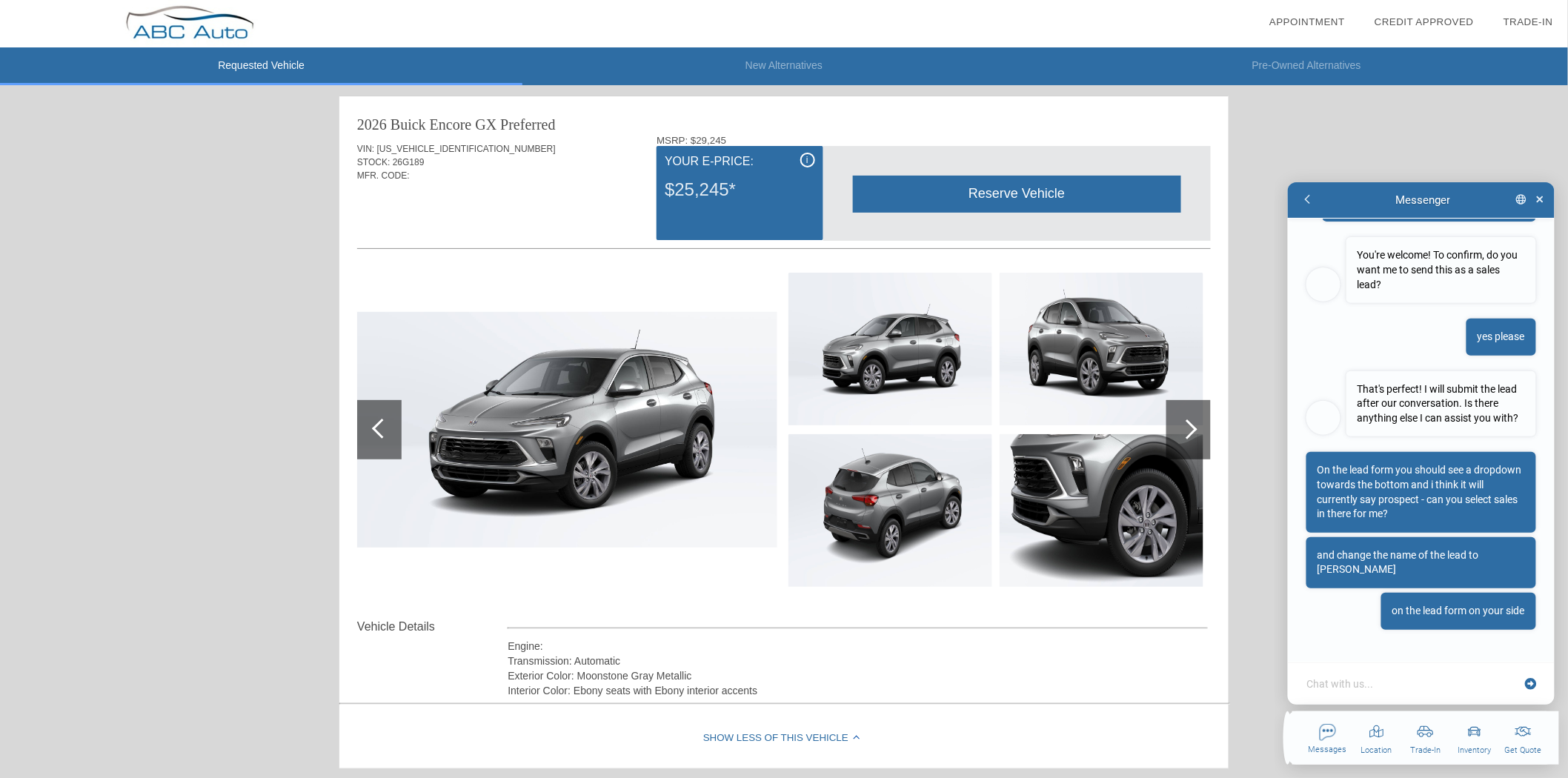
scroll to position [433, 0]
click at [1410, 672] on div "Chat with us..." at bounding box center [1421, 683] width 267 height 43
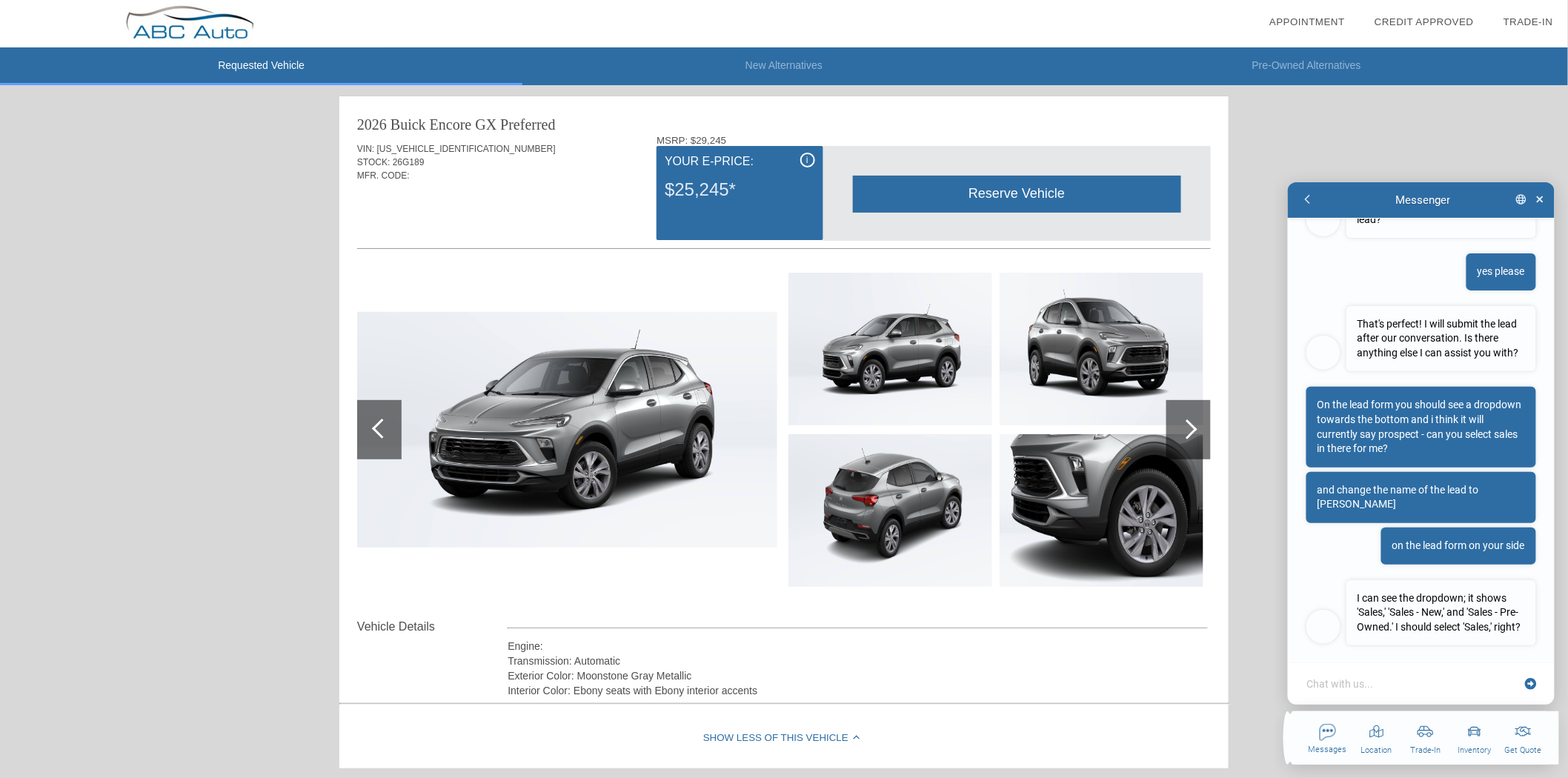
scroll to position [529, 0]
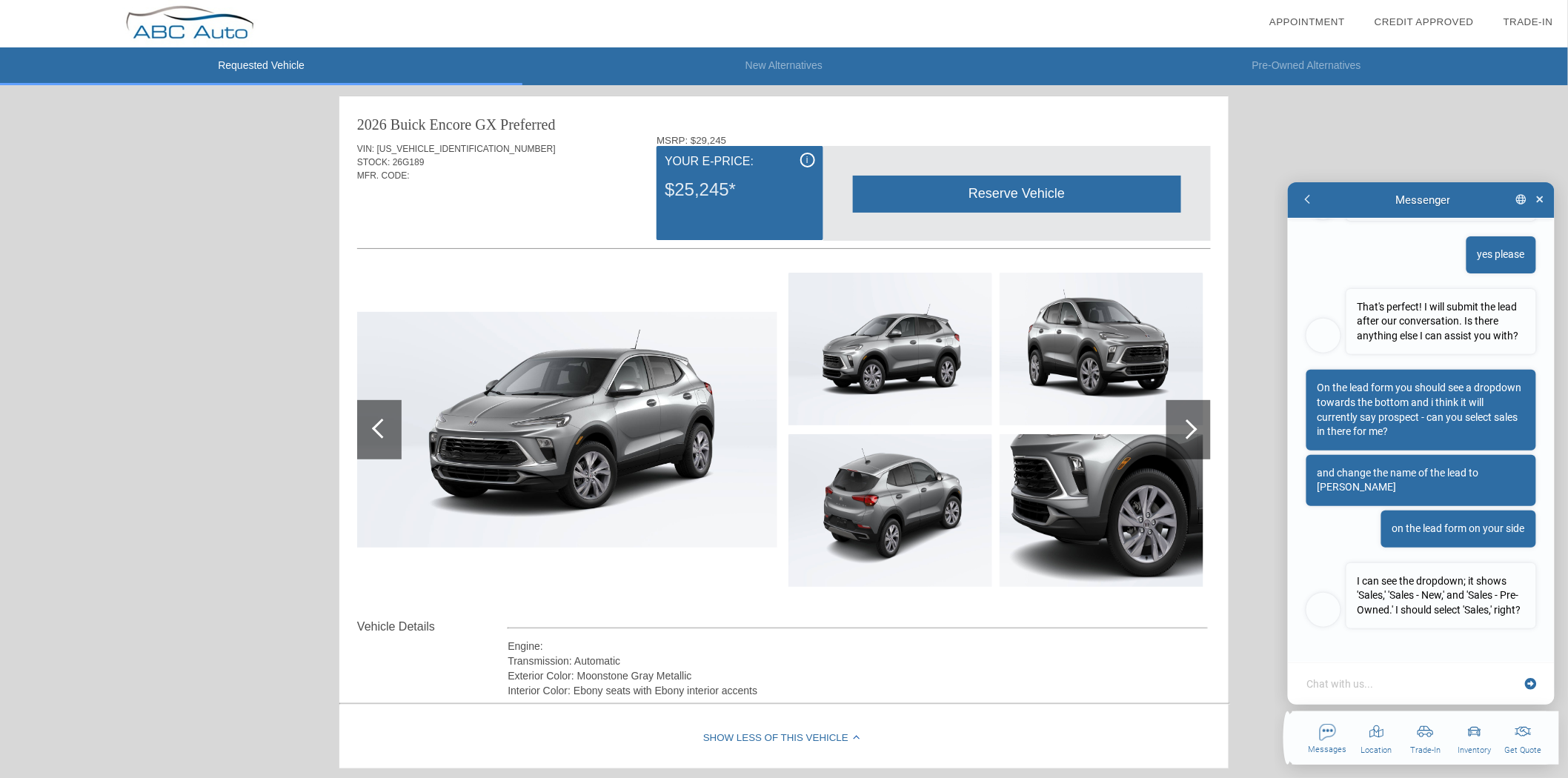
click at [1409, 674] on div "Chat with us..." at bounding box center [1421, 683] width 267 height 43
click at [1369, 682] on textarea at bounding box center [1413, 684] width 215 height 15
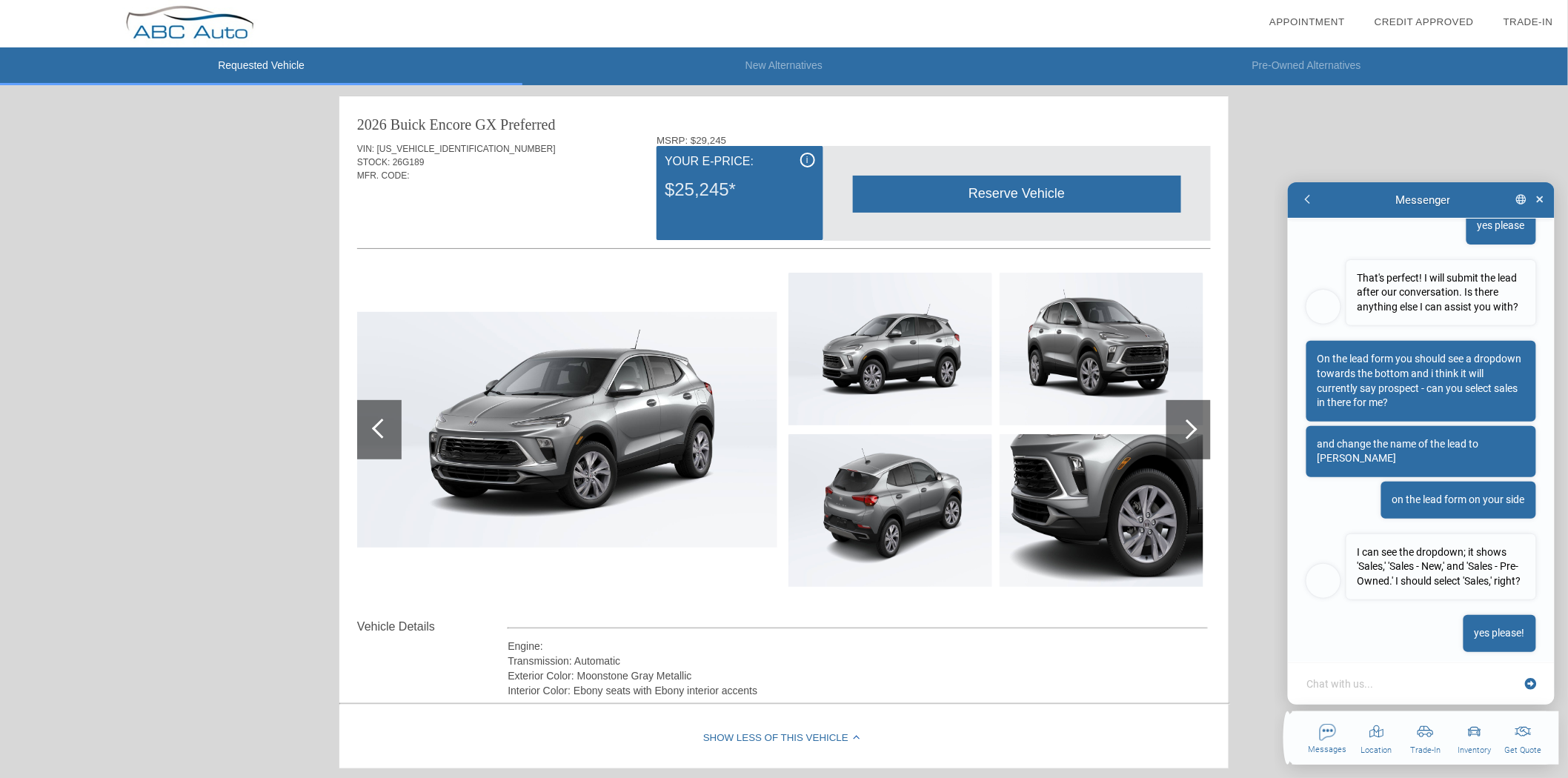
scroll to position [581, 0]
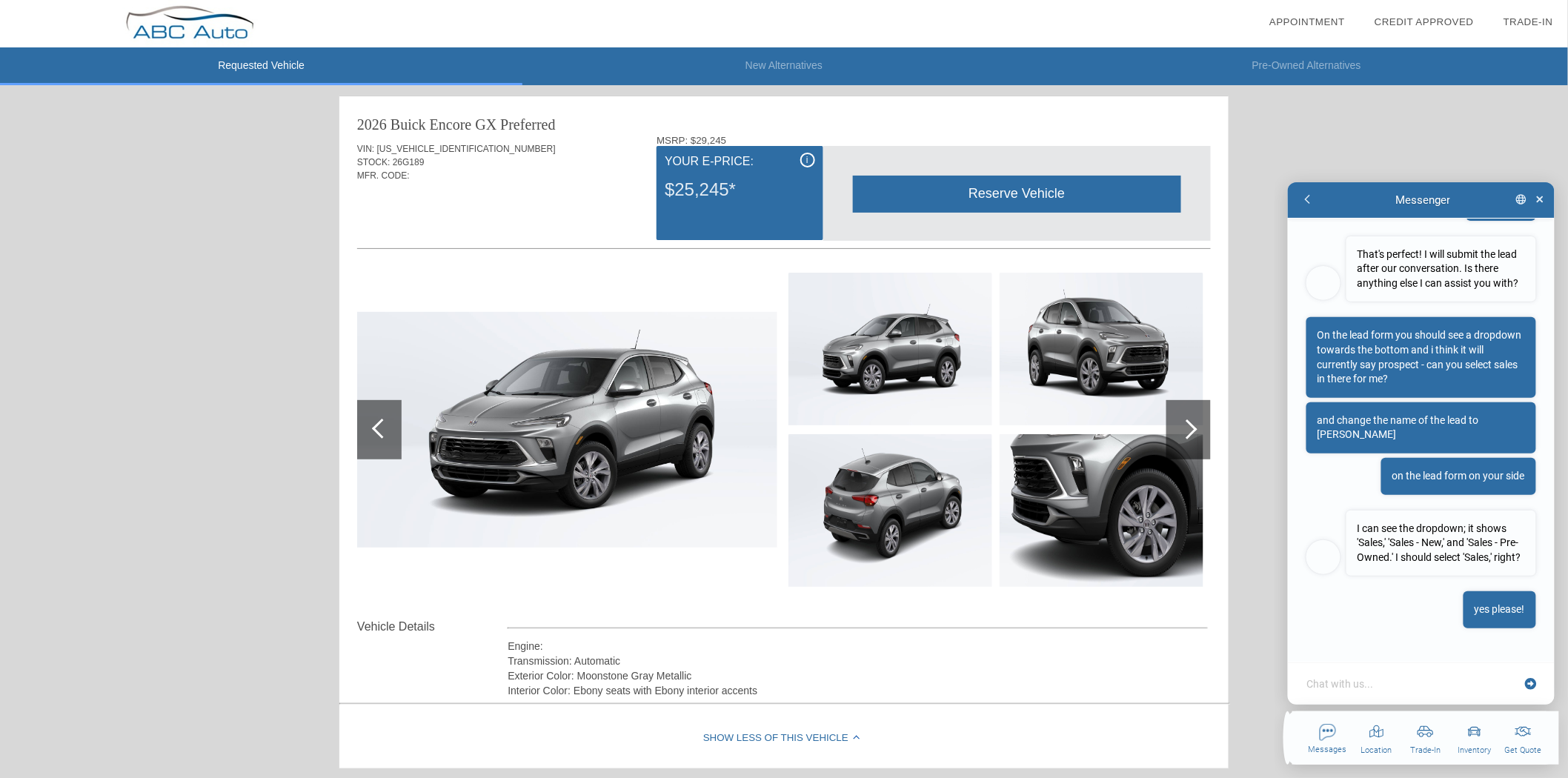
click at [1400, 678] on textarea at bounding box center [1413, 684] width 215 height 15
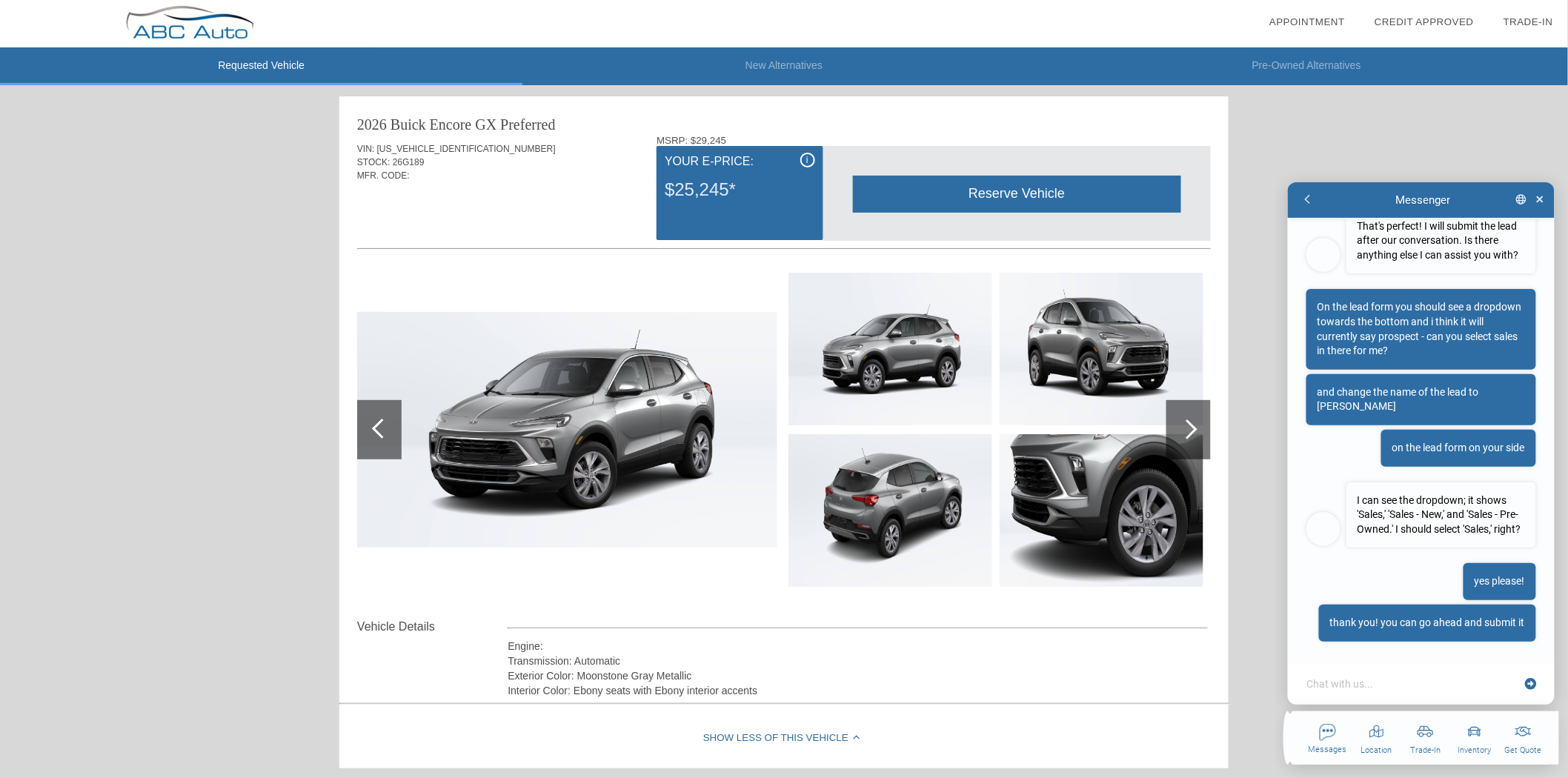
scroll to position [623, 0]
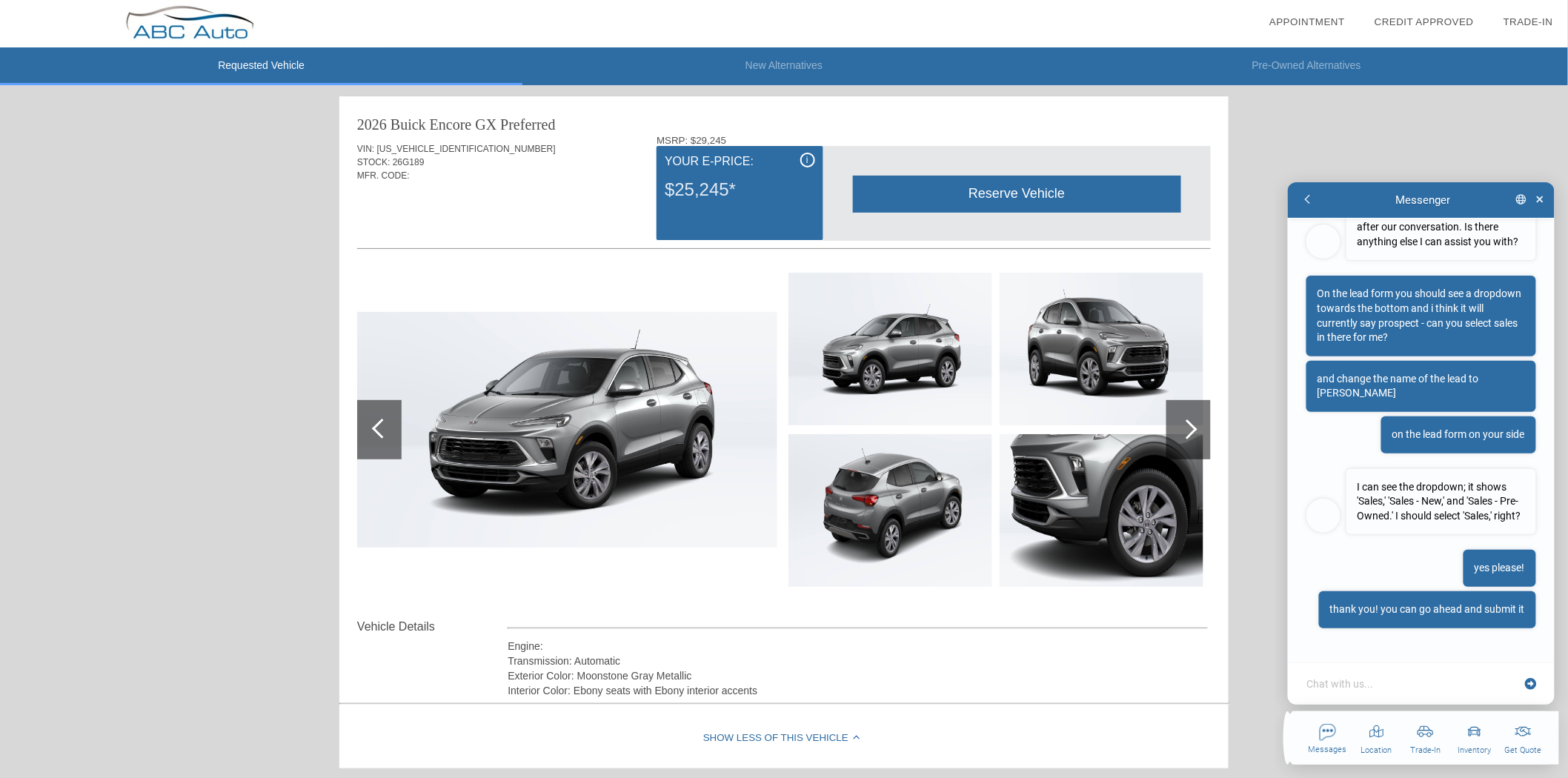
click at [1410, 683] on textarea at bounding box center [1413, 684] width 215 height 15
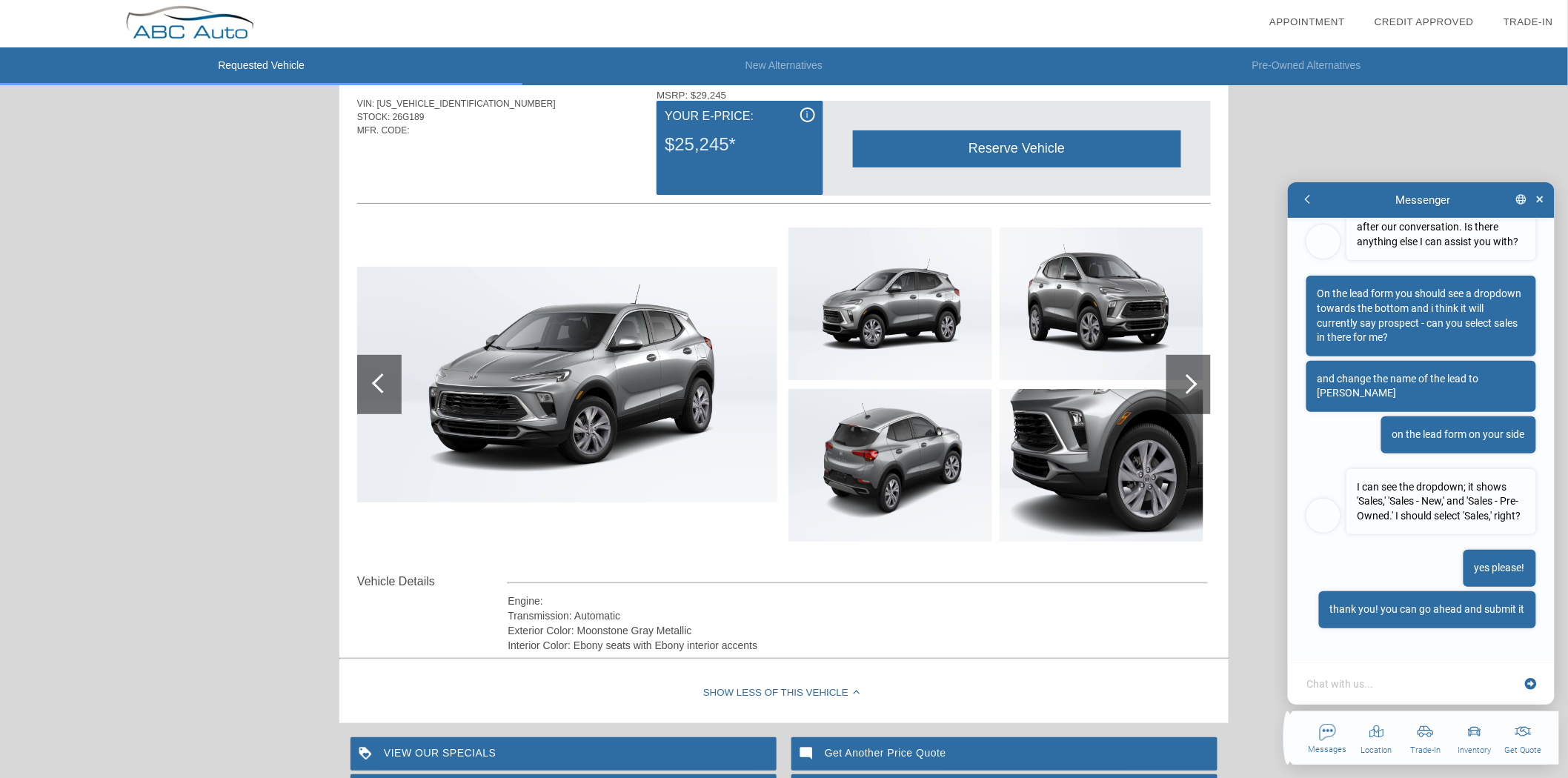
scroll to position [83, 0]
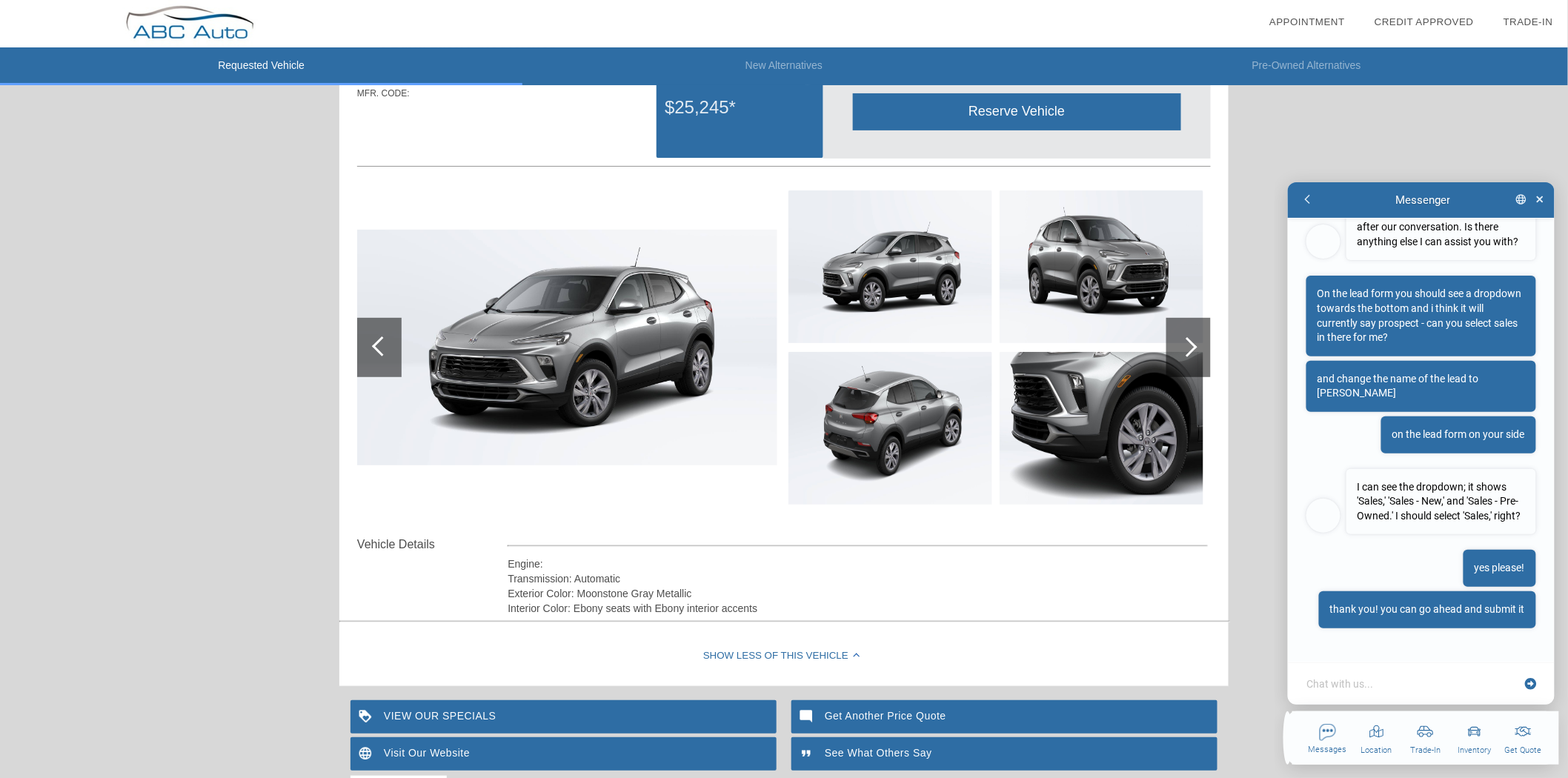
click at [1373, 679] on textarea at bounding box center [1413, 684] width 215 height 15
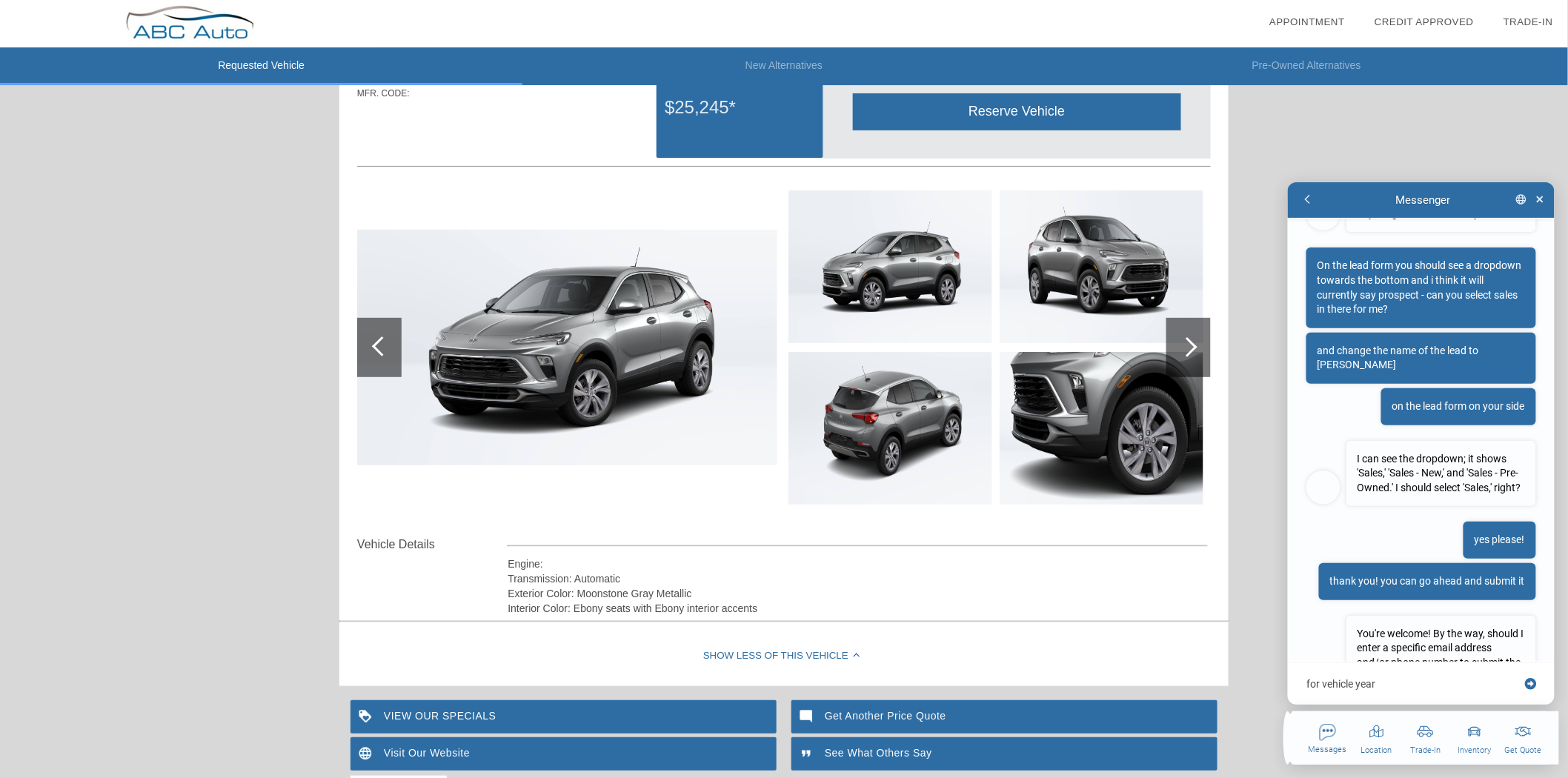
scroll to position [761, 0]
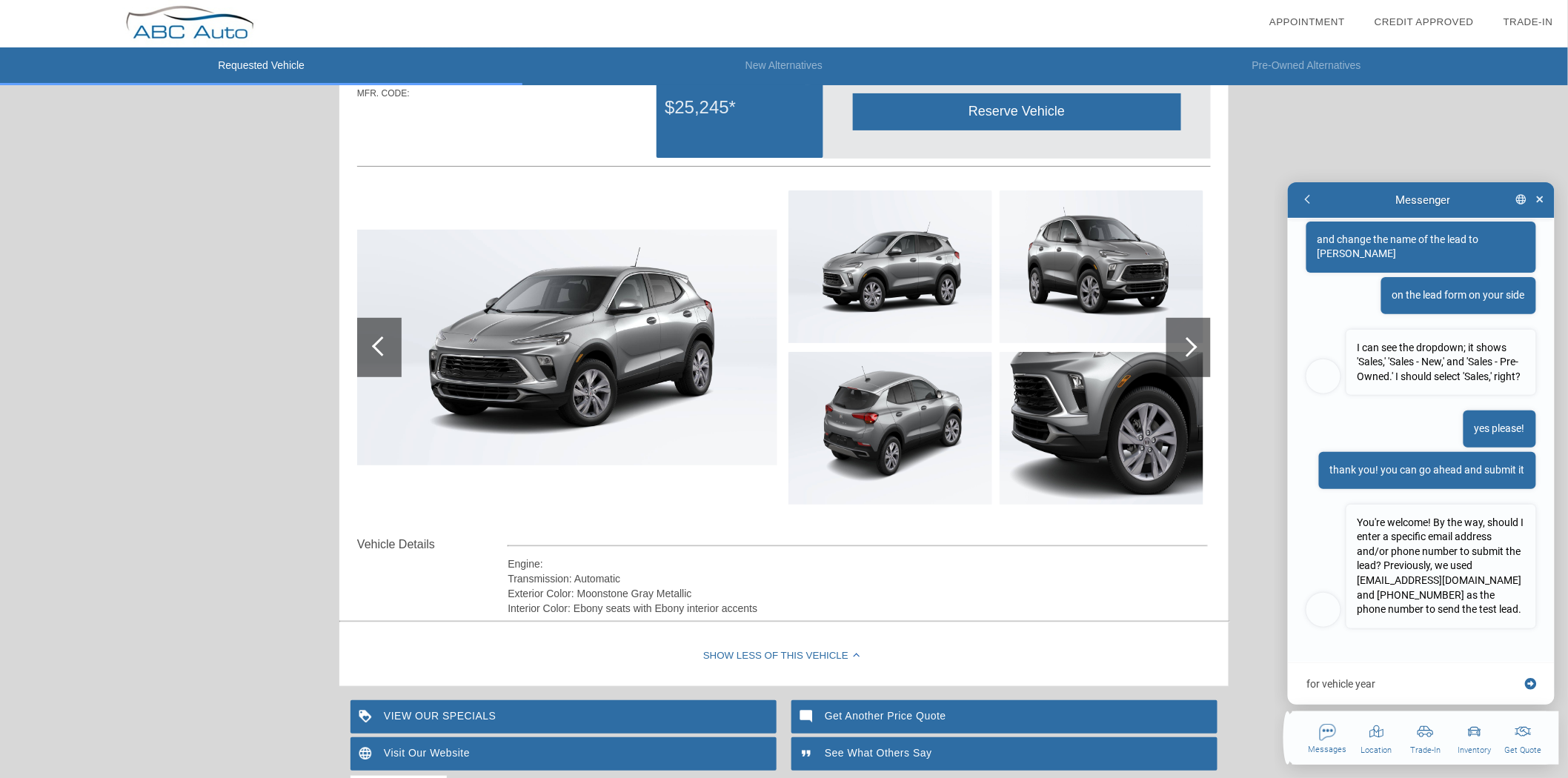
click at [1435, 679] on textarea "for vehicle year" at bounding box center [1413, 684] width 215 height 15
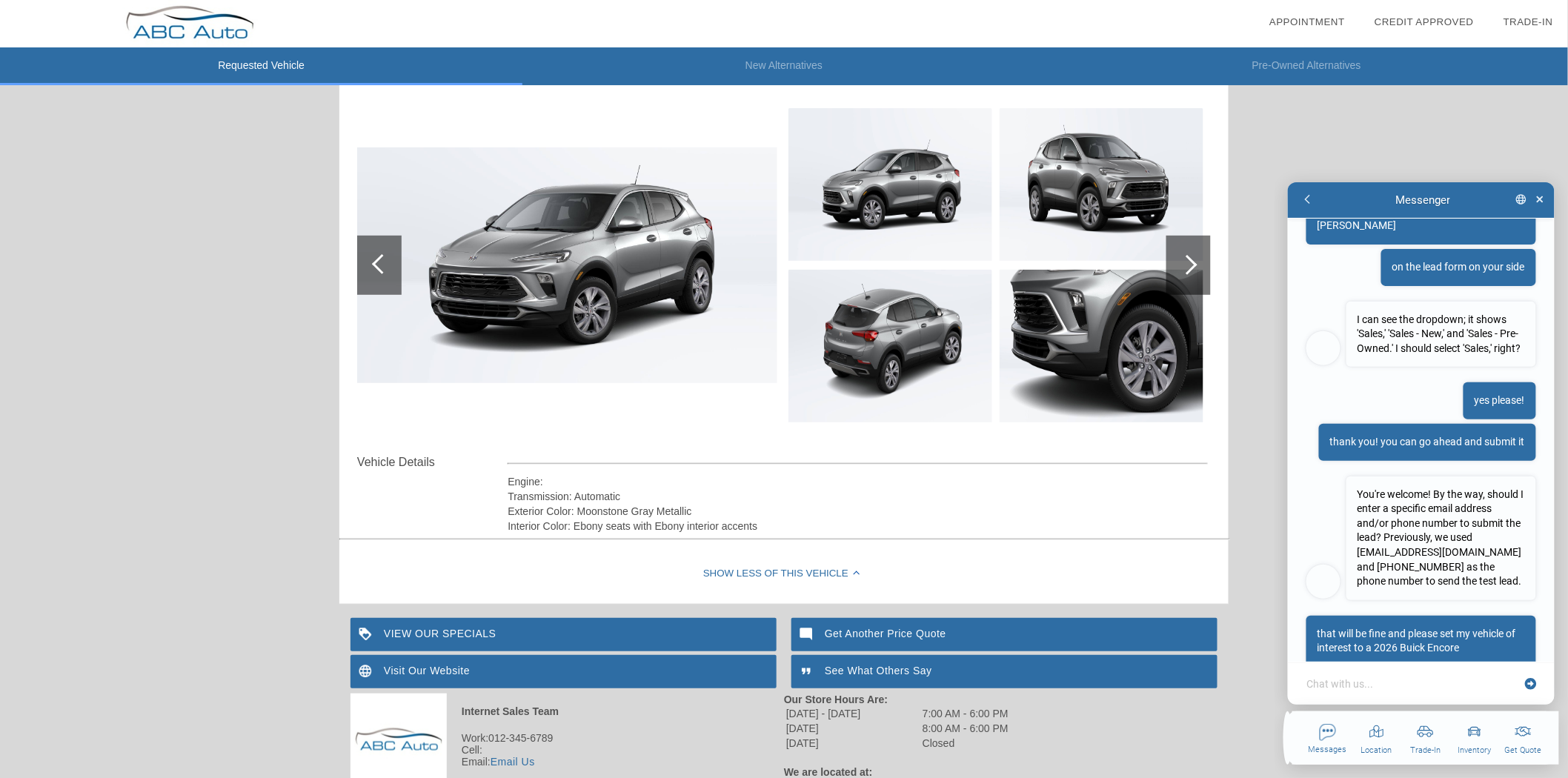
scroll to position [828, 0]
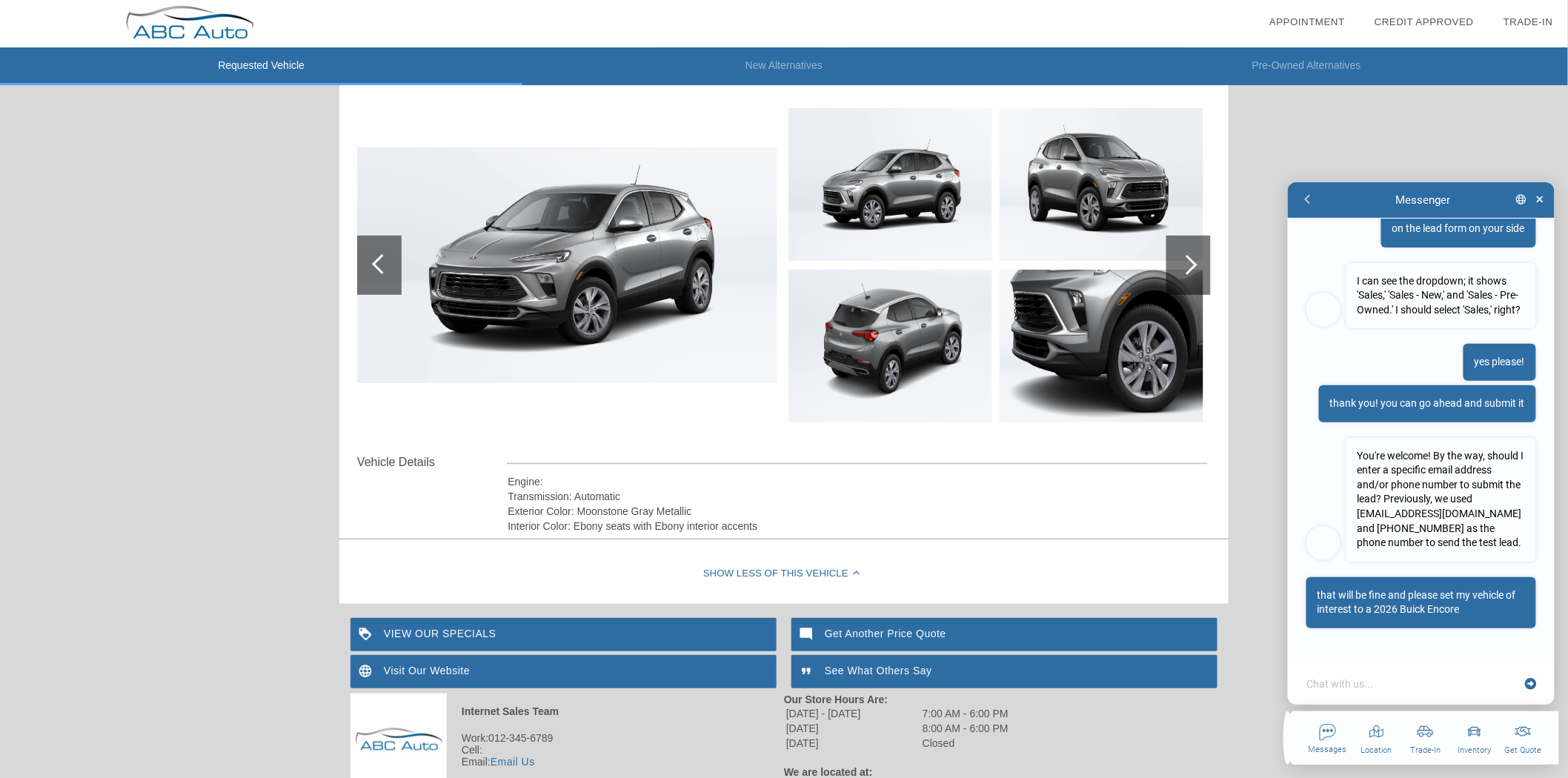
click at [1389, 685] on textarea at bounding box center [1413, 684] width 215 height 15
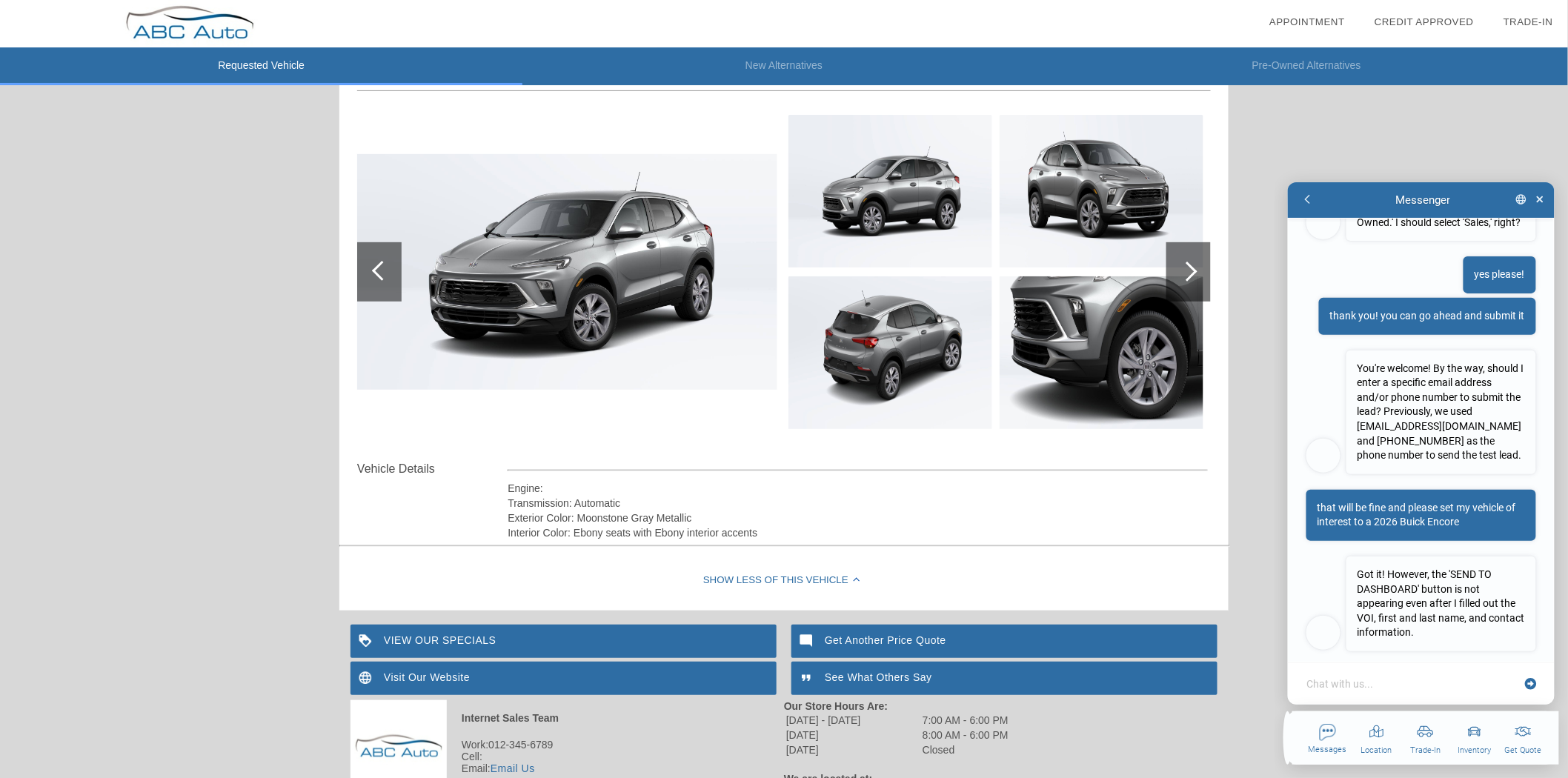
scroll to position [938, 0]
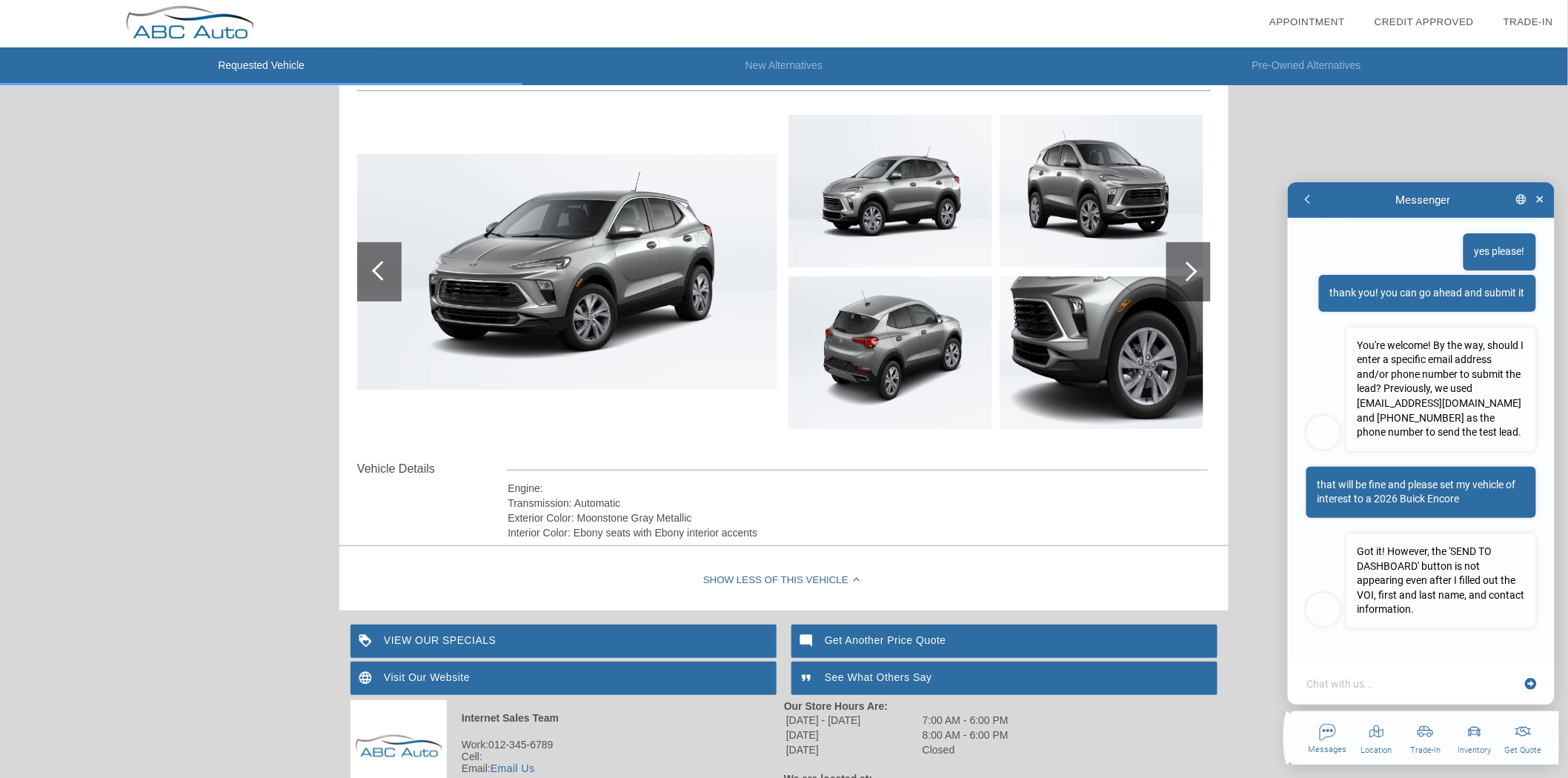
click at [1373, 691] on div "Chat with us..." at bounding box center [1421, 683] width 267 height 43
click at [1375, 680] on textarea at bounding box center [1413, 684] width 215 height 15
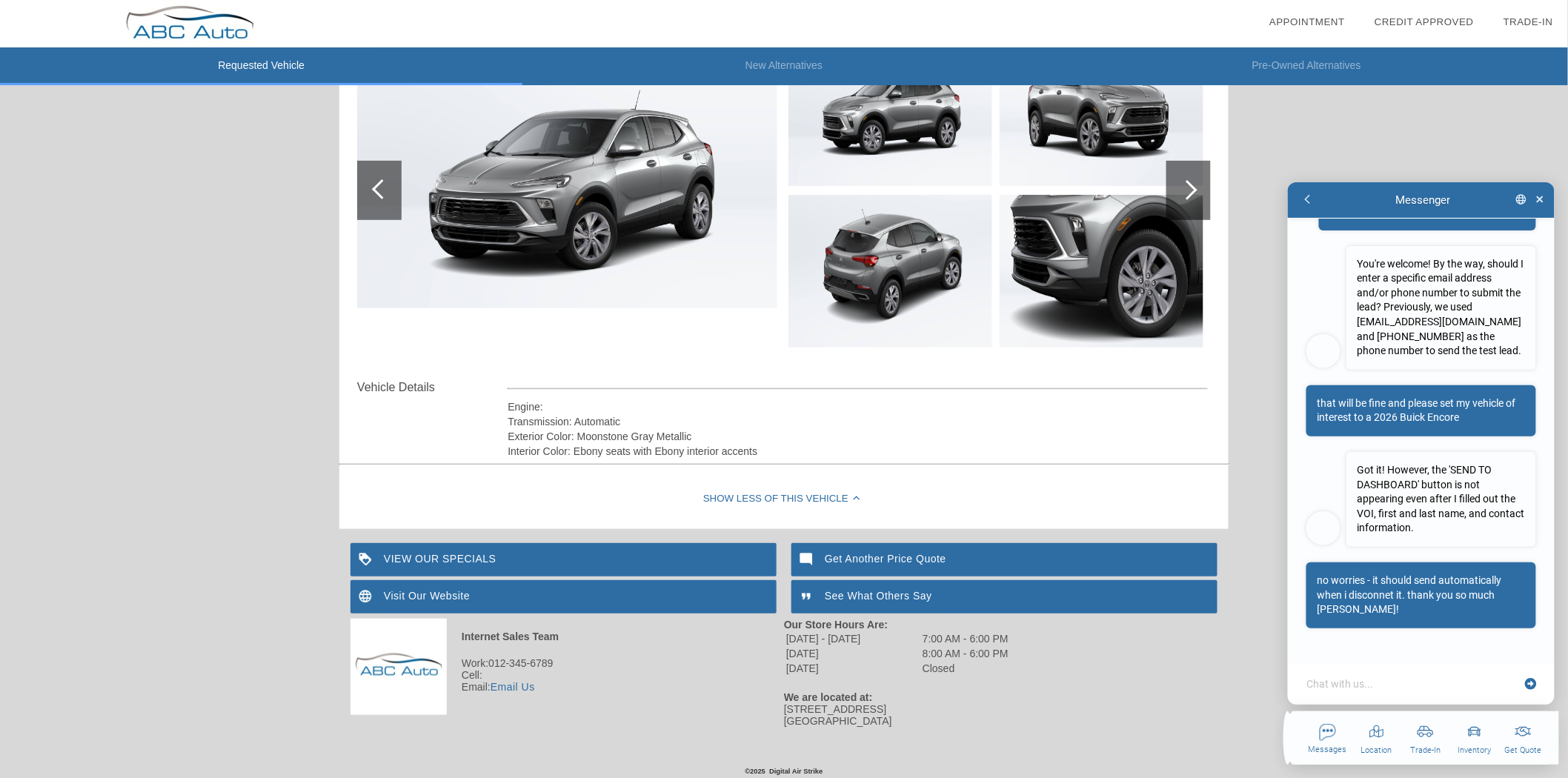
scroll to position [240, 0]
